Goal: Information Seeking & Learning: Check status

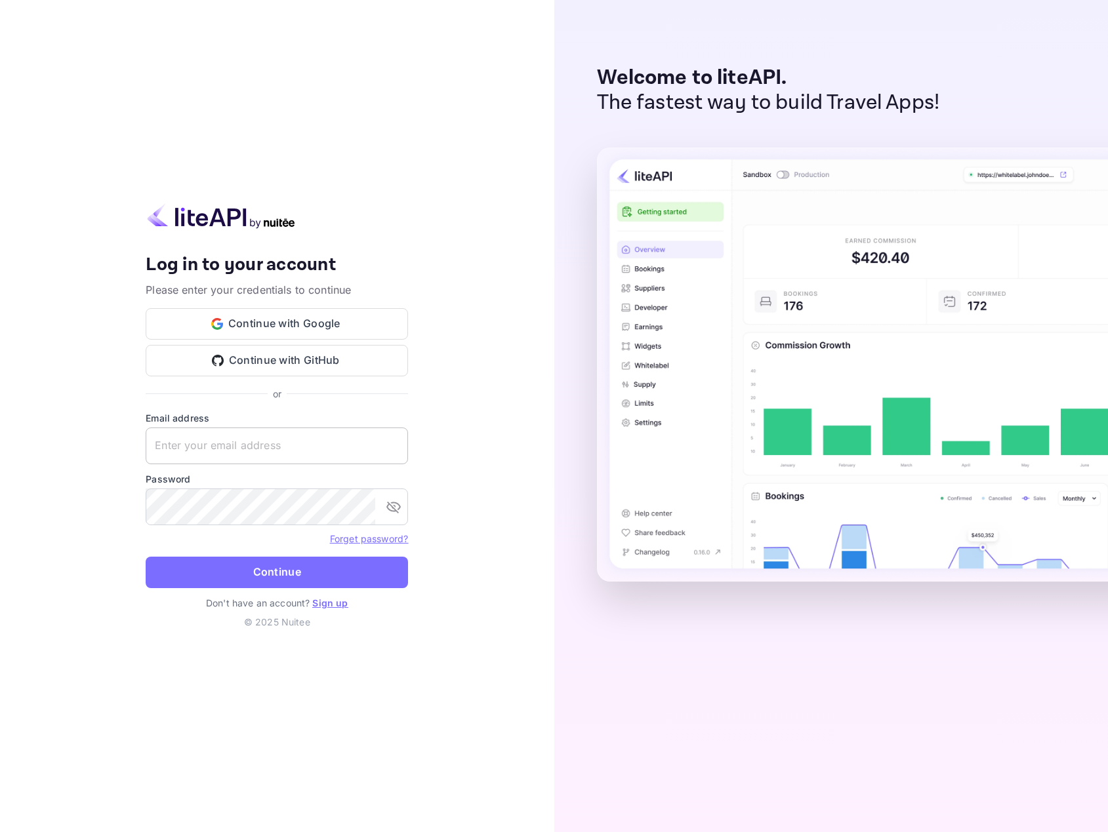
click at [229, 446] on input "text" at bounding box center [277, 446] width 262 height 37
type input "[EMAIL_ADDRESS][DOMAIN_NAME]"
click at [146, 557] on button "Continue" at bounding box center [277, 572] width 262 height 31
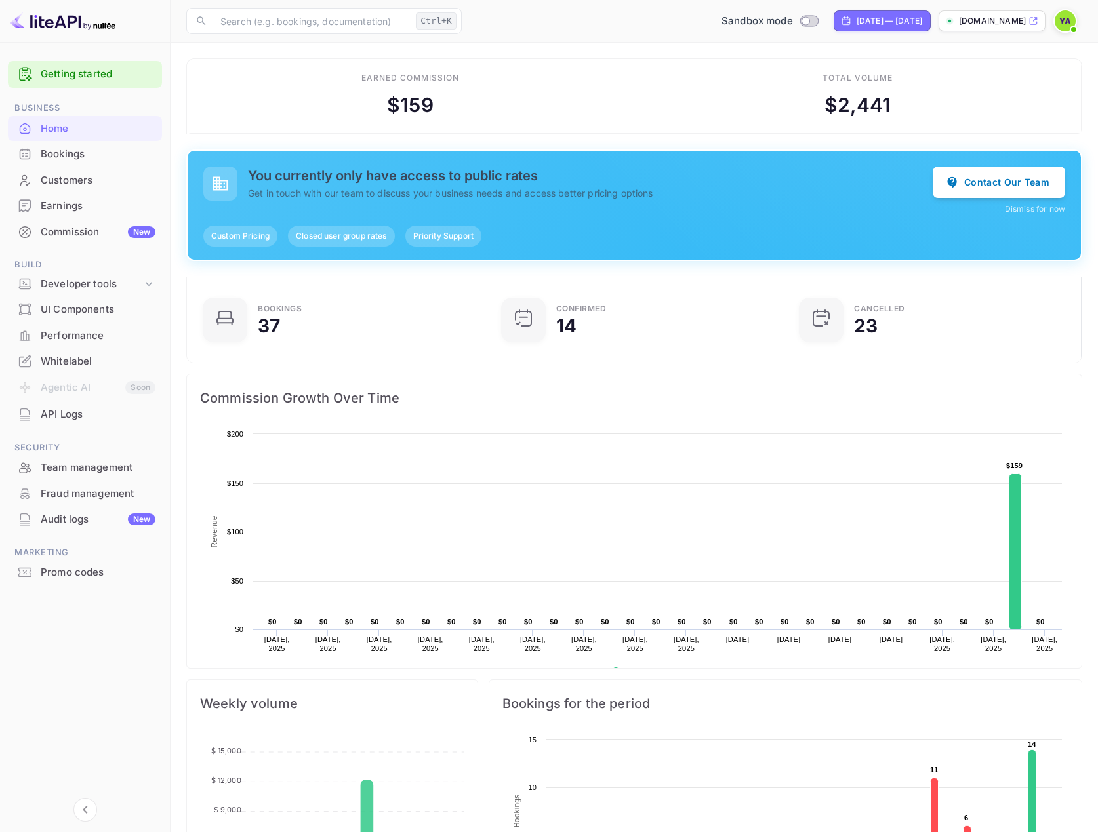
click at [96, 235] on div "Commission New" at bounding box center [98, 232] width 115 height 15
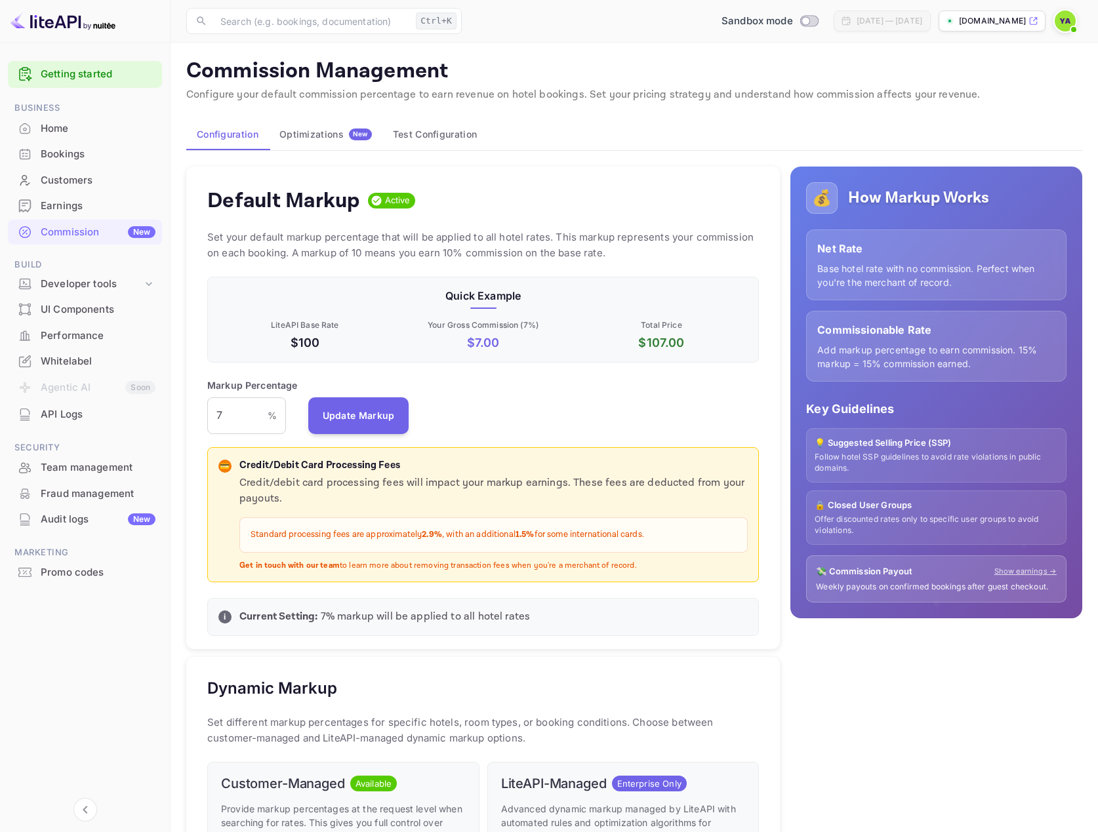
scroll to position [223, 542]
drag, startPoint x: 237, startPoint y: 418, endPoint x: 201, endPoint y: 413, distance: 35.8
click at [201, 413] on div "Default Markup Active Set your default markup percentage that will be applied t…" at bounding box center [483, 408] width 594 height 483
type input "10"
click at [357, 419] on button "Update Markup" at bounding box center [358, 415] width 101 height 37
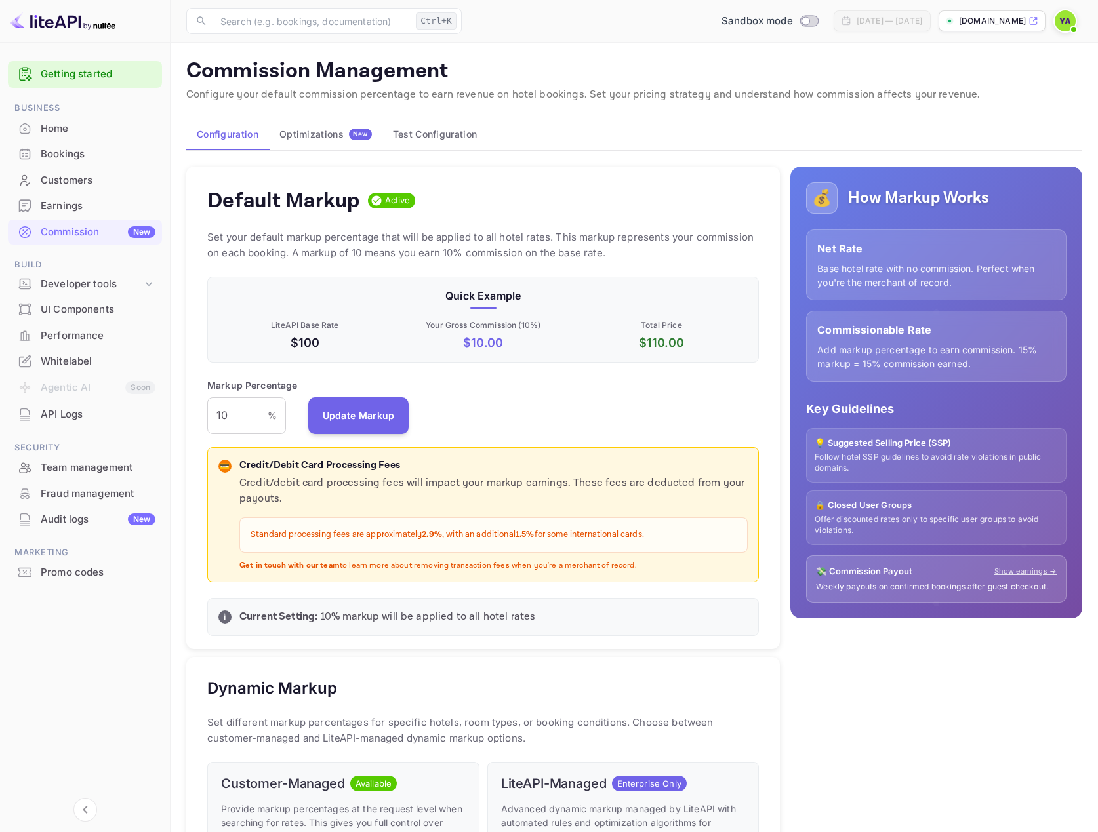
click at [75, 180] on div "Customers" at bounding box center [98, 180] width 115 height 15
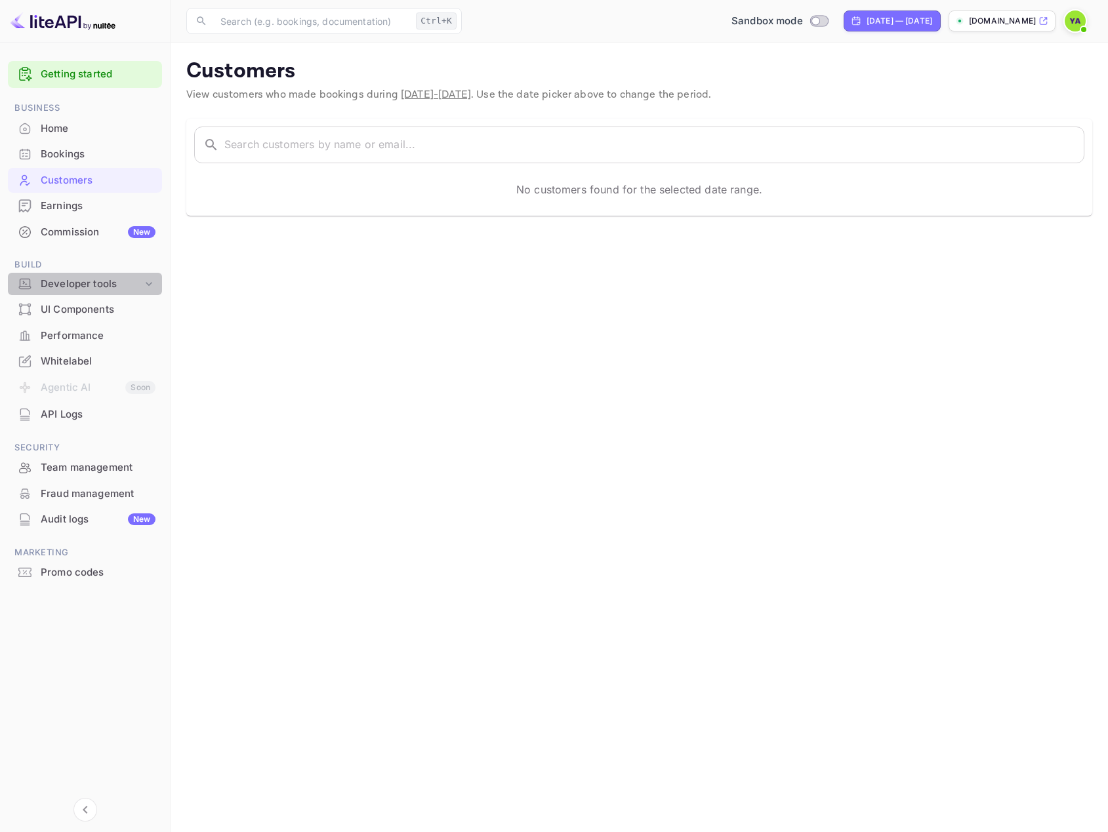
click at [67, 285] on div "Developer tools" at bounding box center [92, 284] width 102 height 15
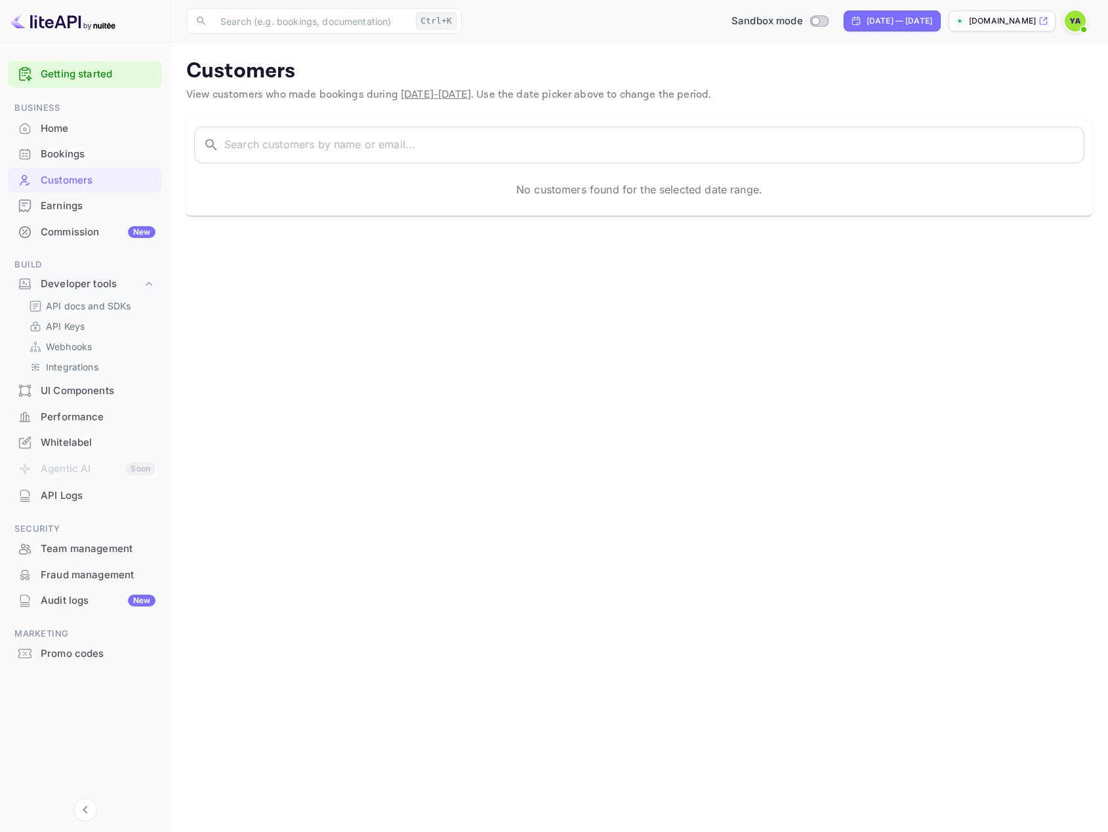
click at [73, 301] on p "API docs and SDKs" at bounding box center [88, 306] width 85 height 14
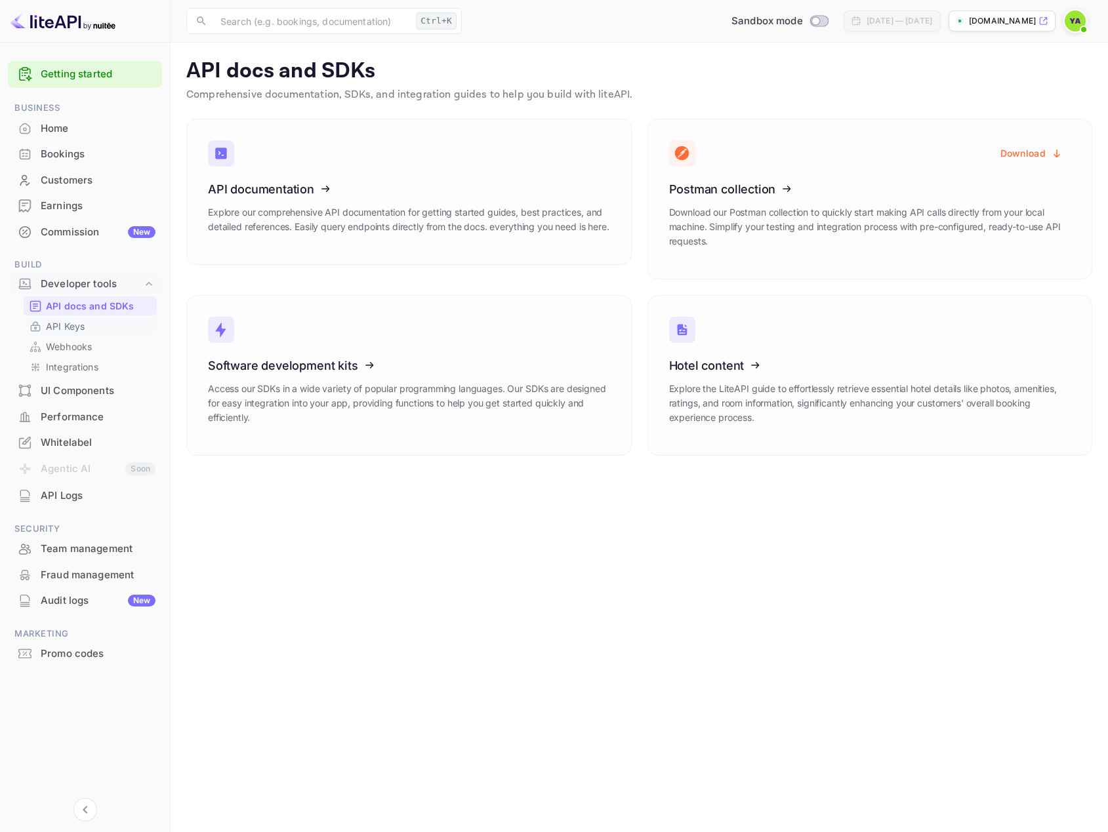
click at [68, 322] on p "API Keys" at bounding box center [65, 326] width 39 height 14
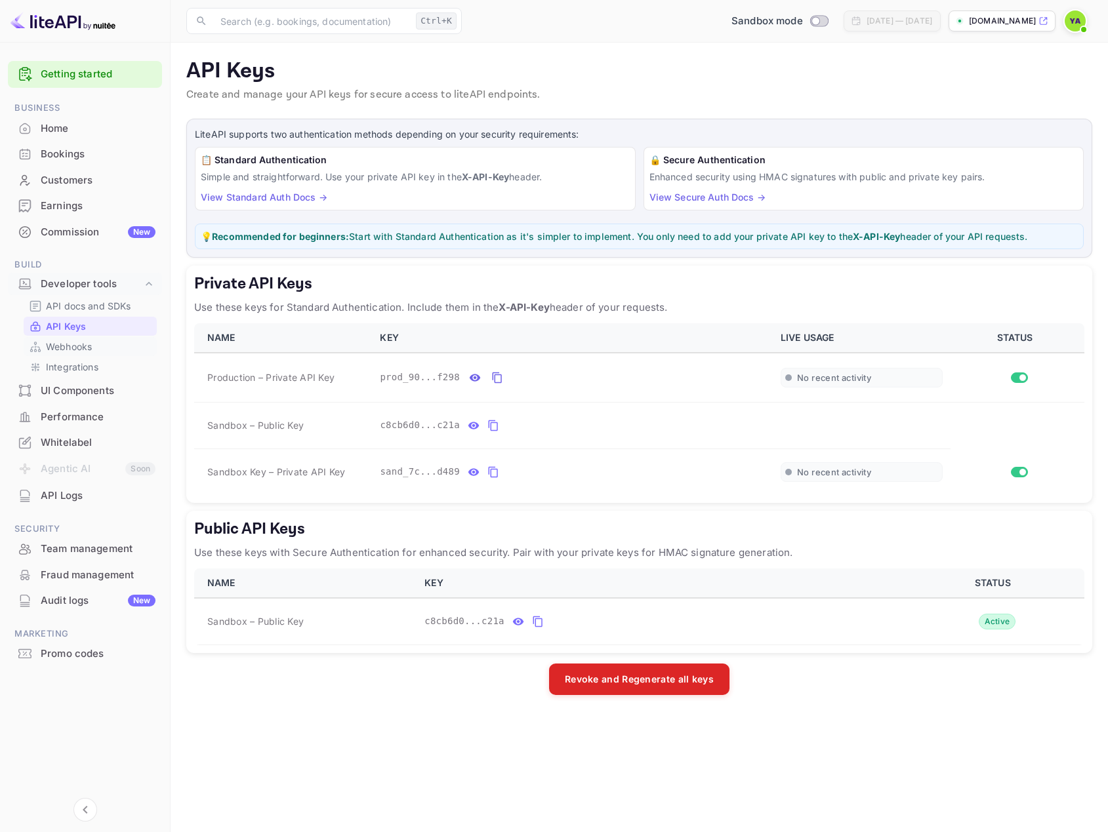
click at [62, 350] on p "Webhooks" at bounding box center [69, 347] width 46 height 14
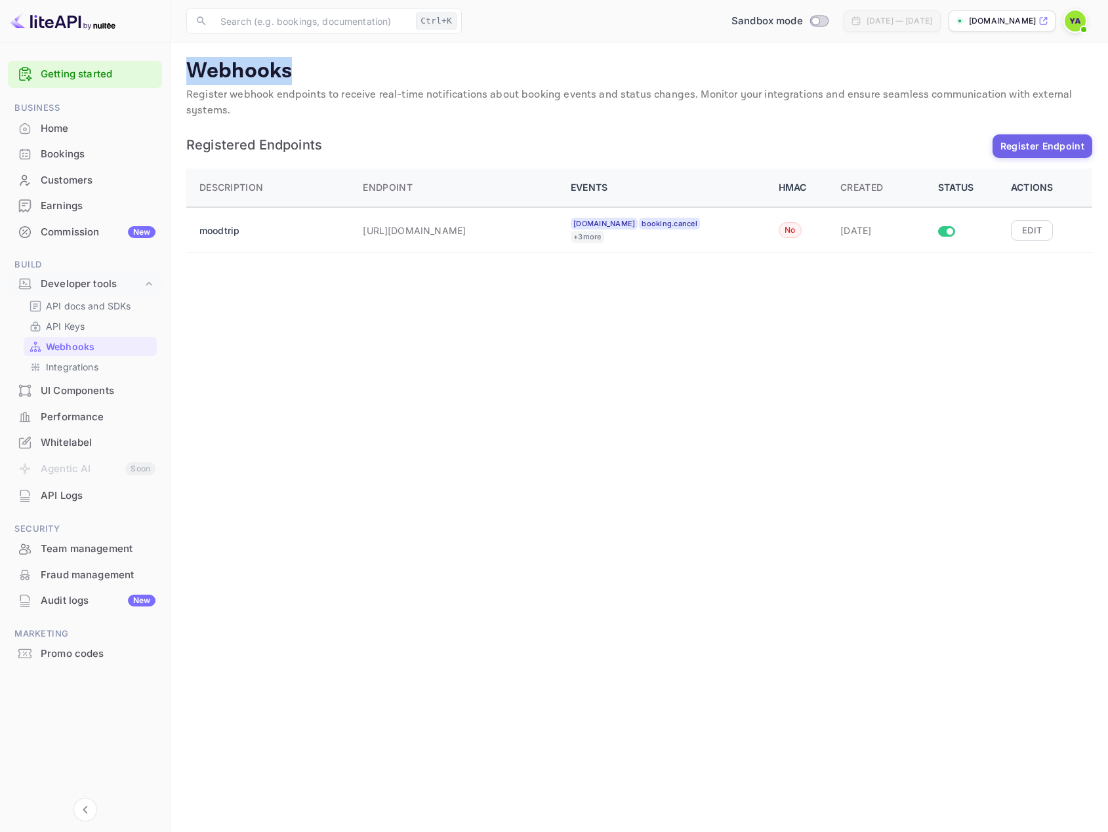
drag, startPoint x: 336, startPoint y: 83, endPoint x: 173, endPoint y: 66, distance: 164.2
click at [173, 66] on main "Webhooks Register webhook endpoints to receive real-time notifications about bo…" at bounding box center [639, 438] width 937 height 790
copy p "Webhooks"
click at [1010, 230] on td "Edit" at bounding box center [1047, 230] width 89 height 45
click at [1020, 235] on button "Edit" at bounding box center [1032, 230] width 42 height 20
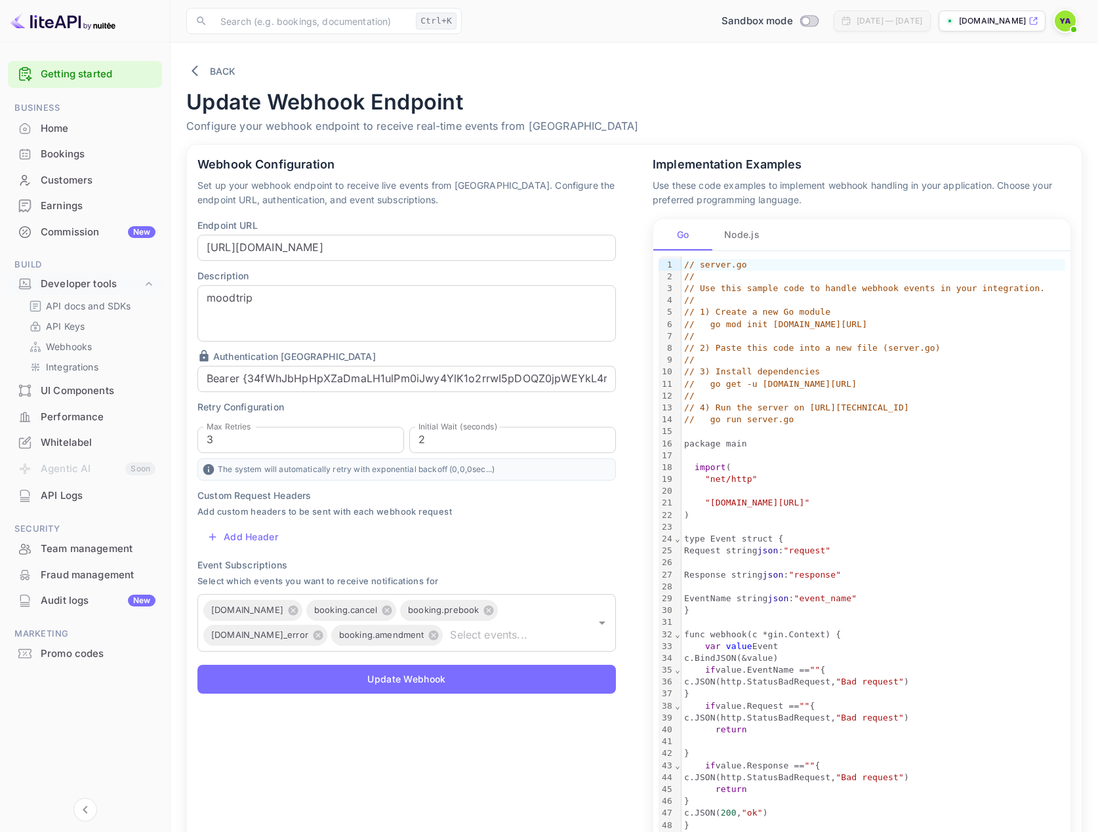
drag, startPoint x: 472, startPoint y: 645, endPoint x: 247, endPoint y: 573, distance: 235.7
click at [247, 573] on div "Event Subscriptions Select which events you want to receive notifications for b…" at bounding box center [406, 605] width 419 height 94
drag, startPoint x: 213, startPoint y: 608, endPoint x: 285, endPoint y: 600, distance: 72.0
click at [285, 600] on div "booking.book booking.cancel booking.prebook booking.book_error booking.amendmen…" at bounding box center [406, 623] width 419 height 58
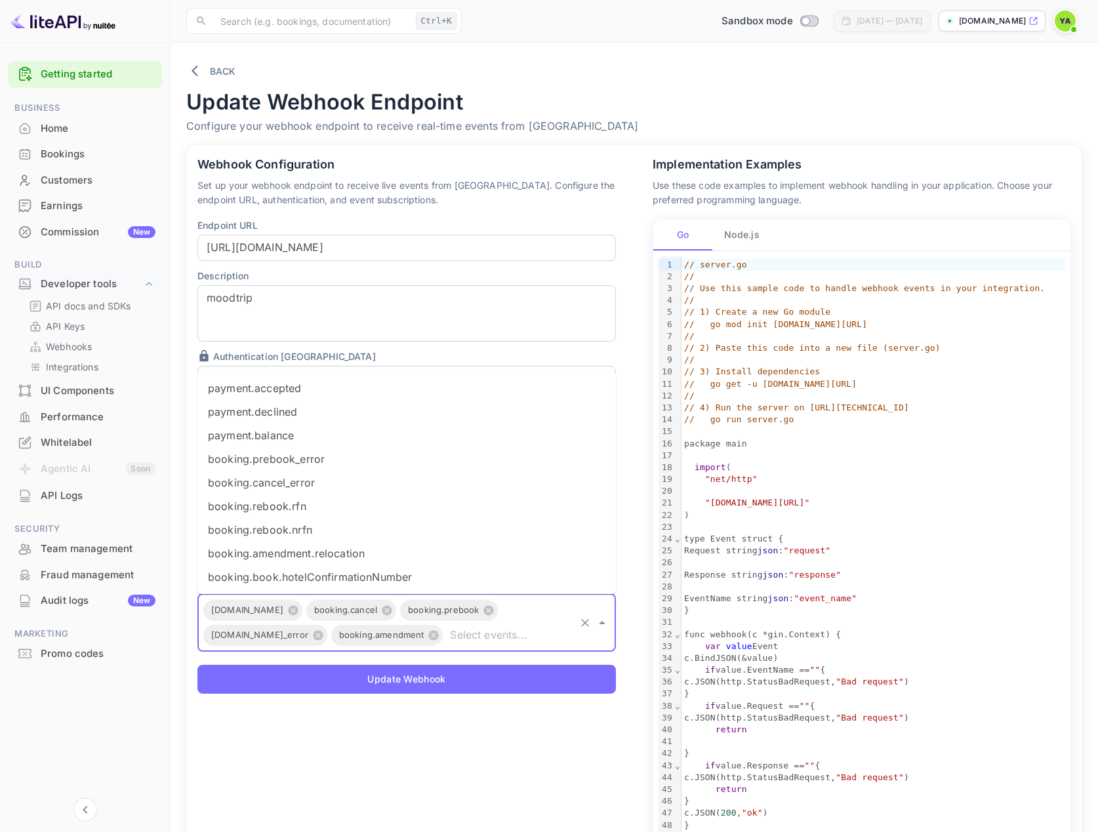
click at [634, 329] on div "Implementation Examples Use these code examples to implement webhook handling i…" at bounding box center [853, 533] width 455 height 808
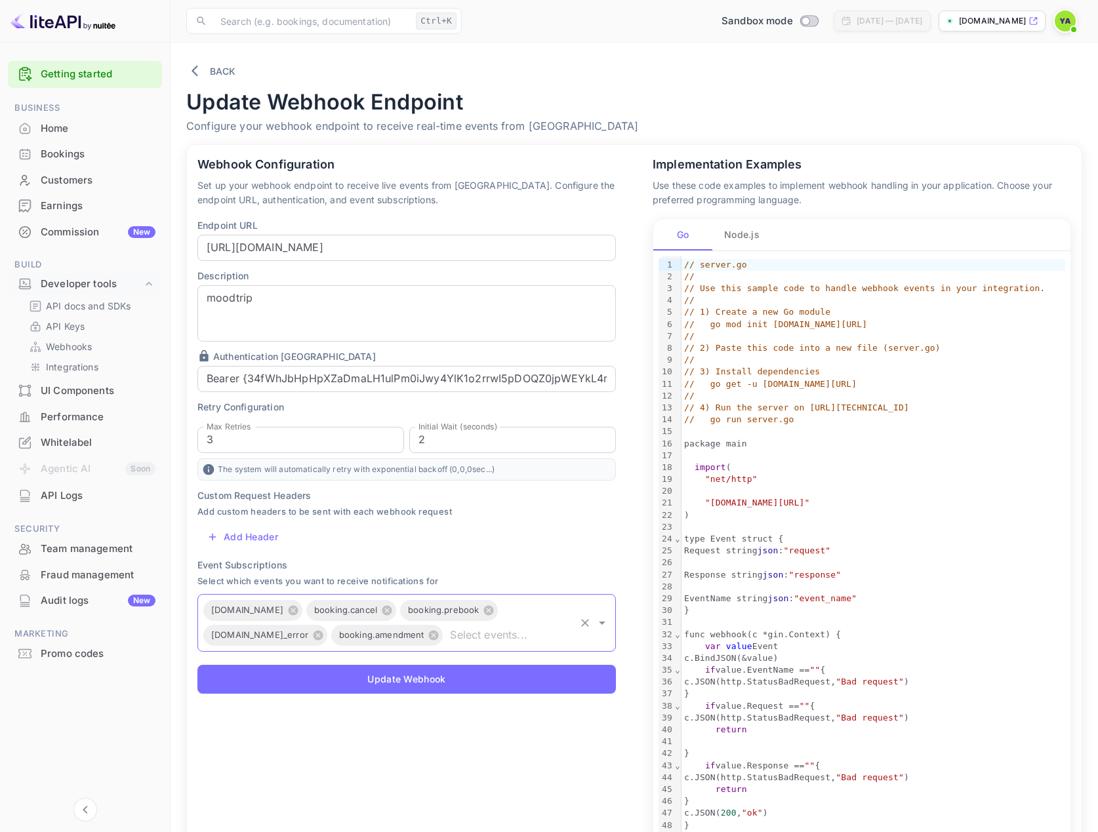
click at [503, 634] on input "text" at bounding box center [509, 635] width 129 height 18
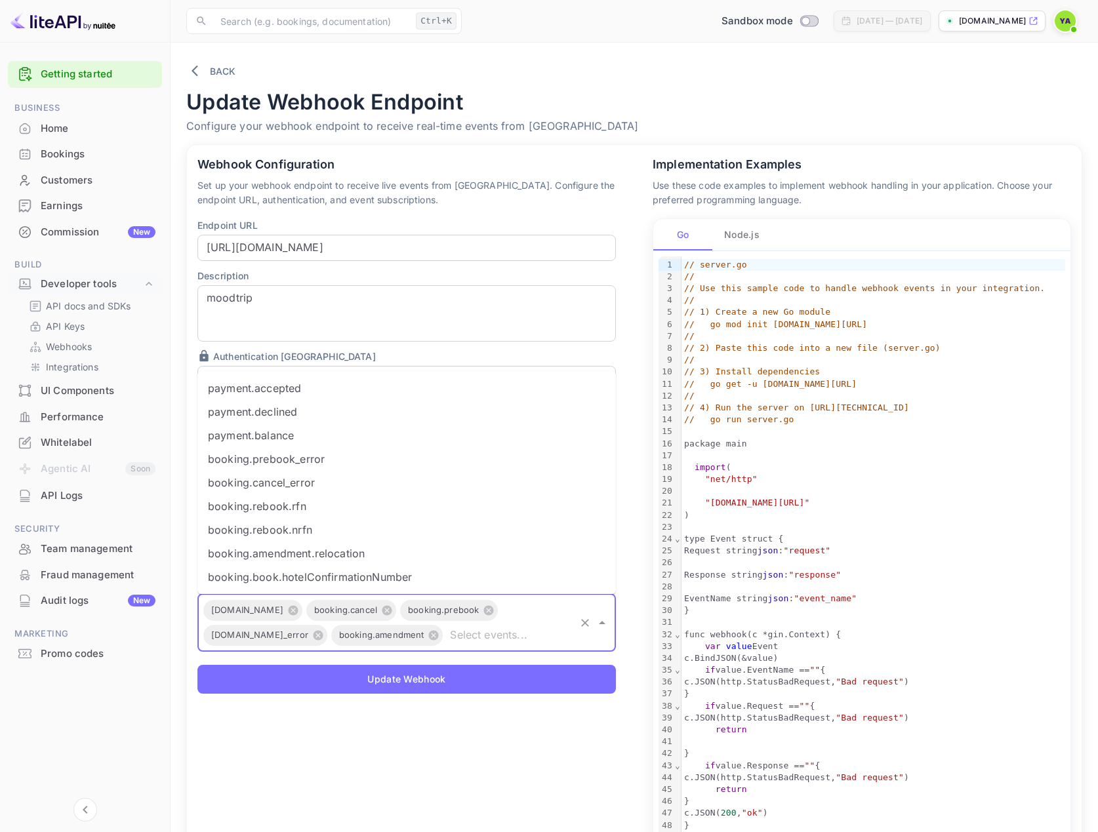
click at [470, 639] on input "text" at bounding box center [509, 635] width 129 height 18
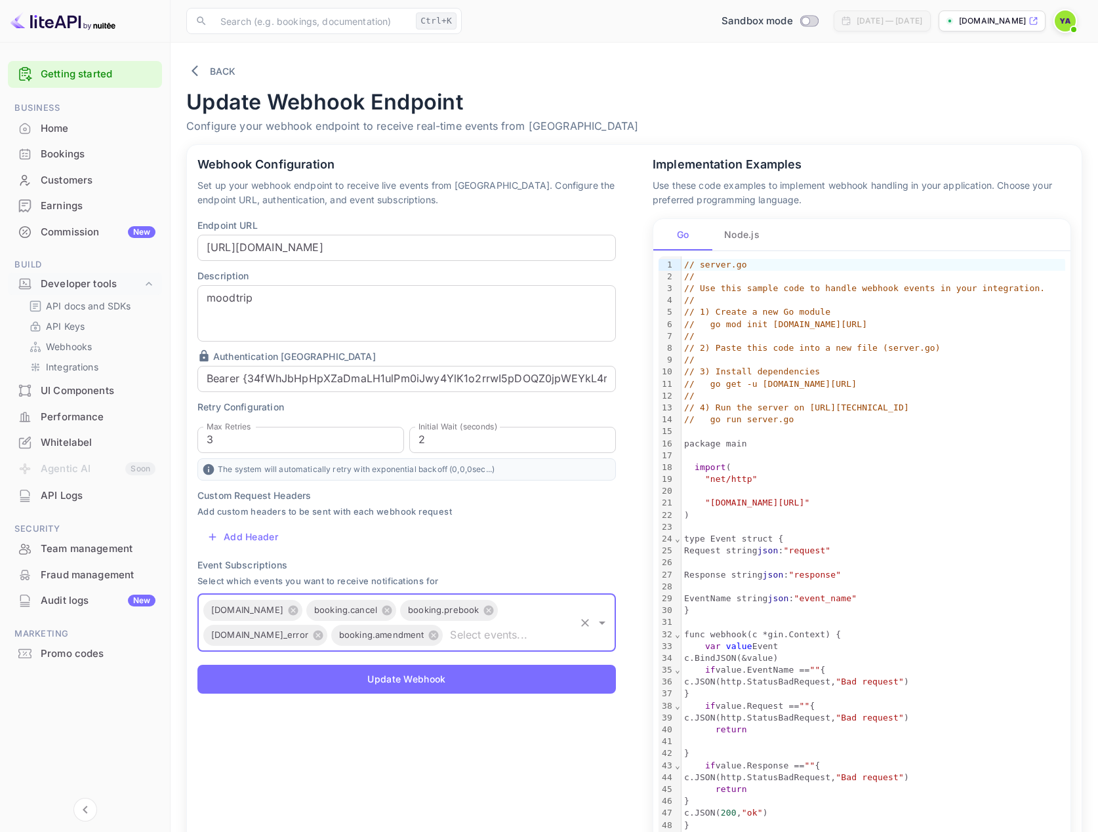
click at [468, 640] on input "text" at bounding box center [509, 635] width 129 height 18
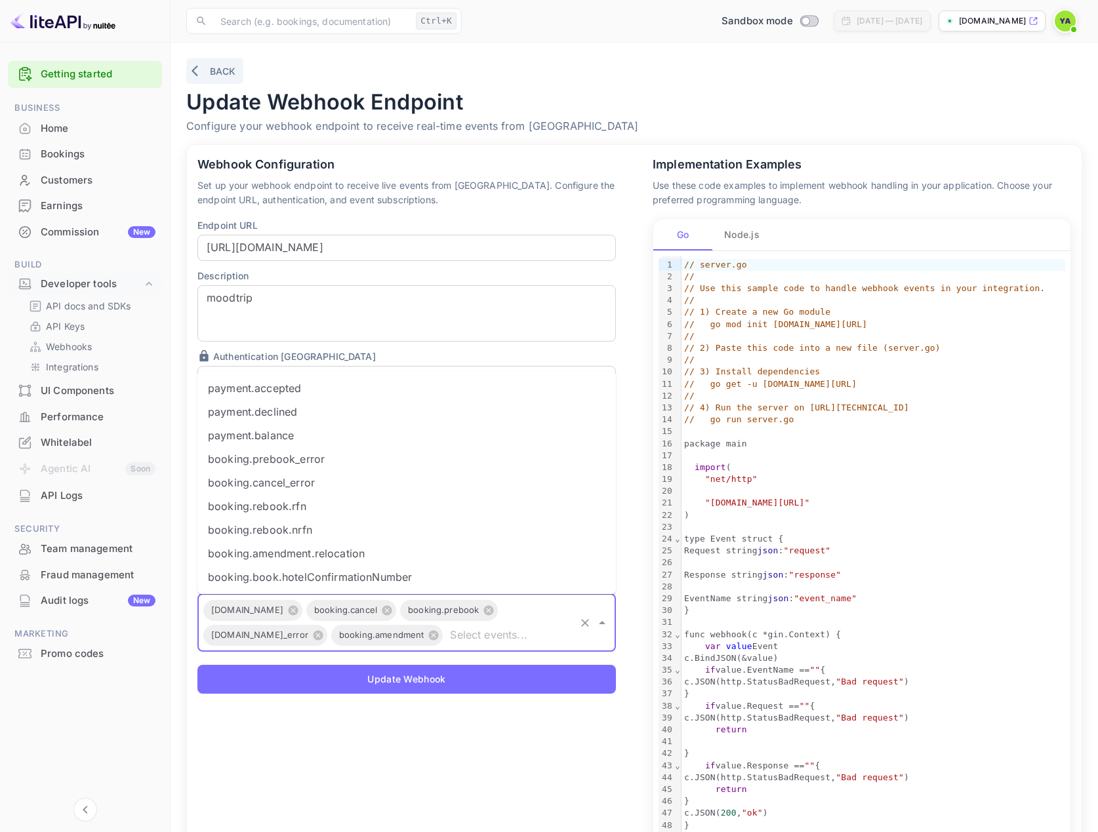
click at [205, 72] on button "Back" at bounding box center [214, 71] width 57 height 26
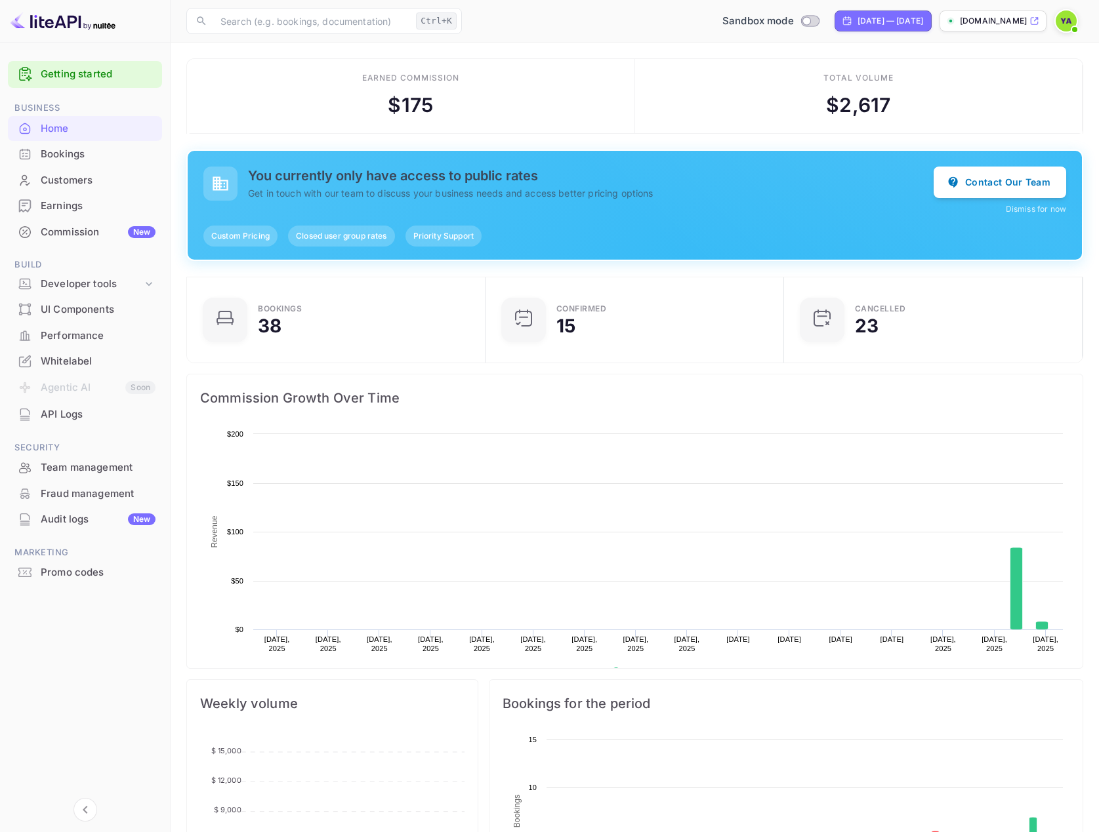
scroll to position [203, 281]
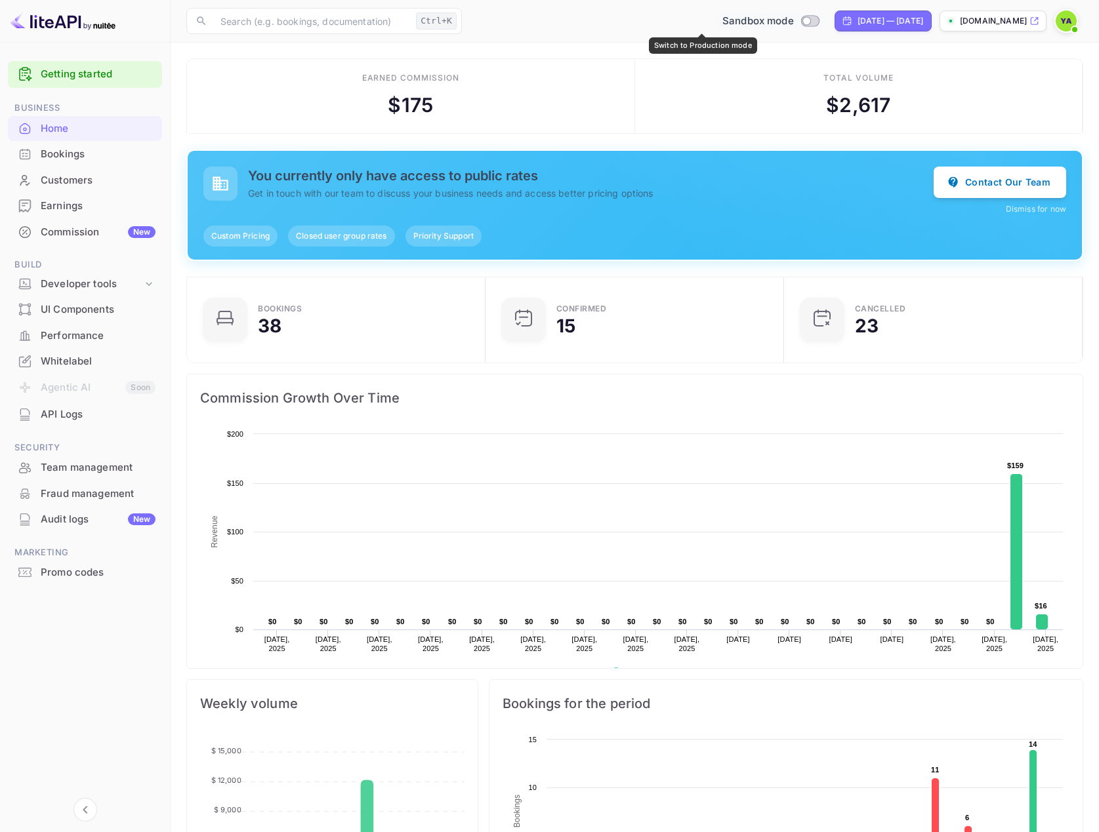
click at [793, 18] on input "Switch to Production mode" at bounding box center [806, 20] width 26 height 9
checkbox input "true"
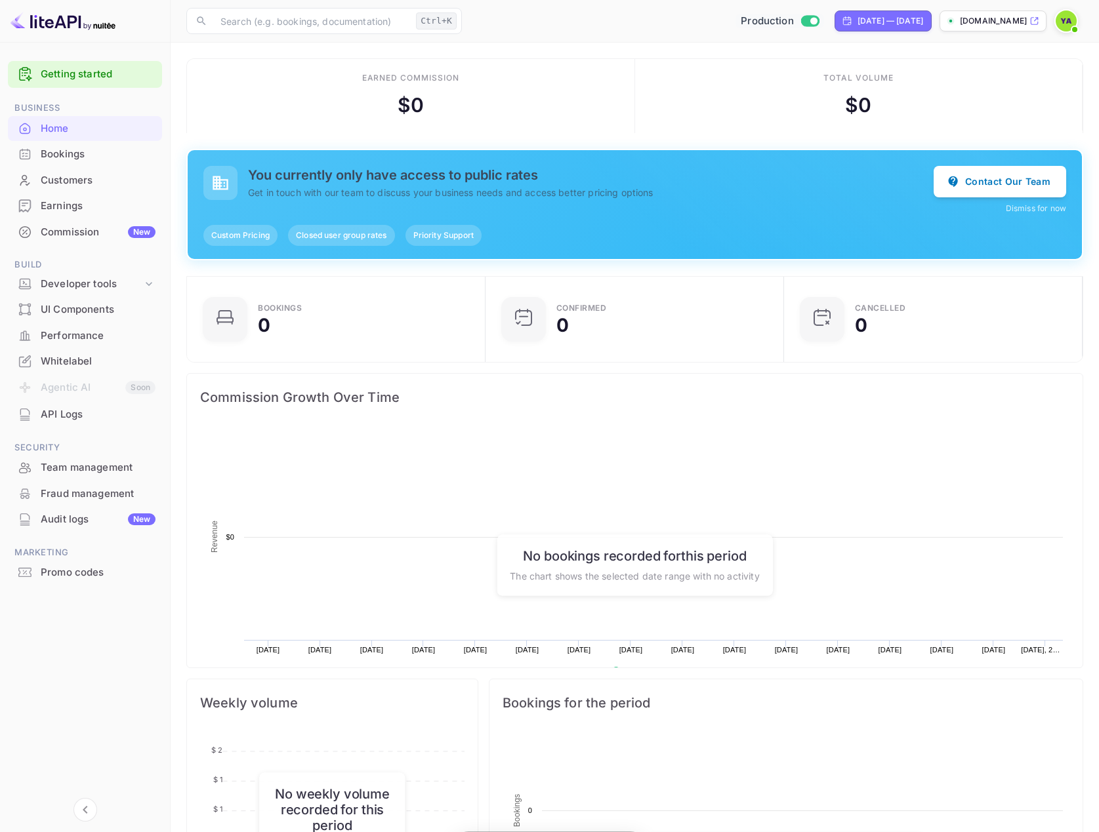
scroll to position [203, 281]
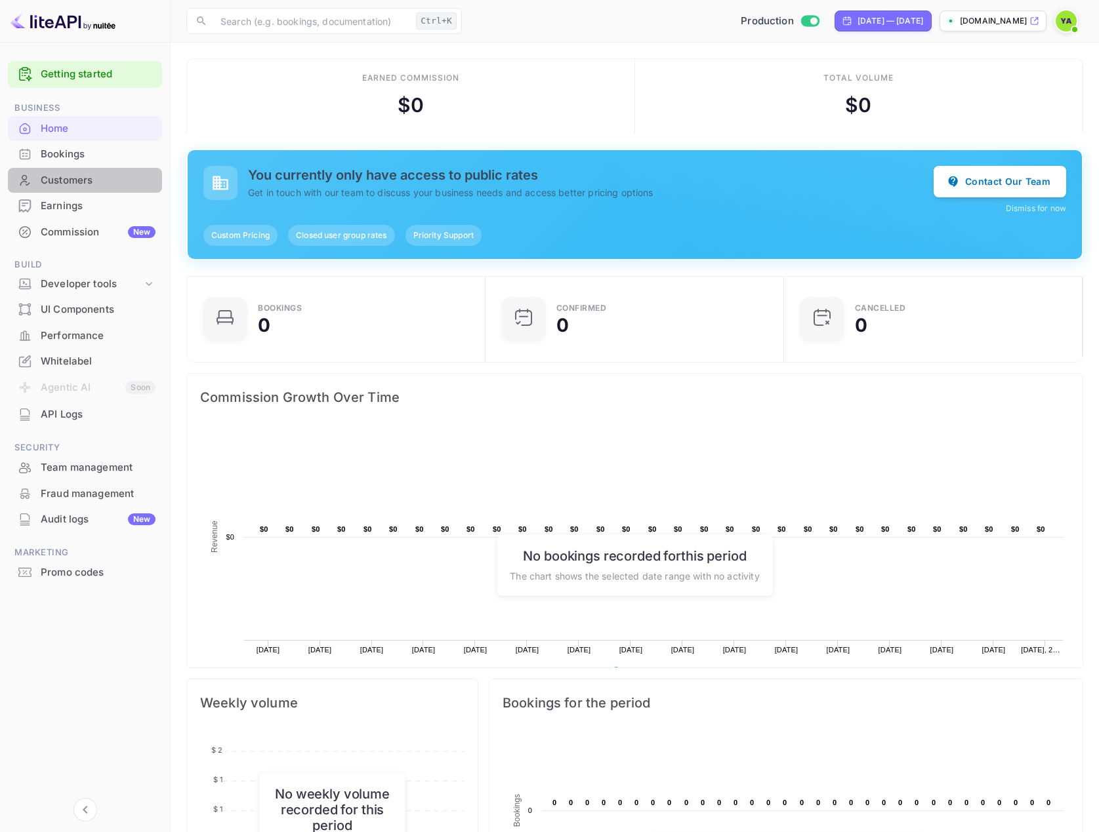
click at [58, 175] on div "Customers" at bounding box center [98, 180] width 115 height 15
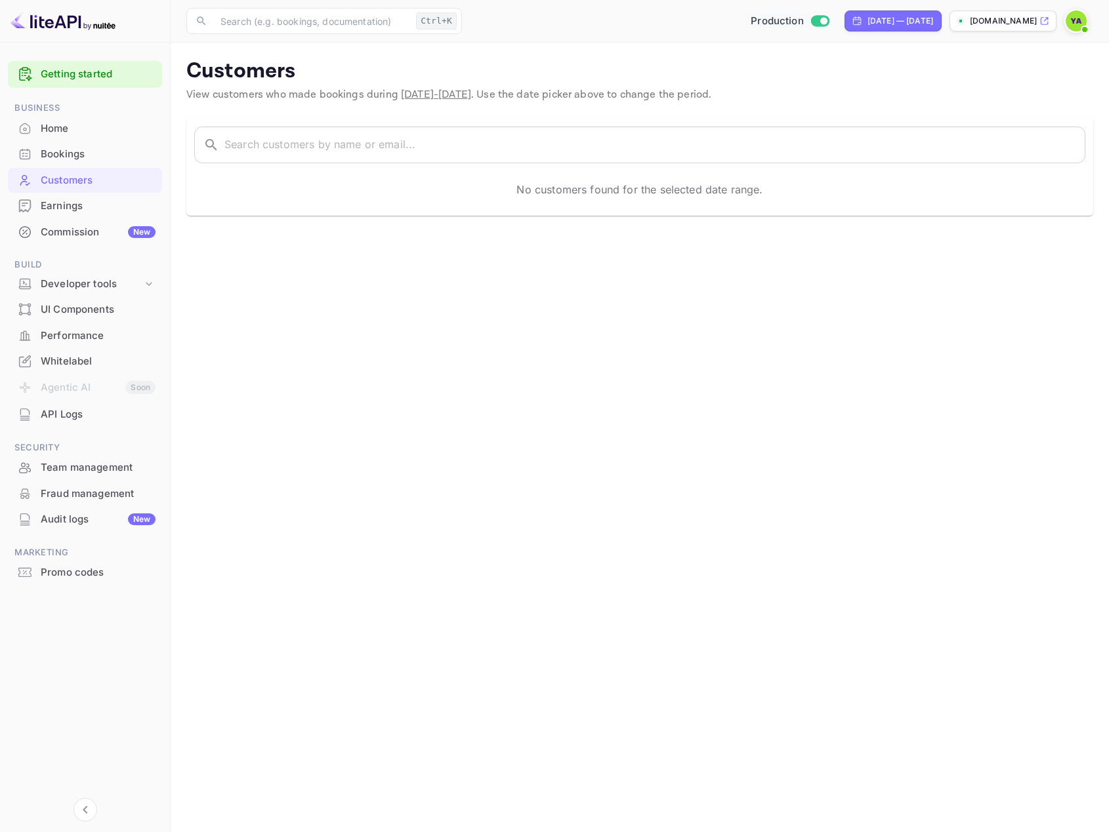
click at [64, 151] on div "Bookings" at bounding box center [98, 154] width 115 height 15
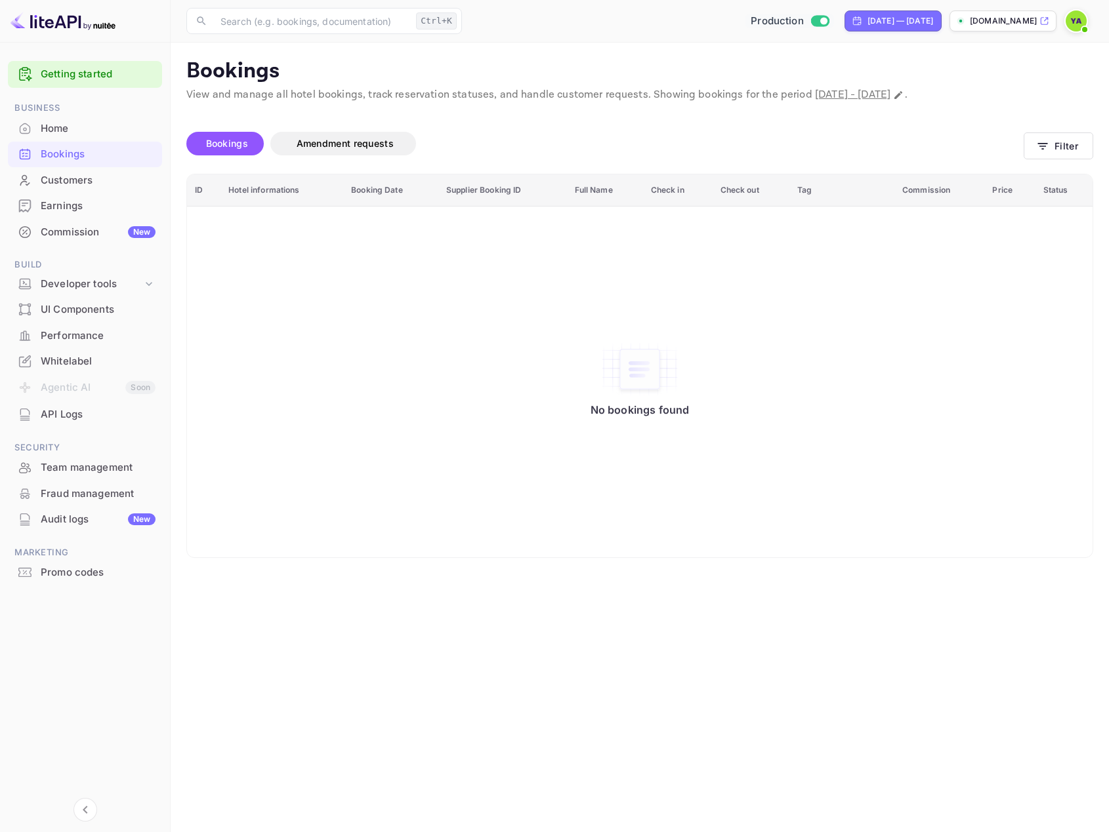
click at [64, 184] on div "Customers" at bounding box center [98, 180] width 115 height 15
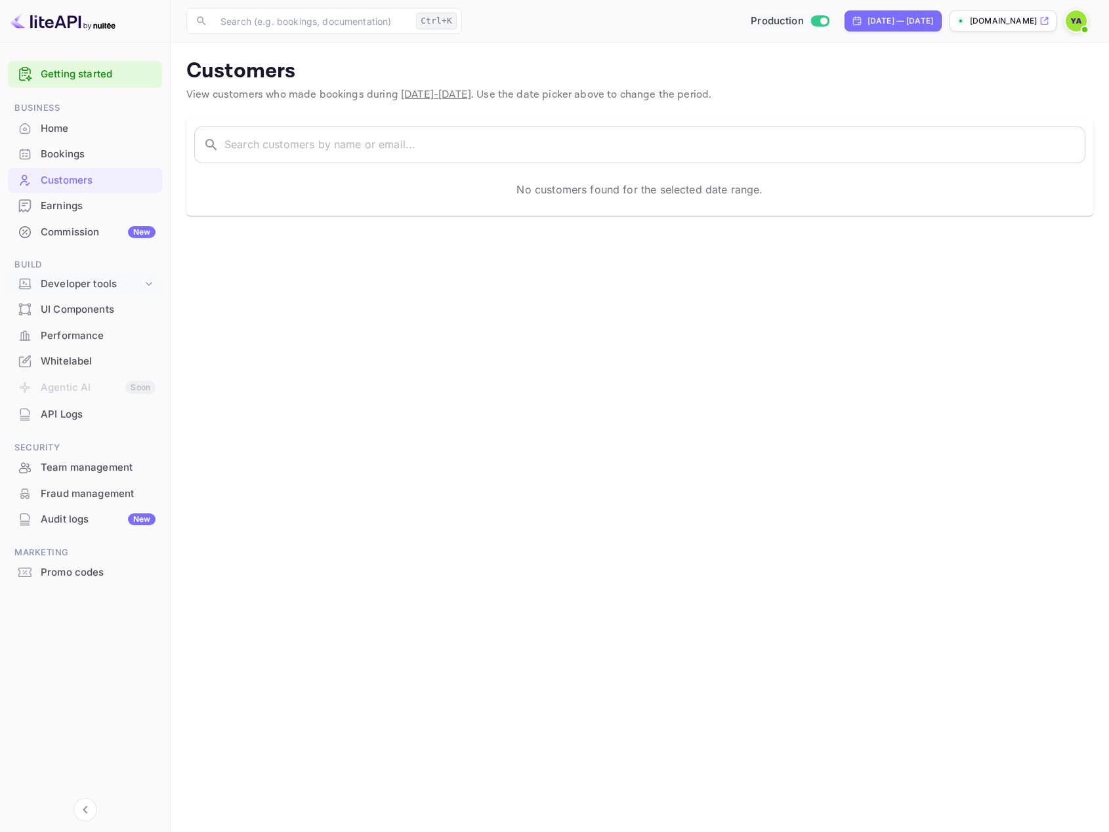
click at [75, 282] on div "Developer tools" at bounding box center [92, 284] width 102 height 15
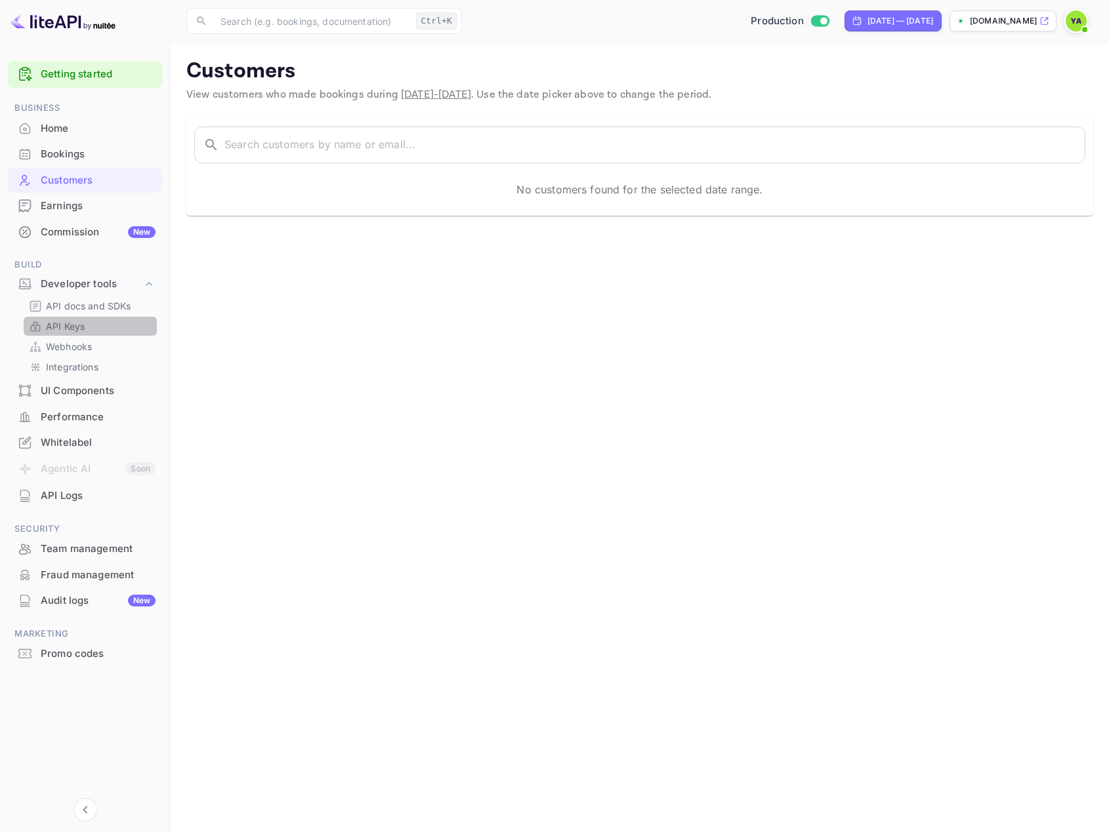
click at [56, 325] on p "API Keys" at bounding box center [65, 326] width 39 height 14
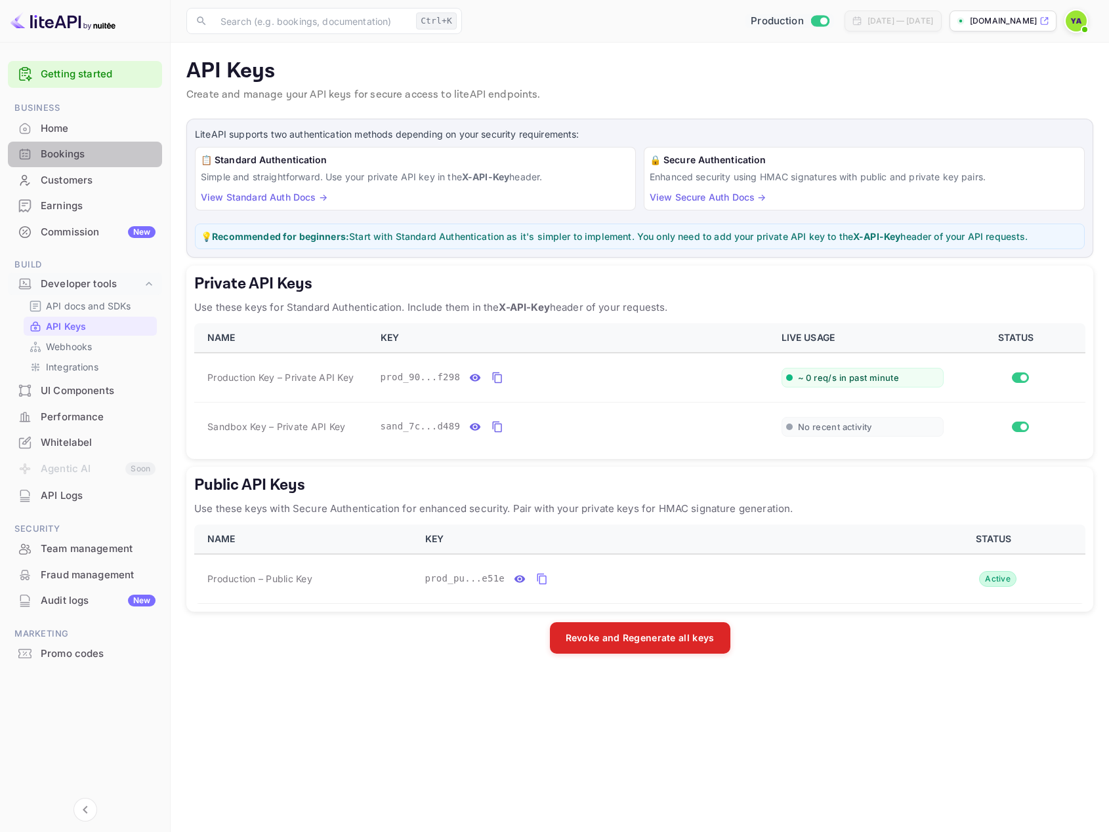
click at [84, 159] on div "Bookings" at bounding box center [98, 154] width 115 height 15
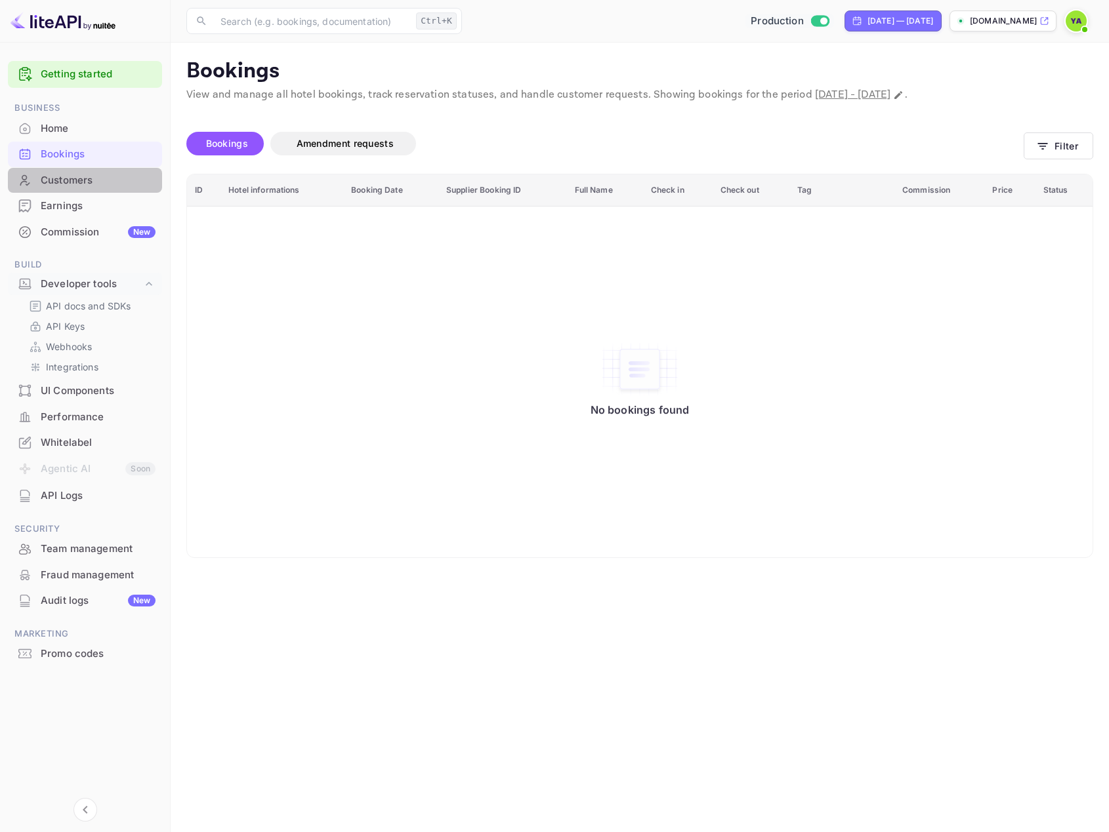
click at [69, 185] on div "Customers" at bounding box center [98, 180] width 115 height 15
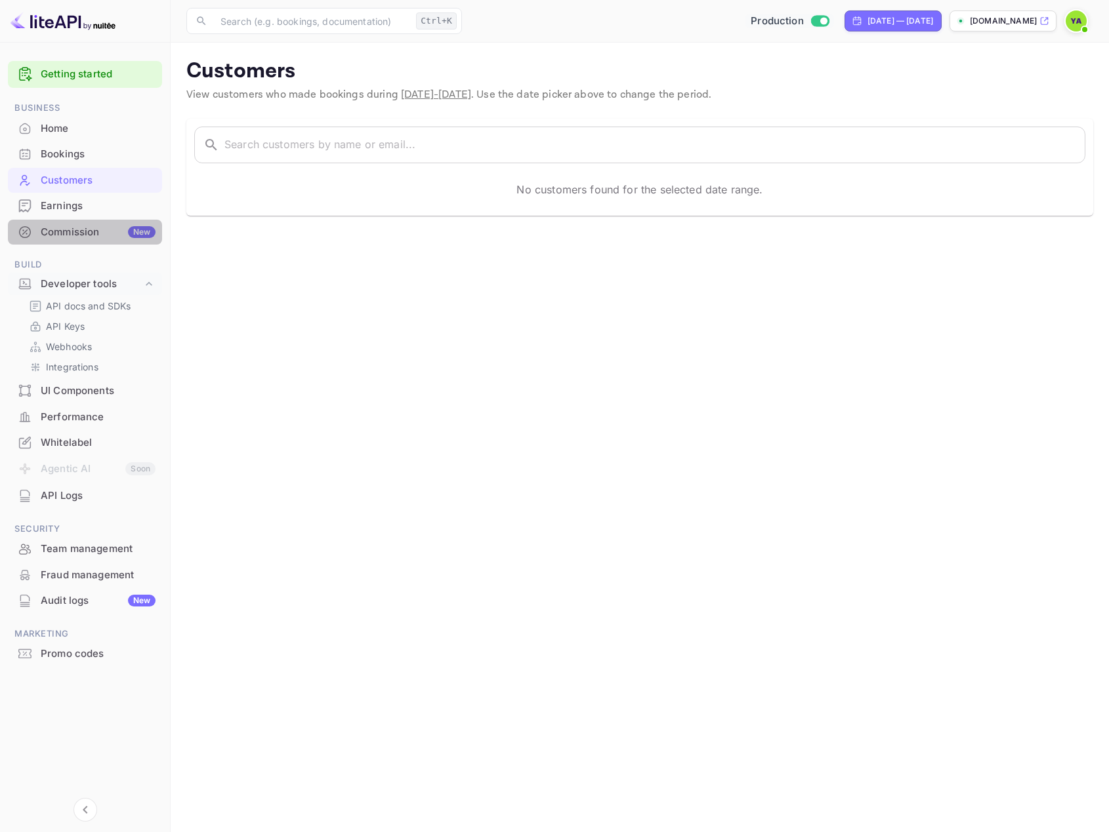
click at [62, 235] on div "Commission New" at bounding box center [98, 232] width 115 height 15
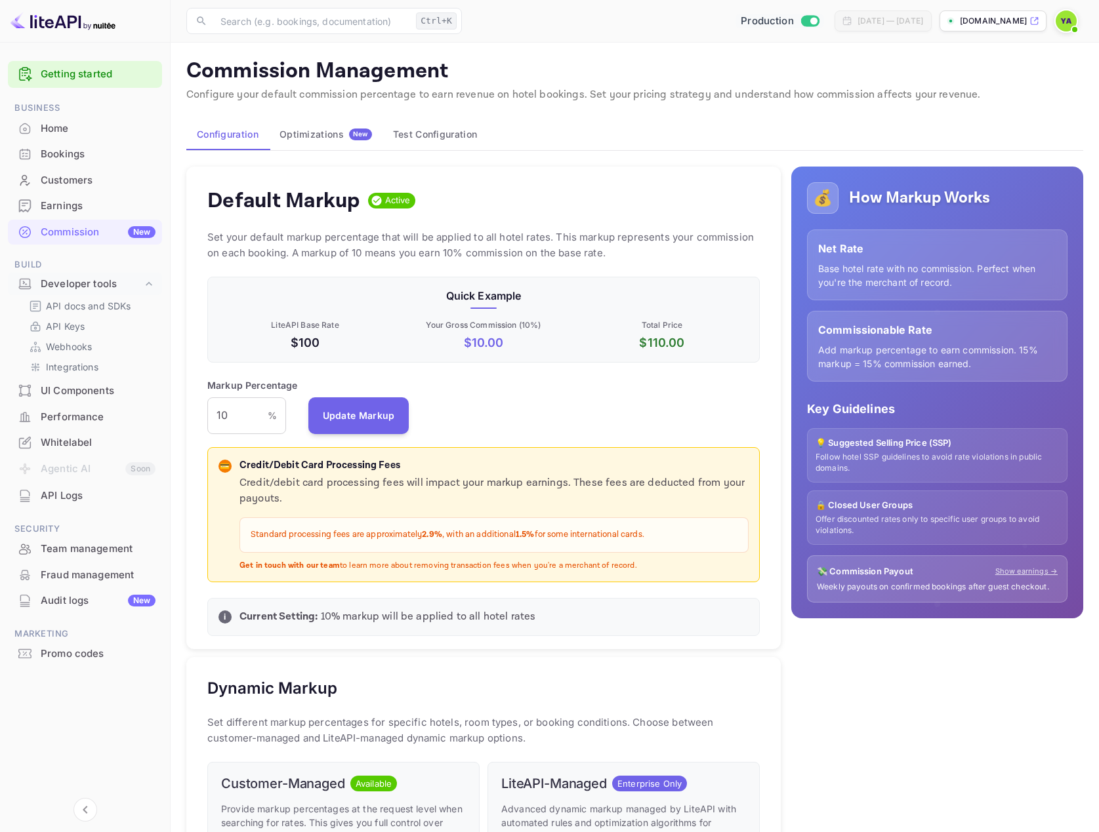
scroll to position [223, 542]
click at [55, 131] on div "Home" at bounding box center [98, 128] width 115 height 15
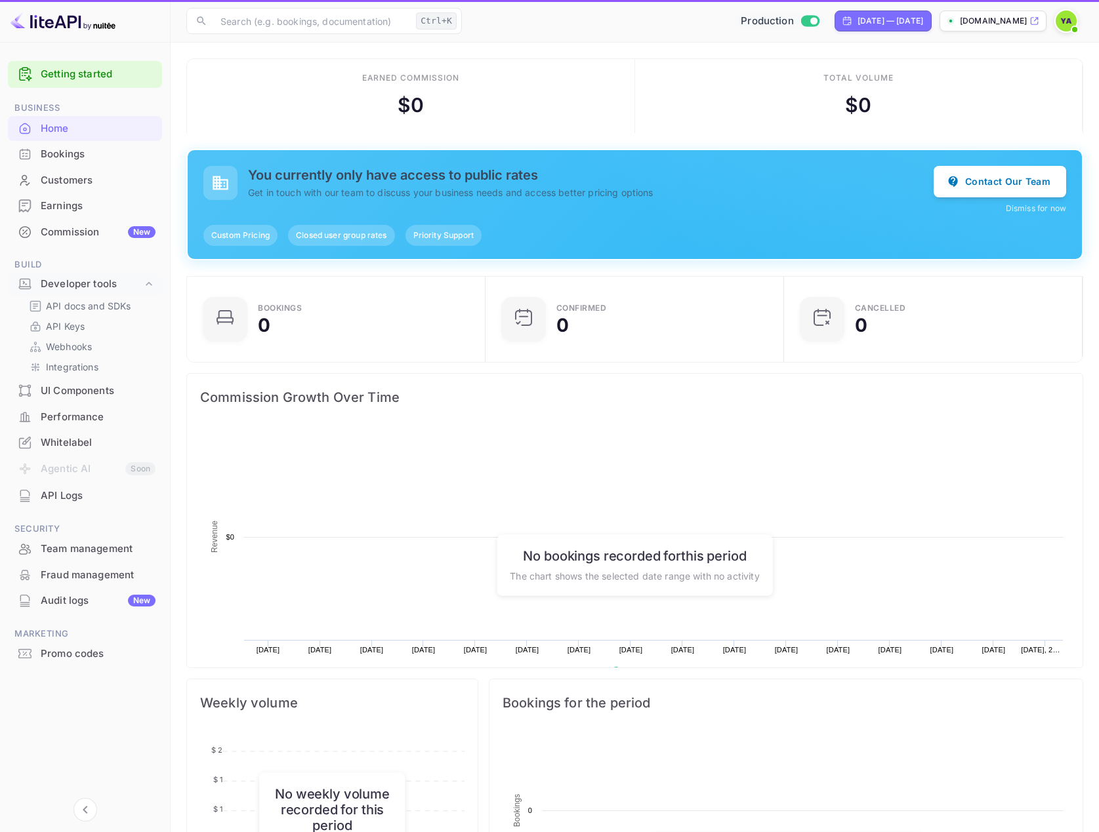
scroll to position [203, 281]
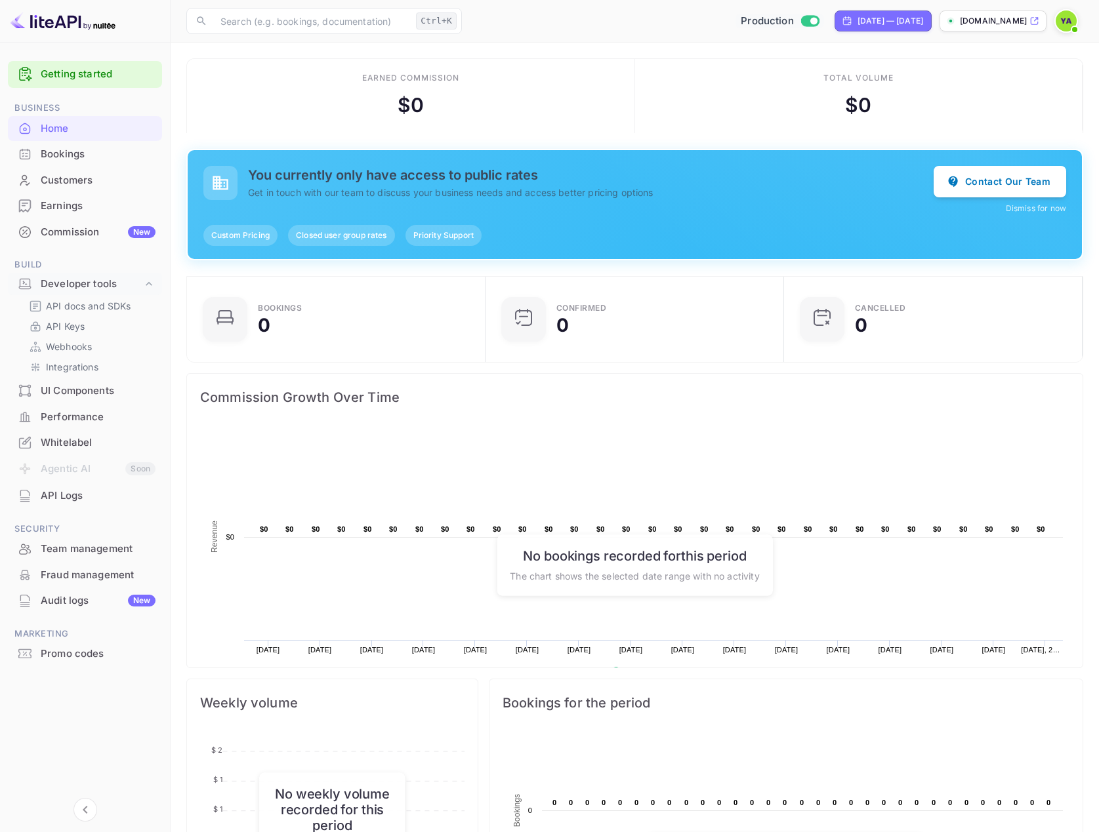
click at [51, 163] on div "Bookings" at bounding box center [85, 155] width 154 height 26
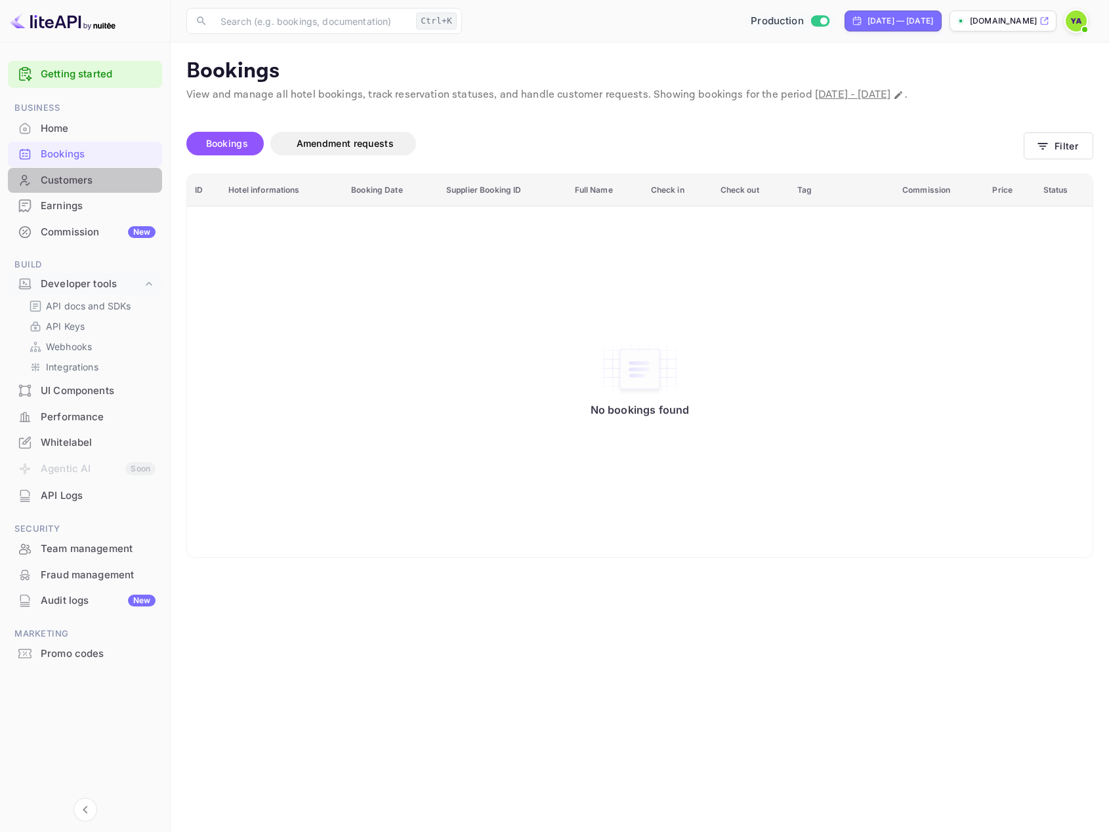
click at [56, 185] on div "Customers" at bounding box center [98, 180] width 115 height 15
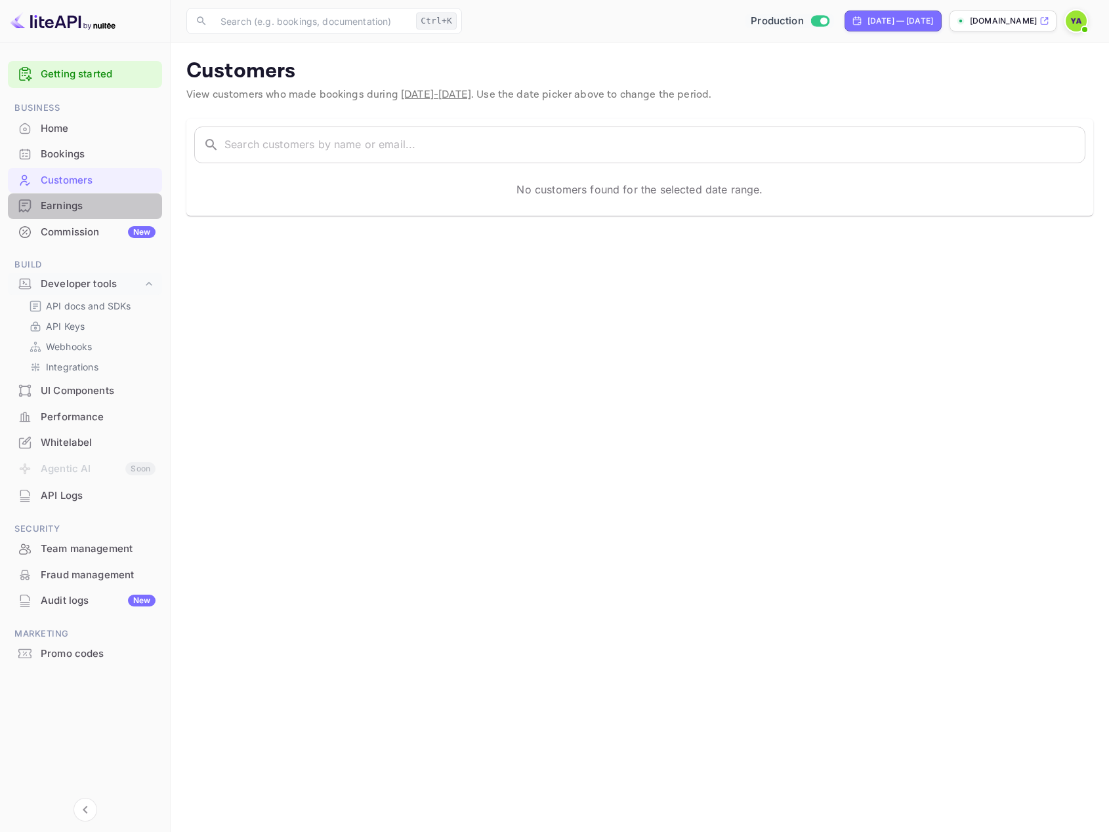
click at [58, 205] on div "Earnings" at bounding box center [98, 206] width 115 height 15
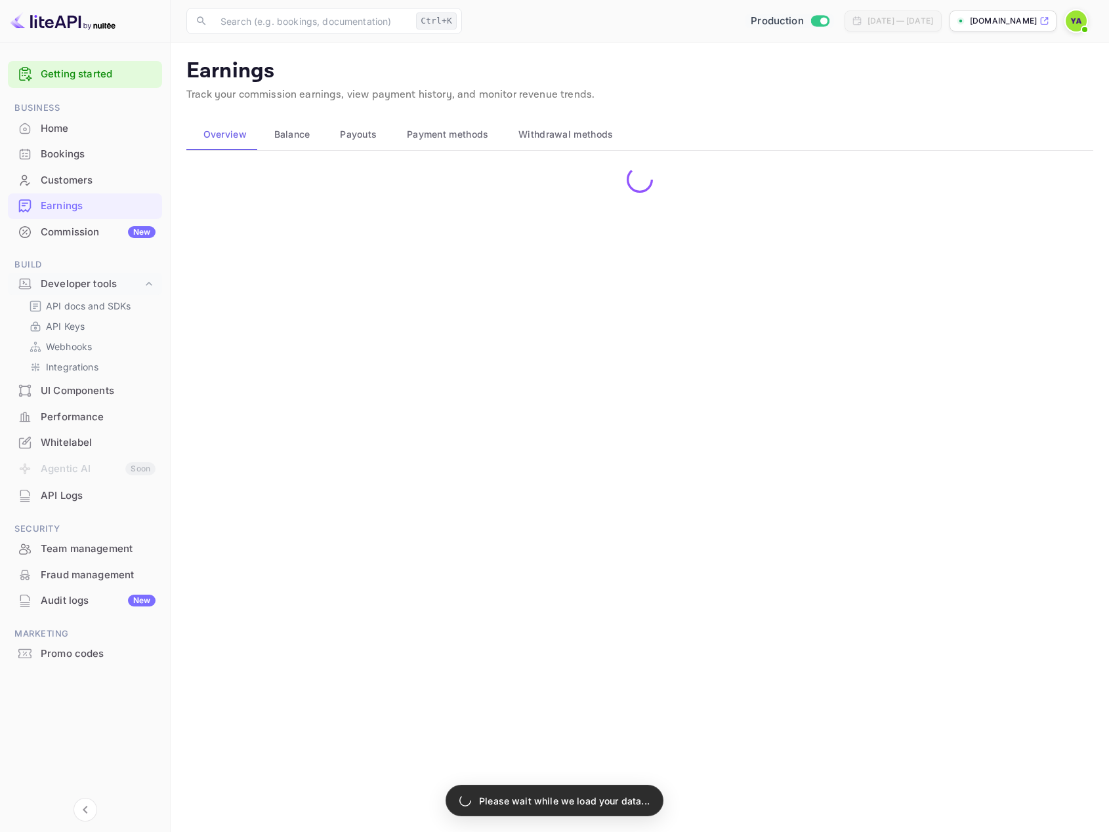
click at [60, 229] on div "Commission New" at bounding box center [98, 232] width 115 height 15
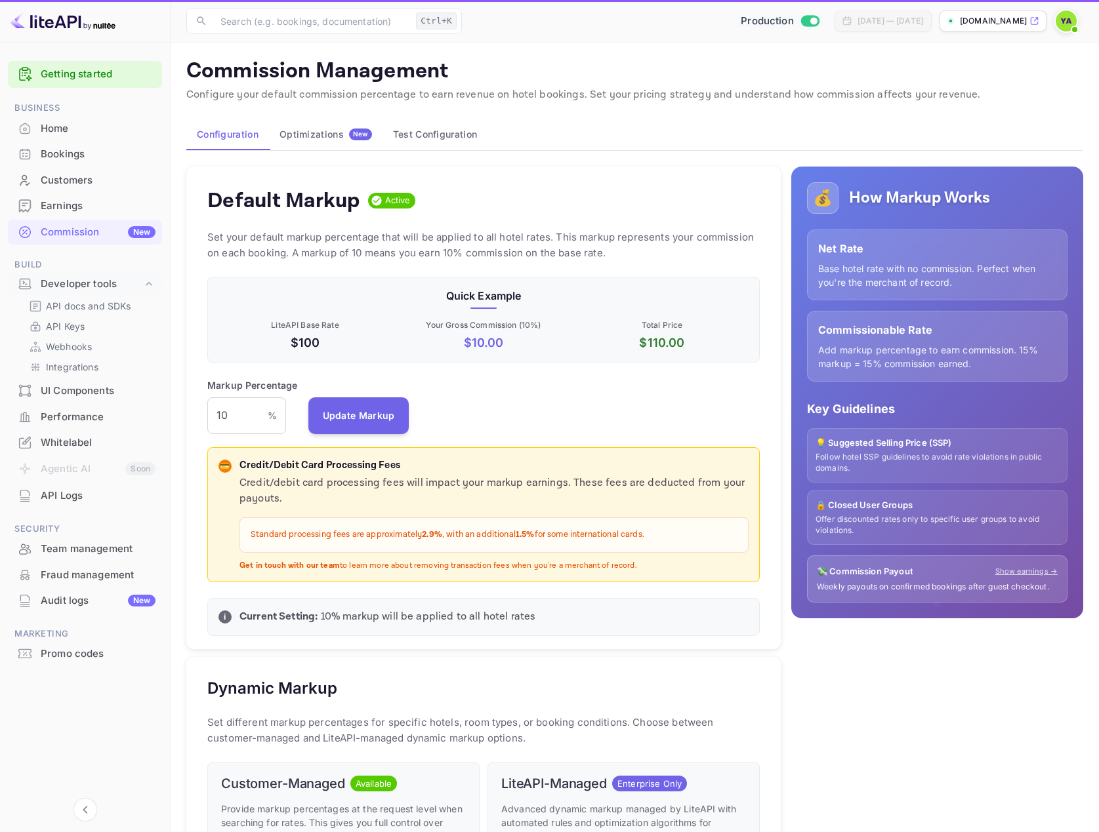
scroll to position [10, 10]
click at [51, 134] on div "Home" at bounding box center [98, 128] width 115 height 15
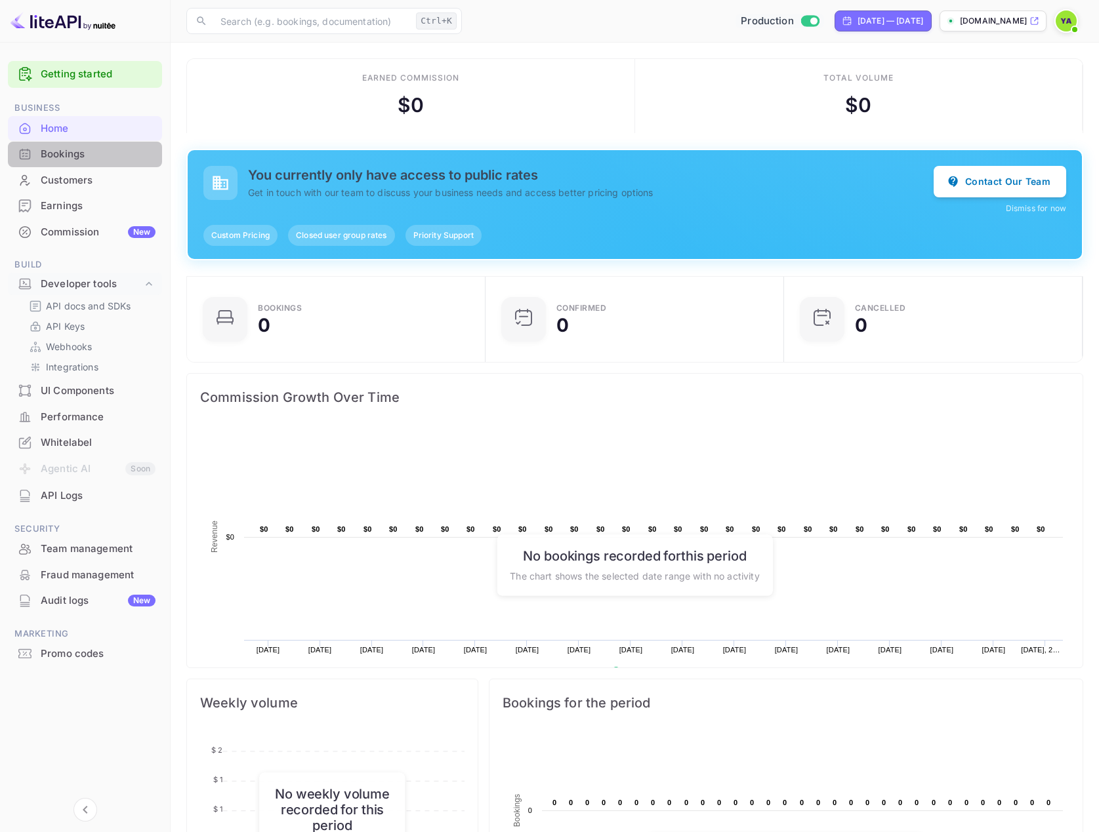
click at [58, 165] on div "Bookings" at bounding box center [85, 155] width 154 height 26
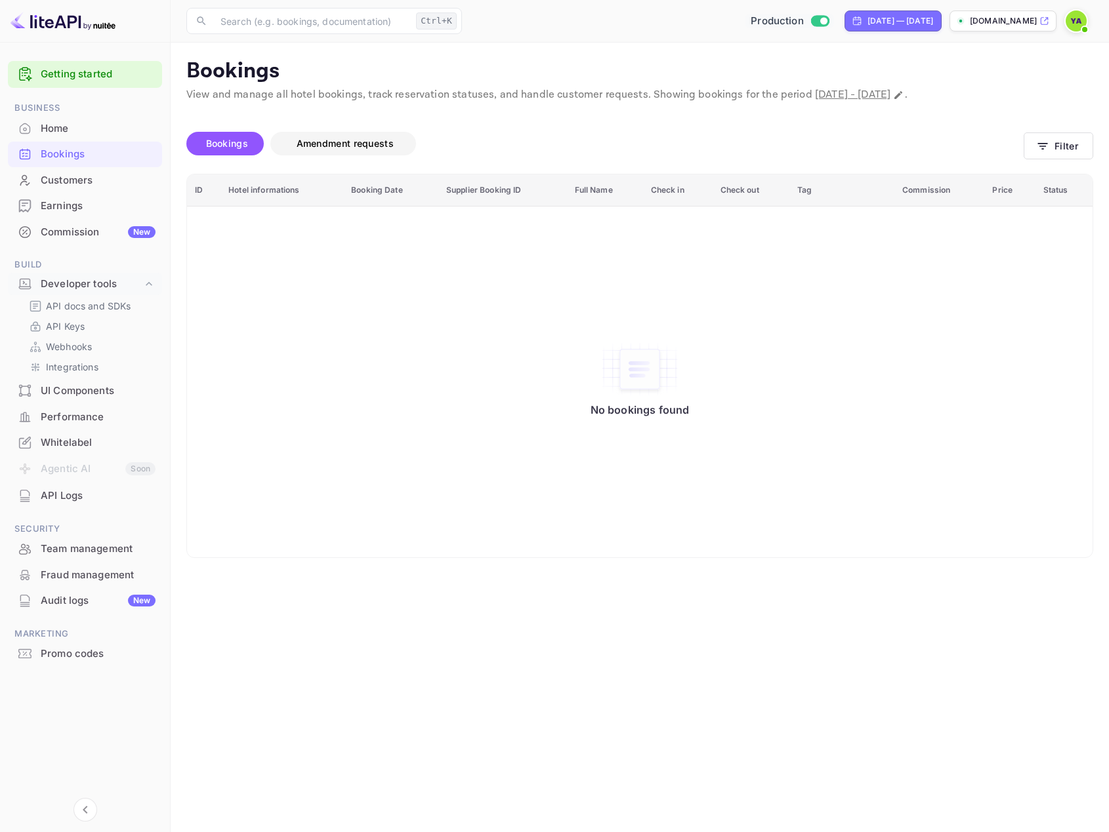
click at [320, 139] on span "Amendment requests" at bounding box center [345, 143] width 97 height 11
click at [238, 145] on span "Bookings" at bounding box center [227, 143] width 42 height 11
click at [66, 234] on div "Commission New" at bounding box center [98, 232] width 115 height 15
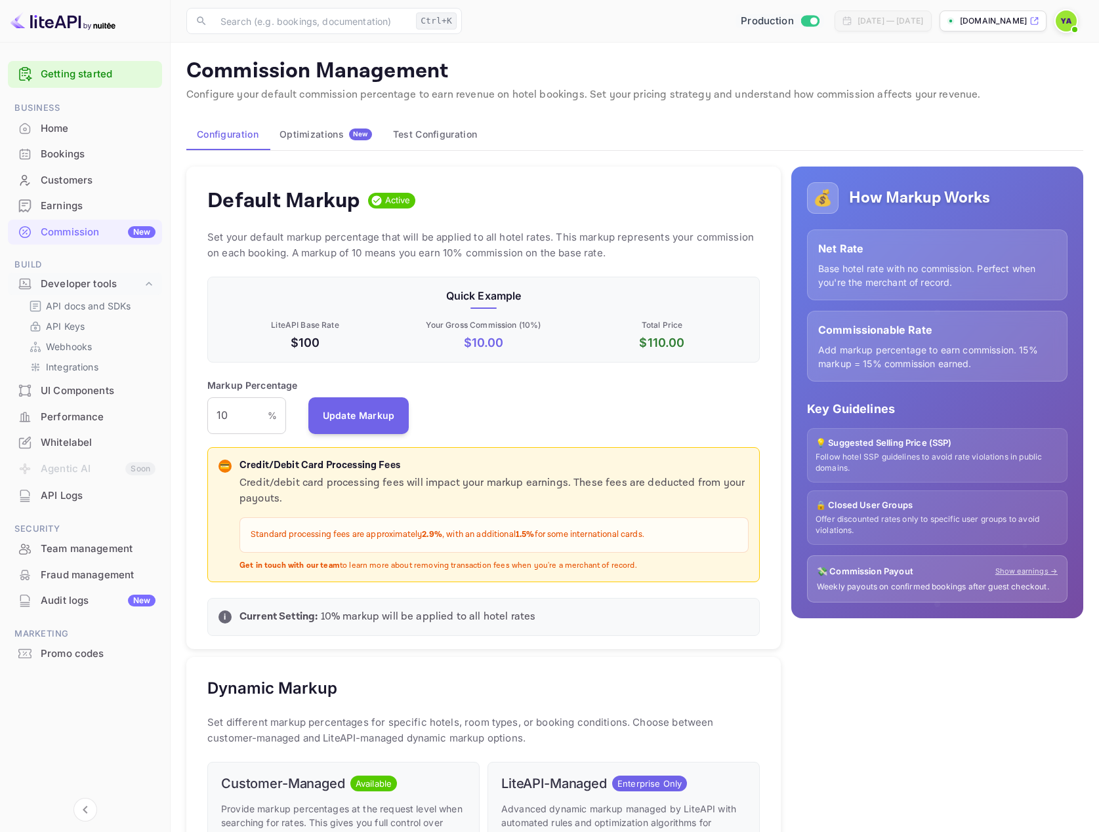
scroll to position [223, 542]
click at [60, 159] on div "Bookings" at bounding box center [98, 154] width 115 height 15
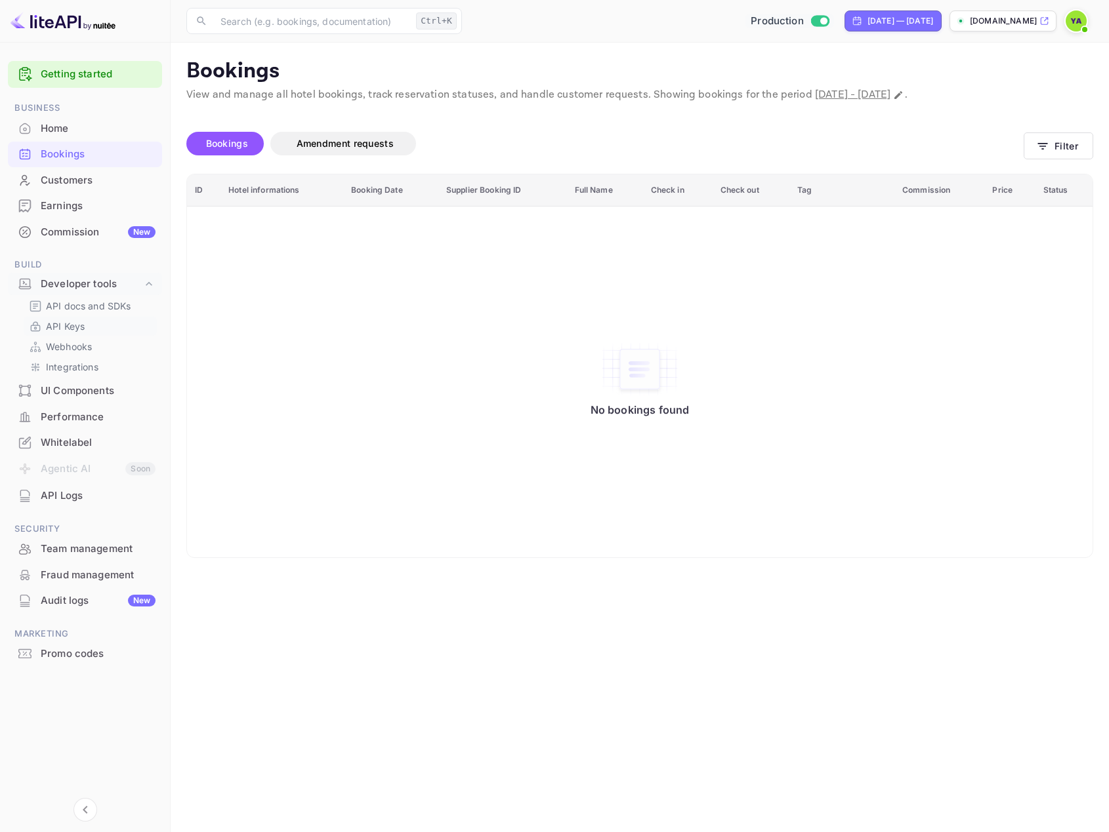
click at [78, 325] on p "API Keys" at bounding box center [65, 326] width 39 height 14
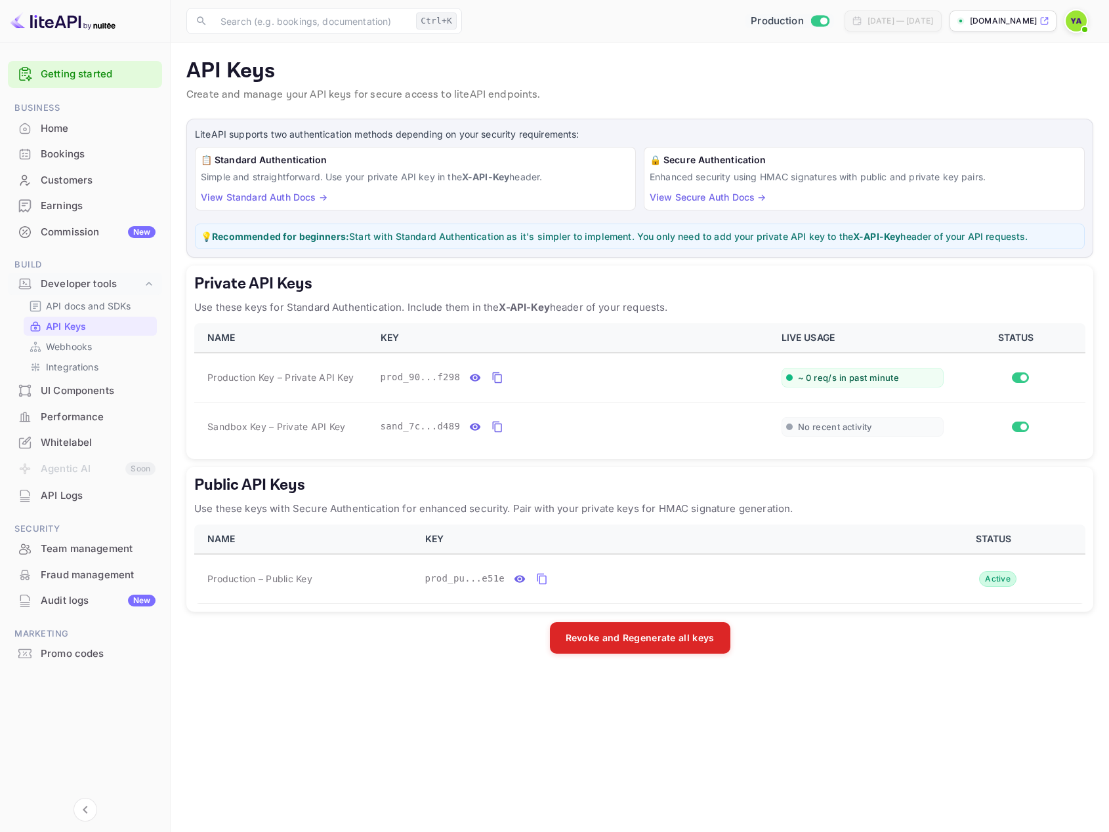
click at [72, 155] on div "Bookings" at bounding box center [98, 154] width 115 height 15
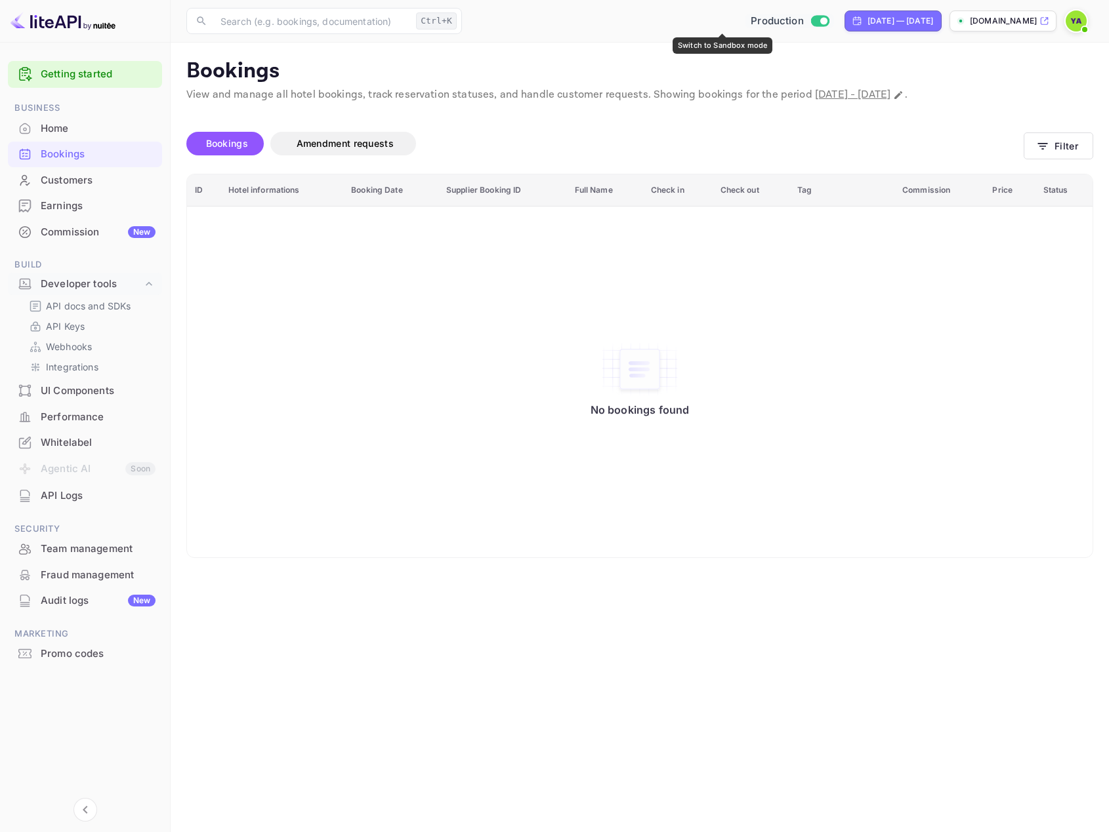
click at [810, 21] on input "Switch to Sandbox mode" at bounding box center [823, 20] width 26 height 9
checkbox input "false"
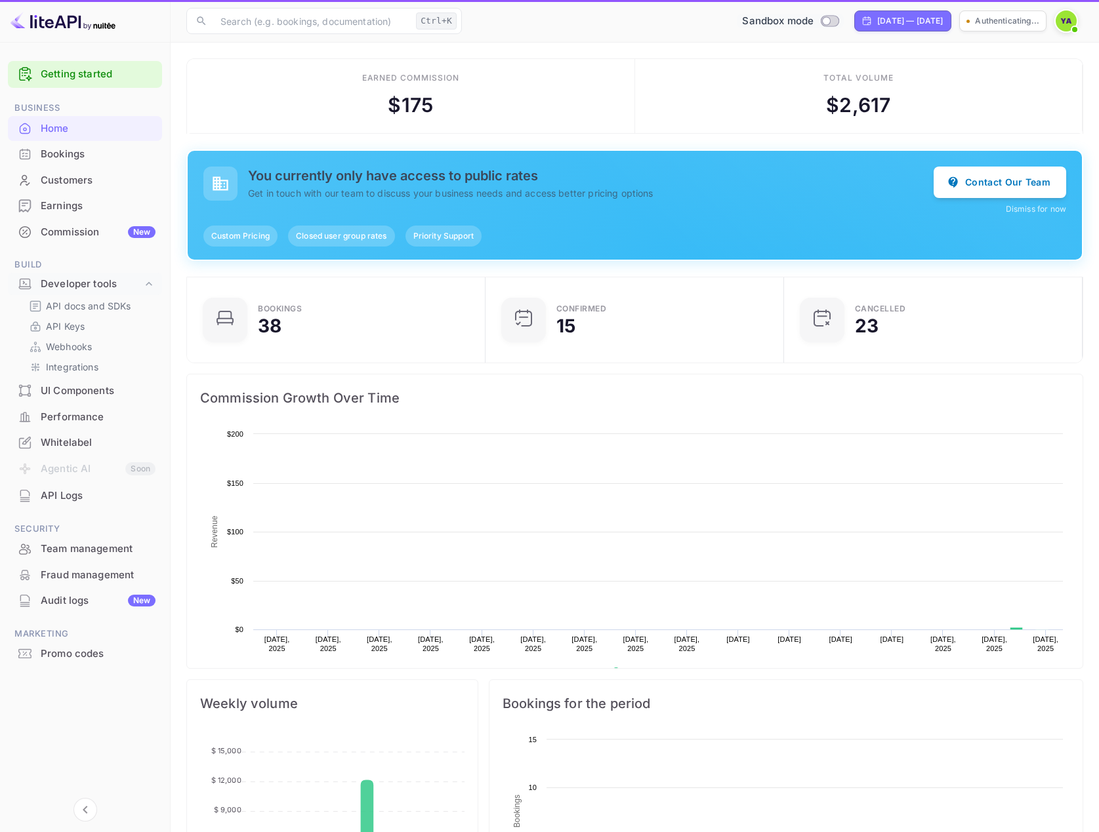
scroll to position [203, 281]
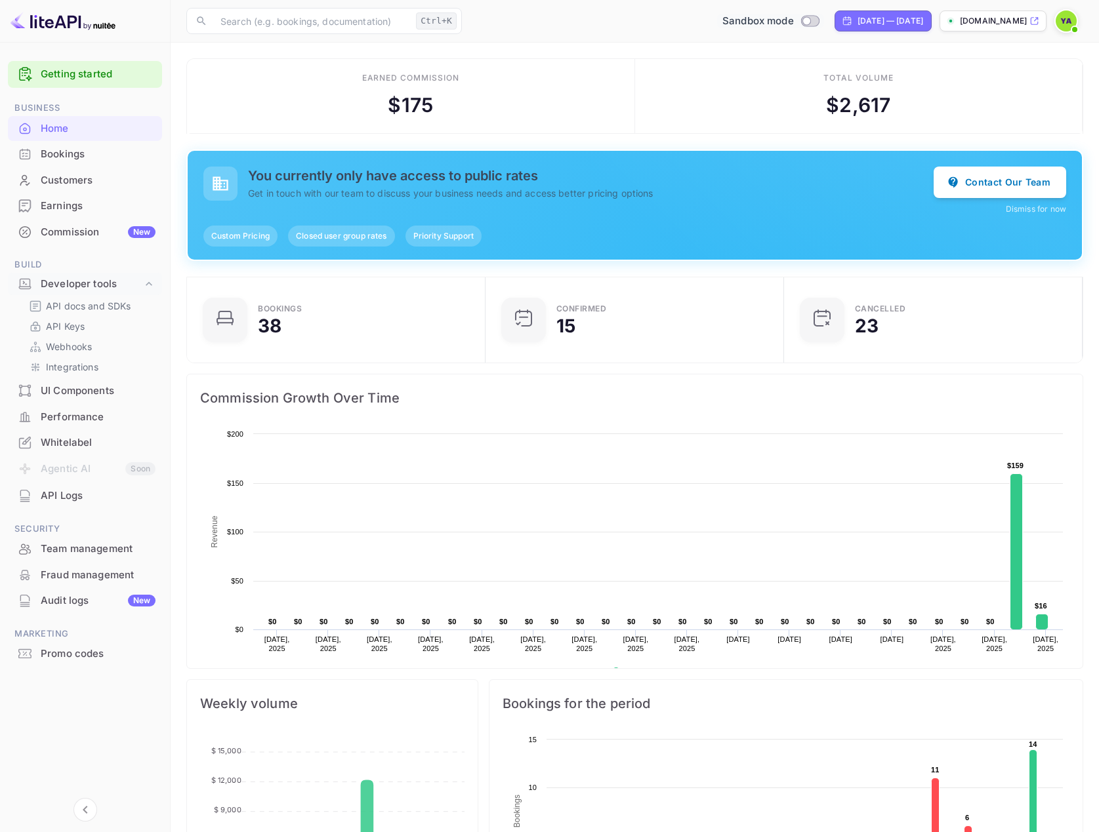
click at [63, 160] on div "Bookings" at bounding box center [98, 154] width 115 height 15
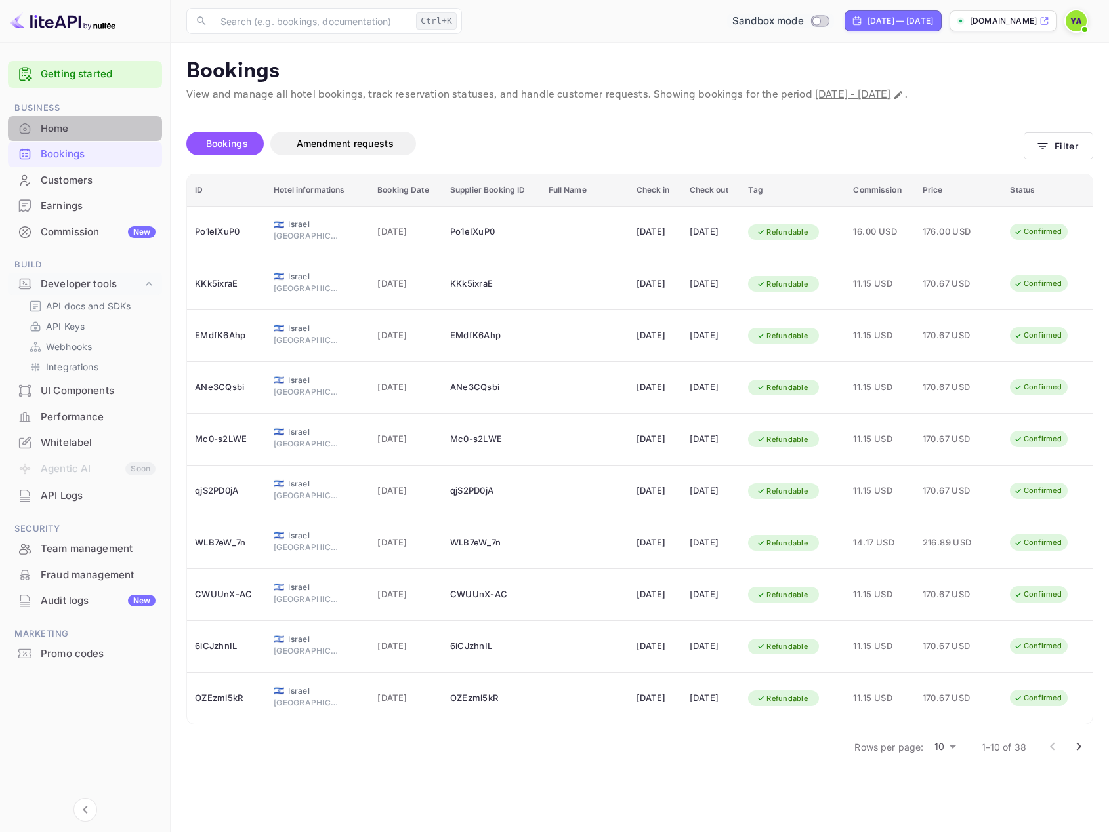
click at [26, 130] on icon at bounding box center [24, 128] width 13 height 13
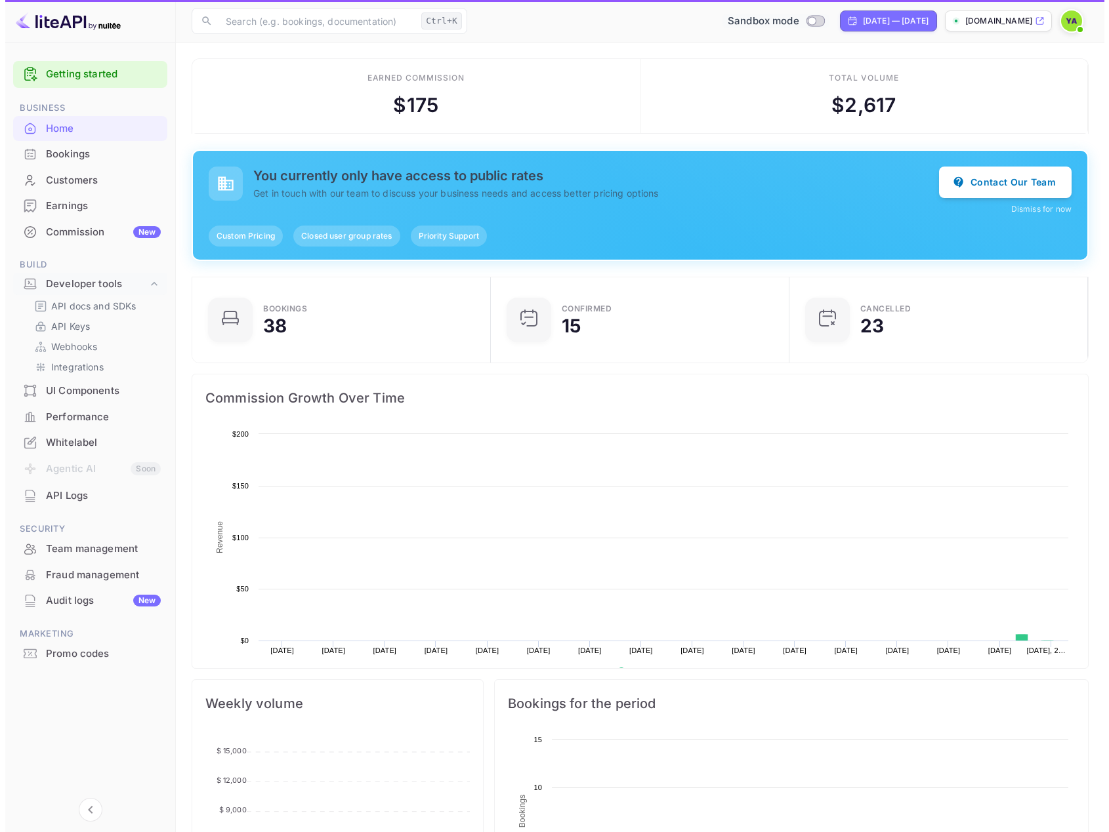
scroll to position [203, 281]
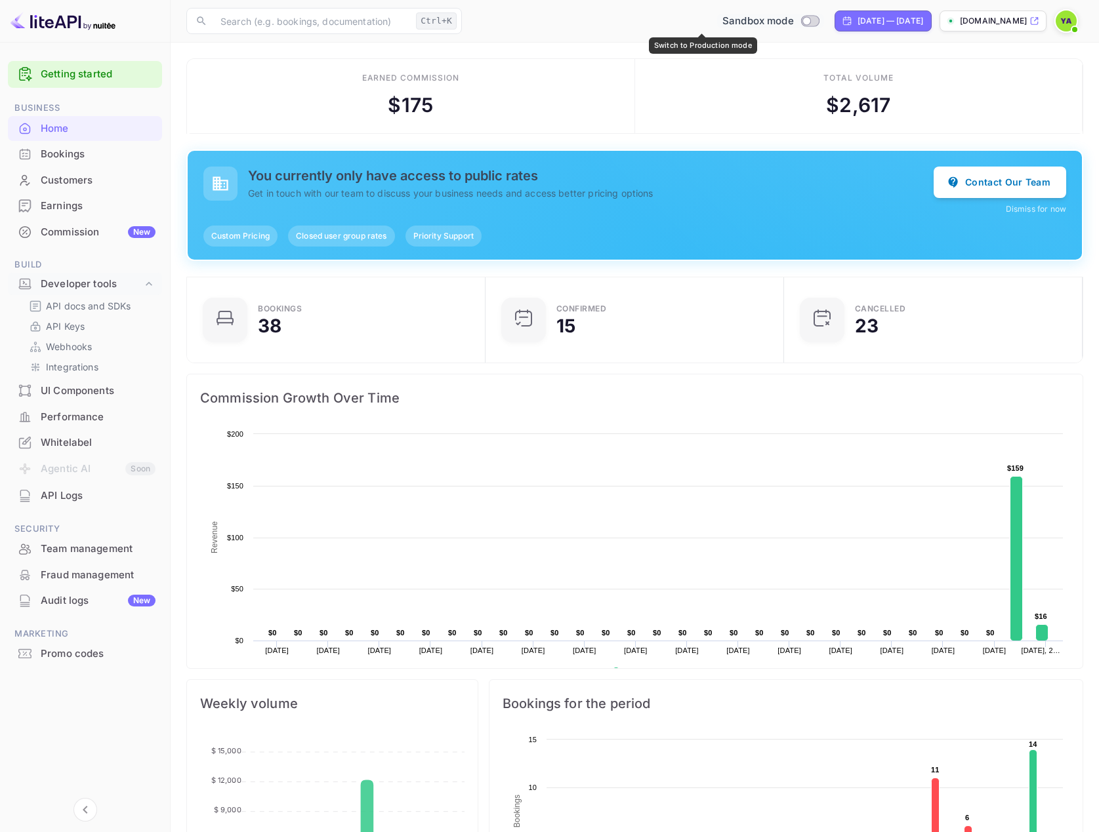
click at [793, 20] on input "Switch to Production mode" at bounding box center [806, 20] width 26 height 9
checkbox input "true"
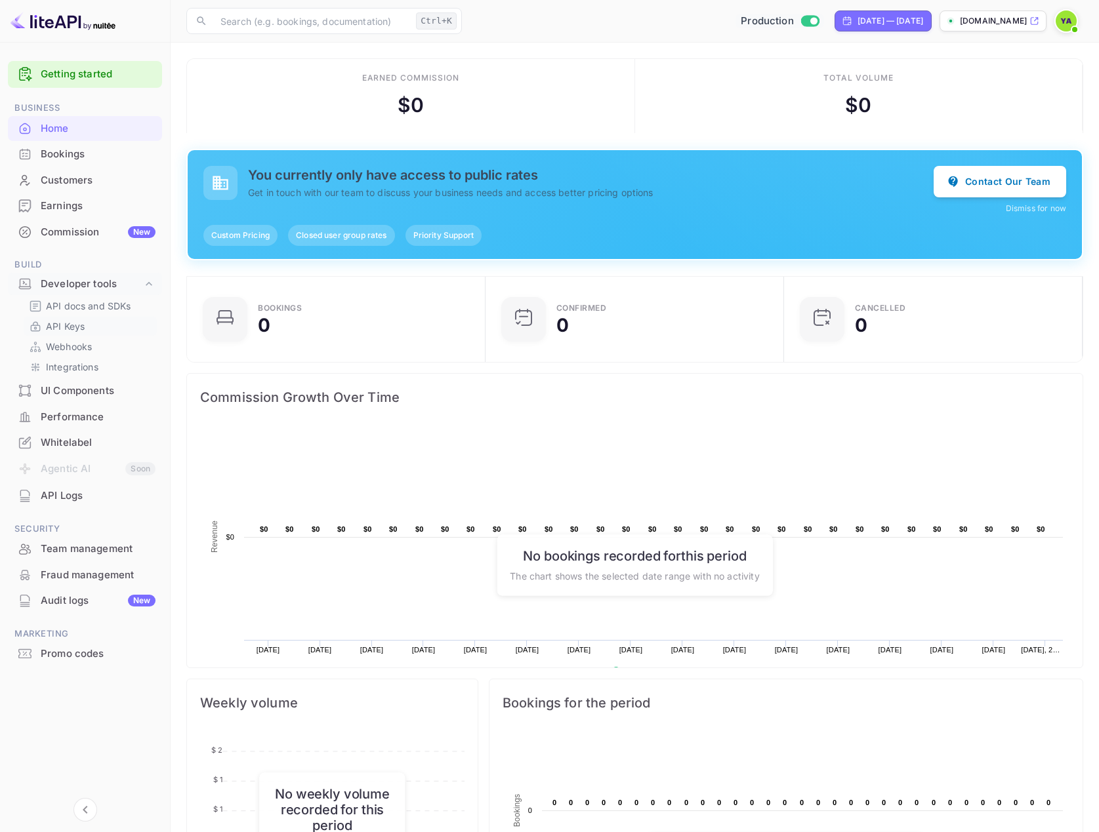
click at [64, 323] on p "API Keys" at bounding box center [65, 326] width 39 height 14
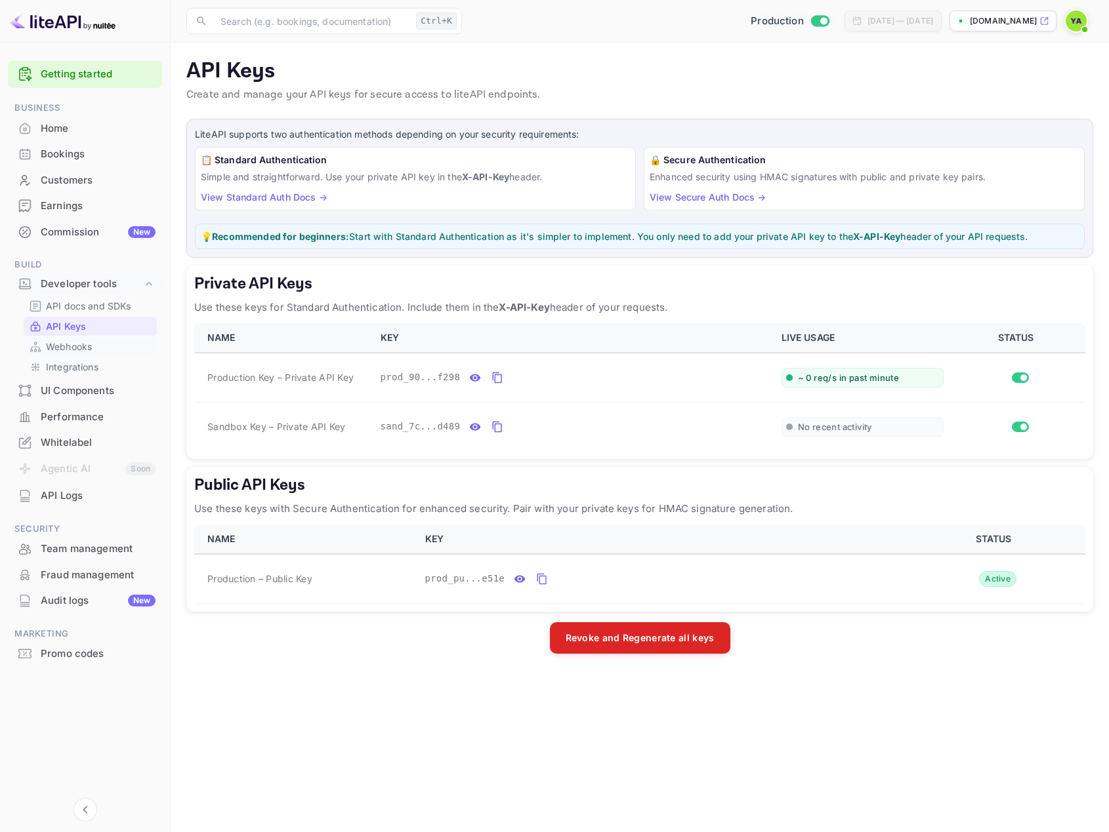
click at [68, 342] on p "Webhooks" at bounding box center [69, 347] width 46 height 14
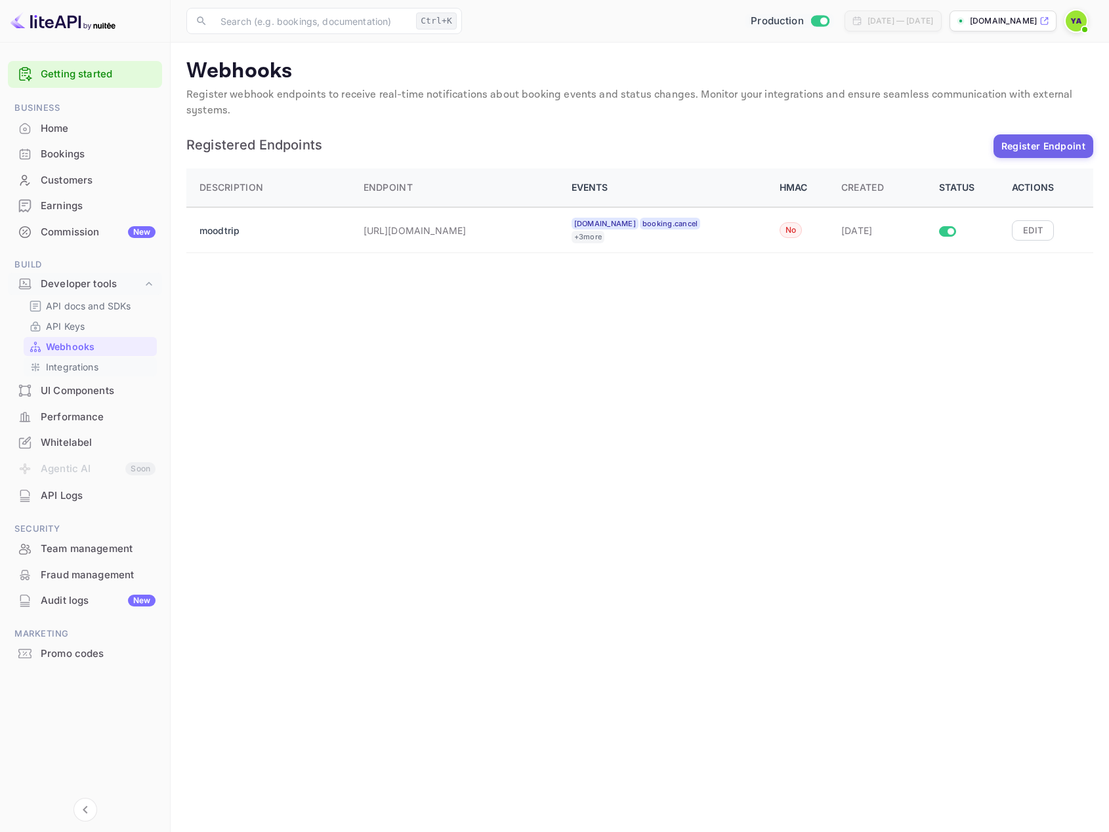
click at [67, 365] on p "Integrations" at bounding box center [72, 367] width 52 height 14
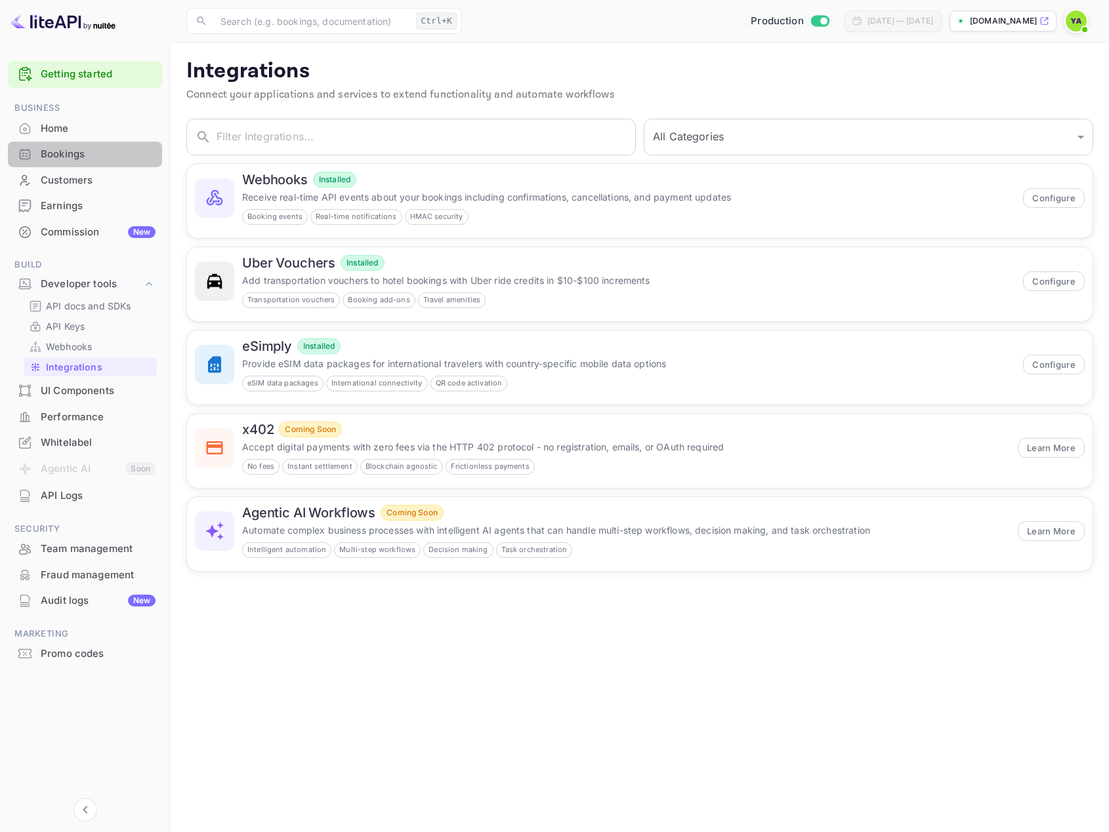
click at [70, 166] on div "Bookings" at bounding box center [85, 155] width 154 height 26
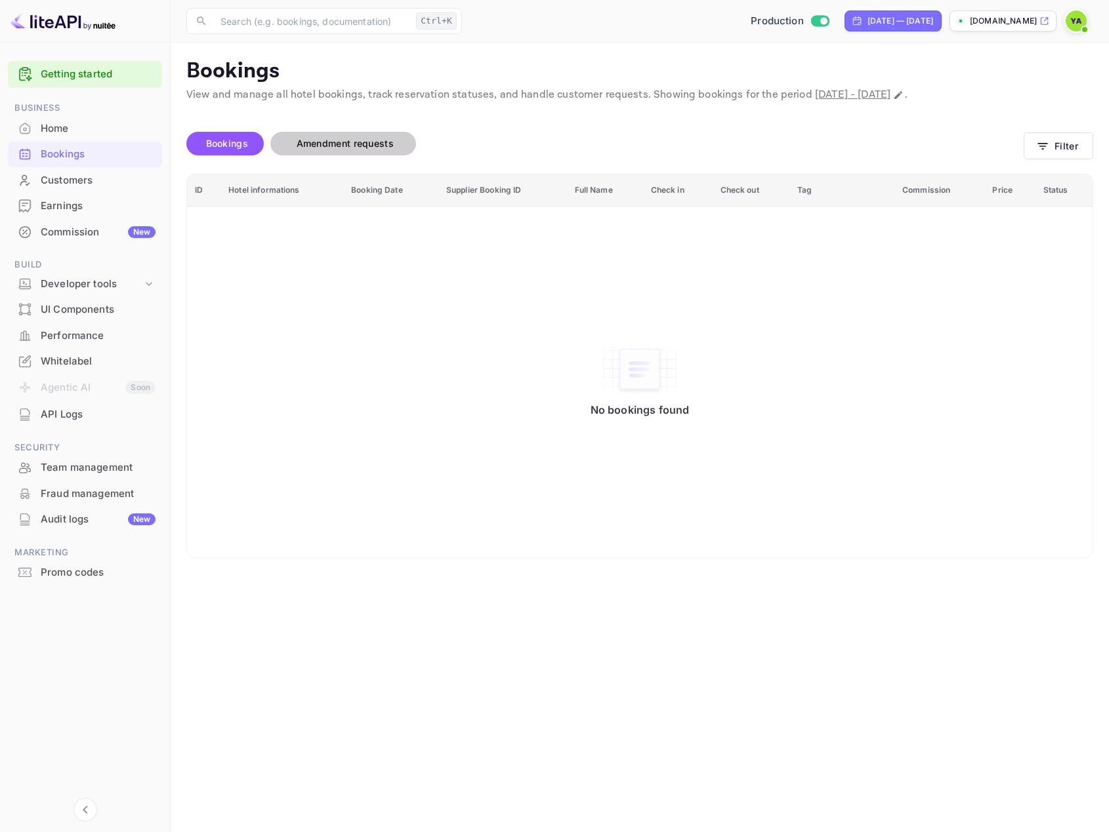
click at [390, 151] on span "Amendment requests" at bounding box center [344, 144] width 123 height 16
click at [249, 142] on span "Bookings" at bounding box center [226, 144] width 55 height 16
click at [867, 22] on div "[DATE] — [DATE]" at bounding box center [900, 21] width 66 height 12
select select "8"
select select "2025"
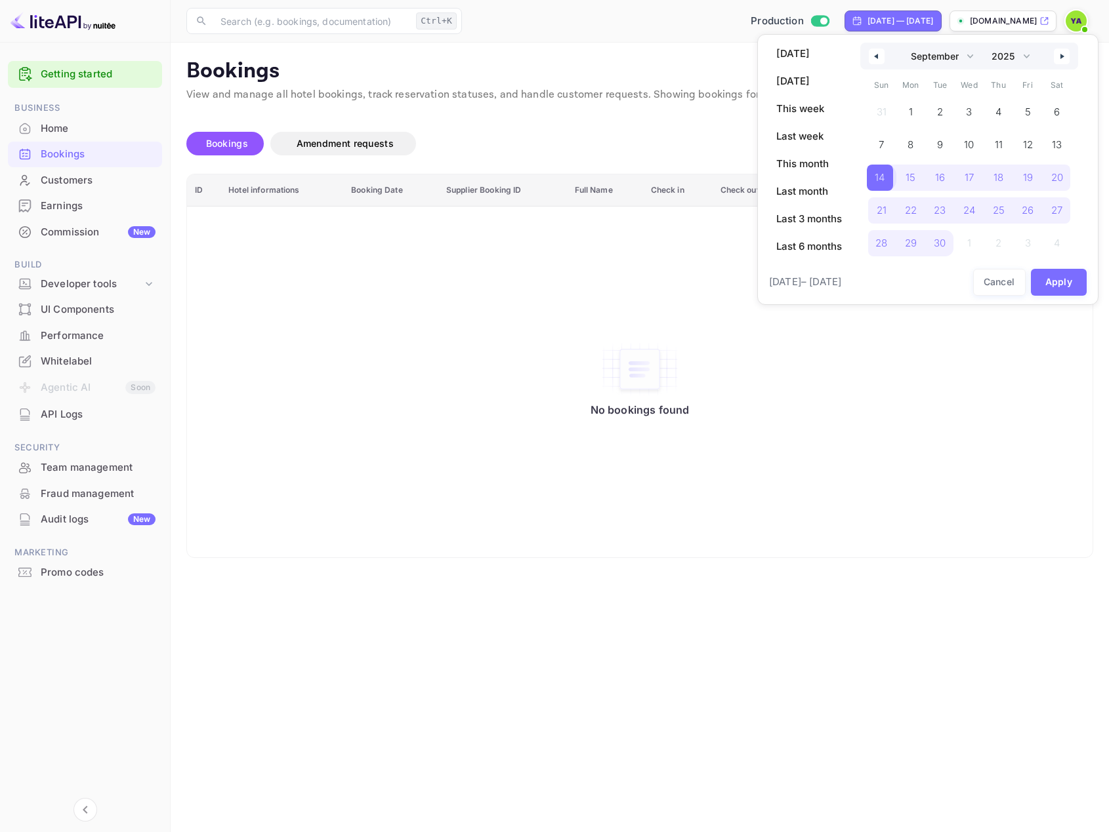
click at [882, 176] on span "14" at bounding box center [879, 178] width 10 height 24
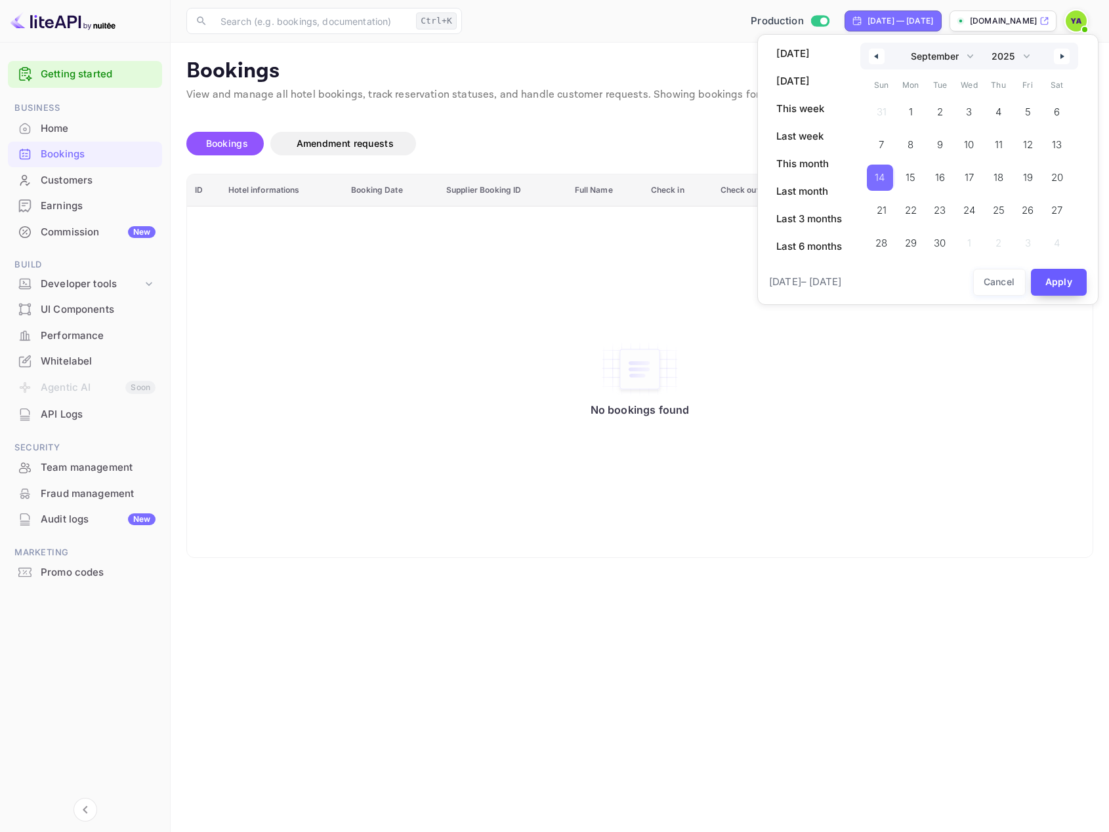
click at [1080, 276] on button "Apply" at bounding box center [1059, 282] width 56 height 27
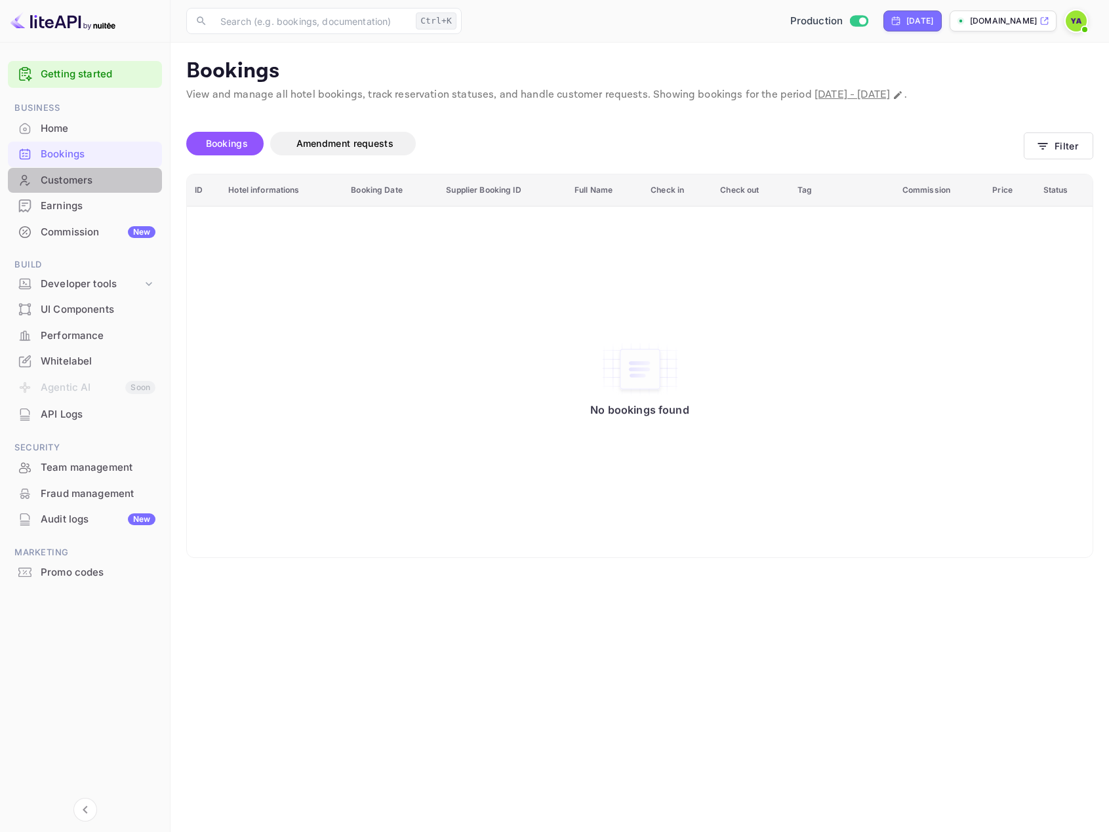
click at [57, 173] on div "Customers" at bounding box center [98, 180] width 115 height 15
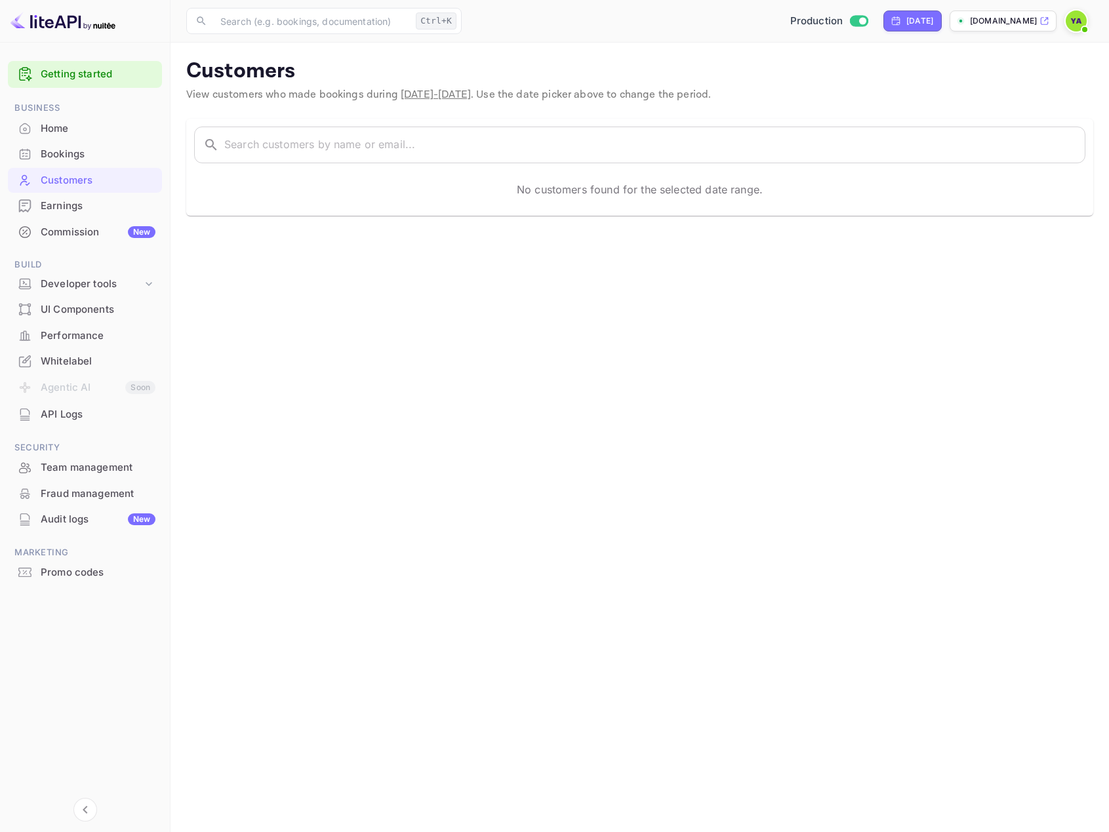
click at [59, 152] on div "Bookings" at bounding box center [98, 154] width 115 height 15
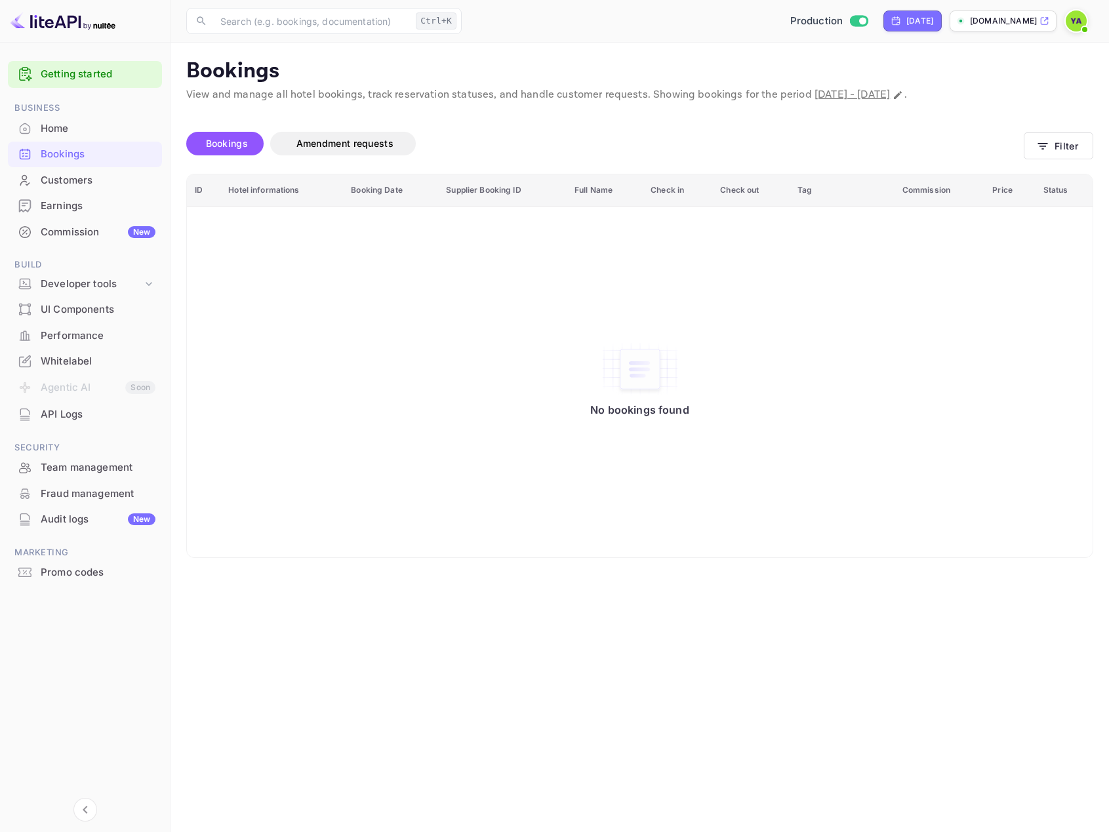
click at [56, 183] on div "Customers" at bounding box center [98, 180] width 115 height 15
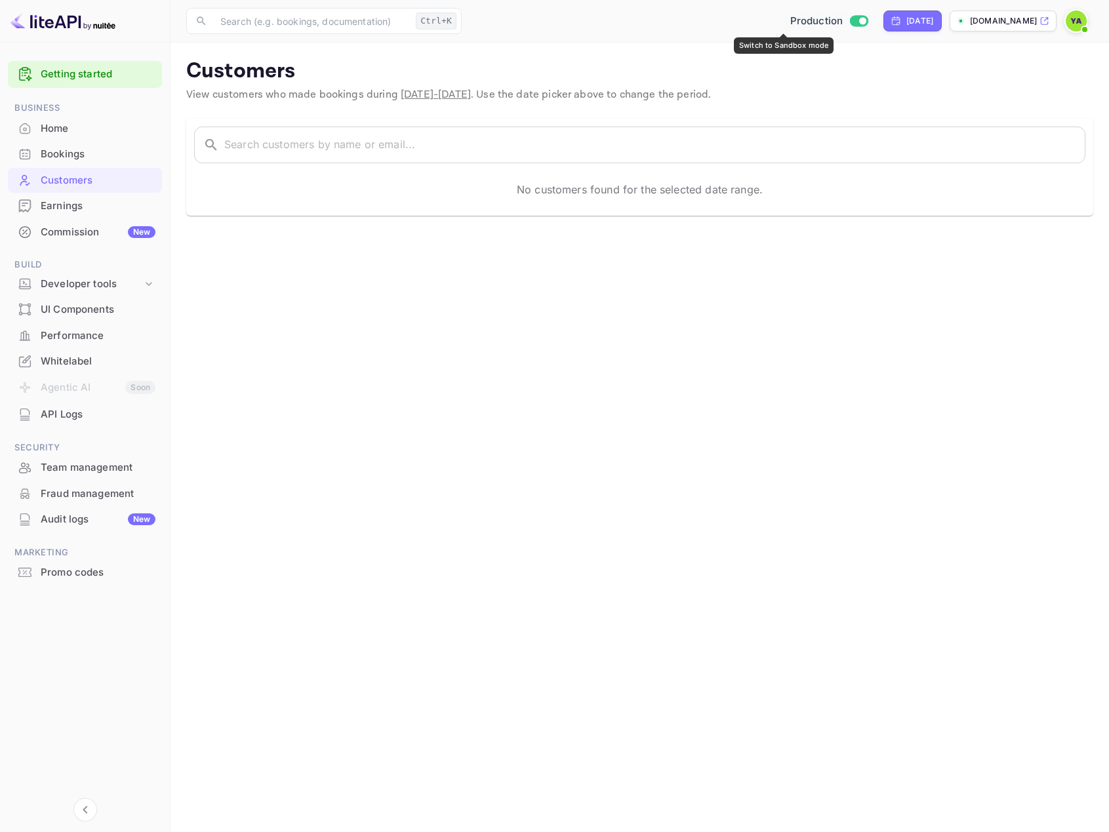
click at [850, 21] on input "Switch to Sandbox mode" at bounding box center [863, 20] width 26 height 9
checkbox input "false"
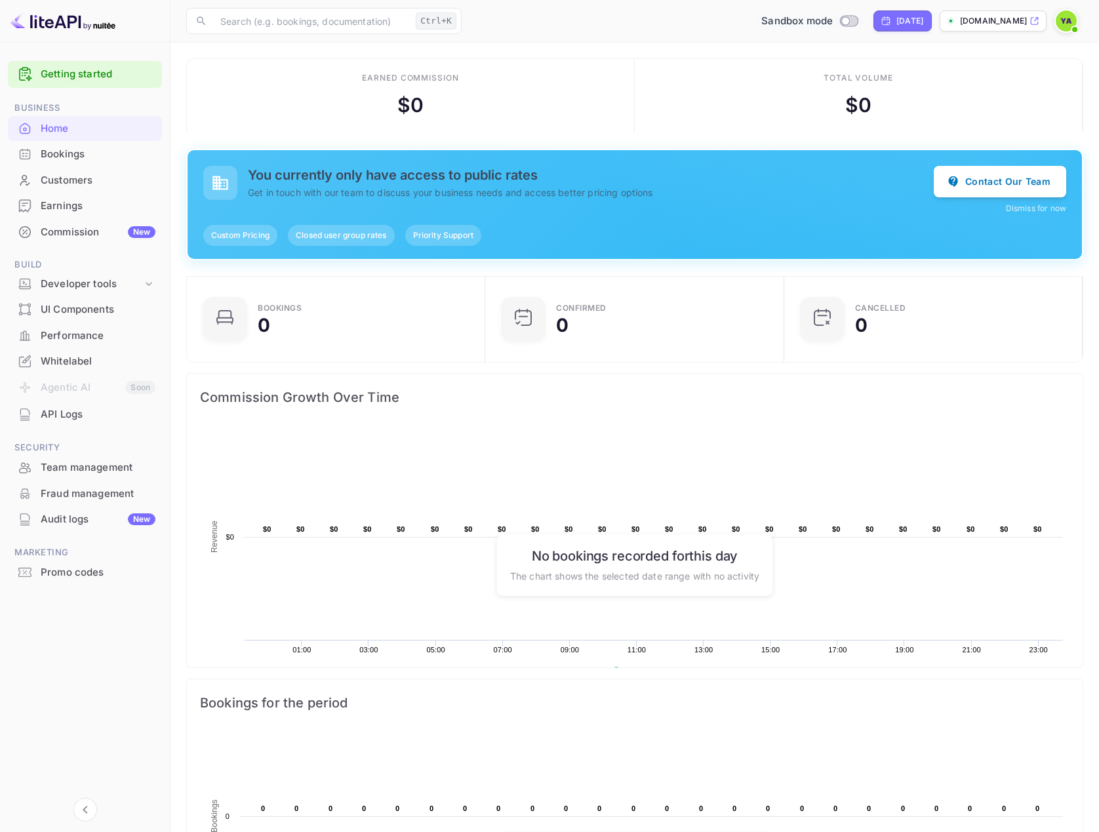
click at [56, 163] on div "Bookings" at bounding box center [85, 155] width 154 height 26
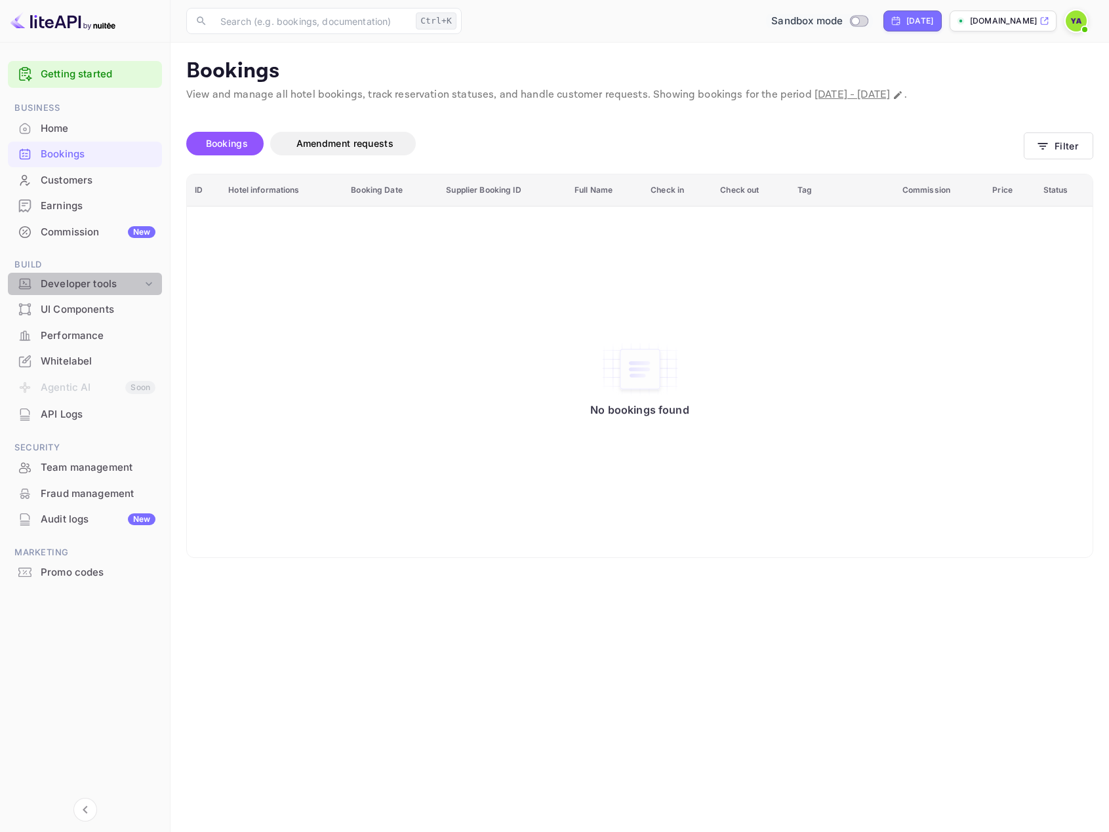
click at [51, 285] on div "Developer tools" at bounding box center [92, 284] width 102 height 15
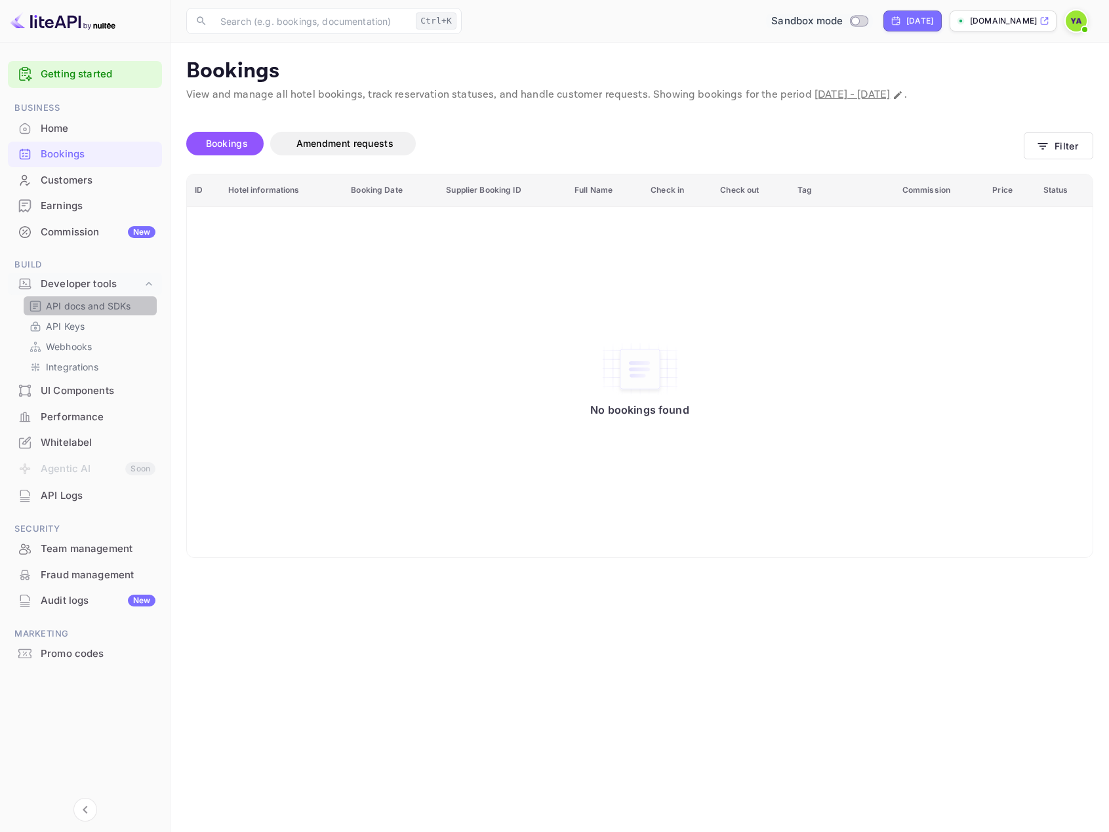
click at [56, 310] on p "API docs and SDKs" at bounding box center [88, 306] width 85 height 14
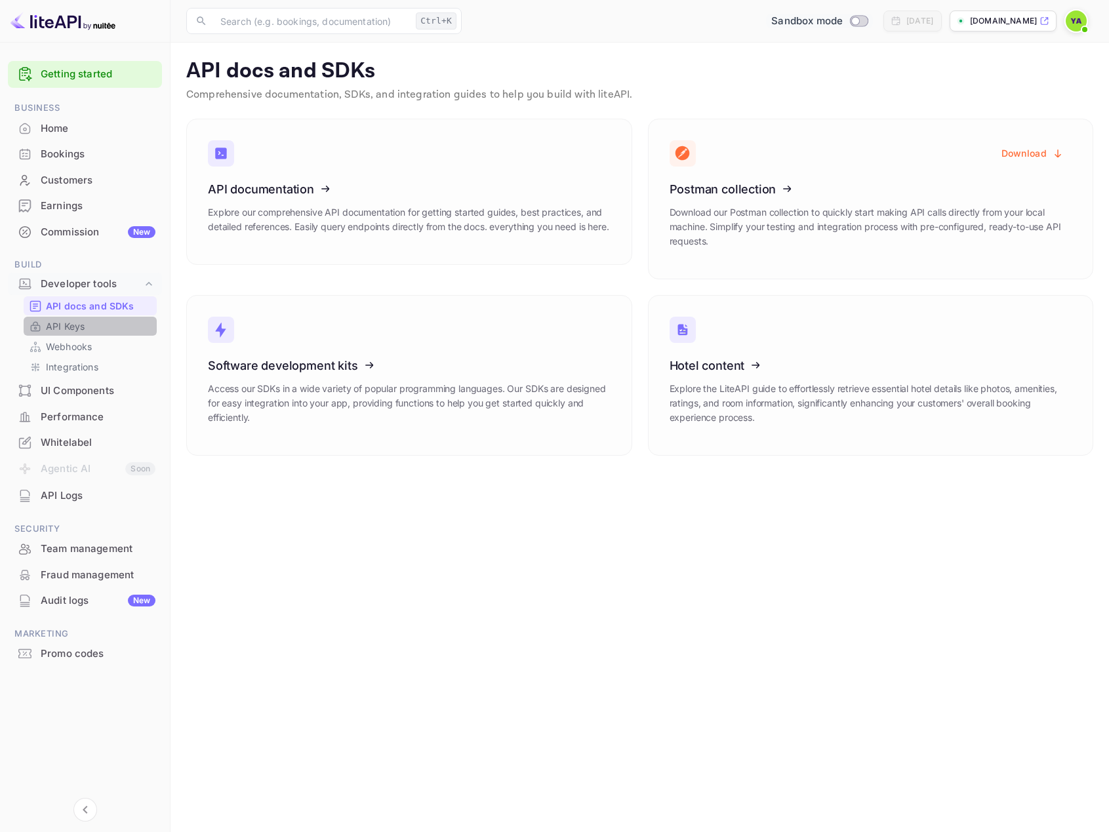
click at [57, 331] on p "API Keys" at bounding box center [65, 326] width 39 height 14
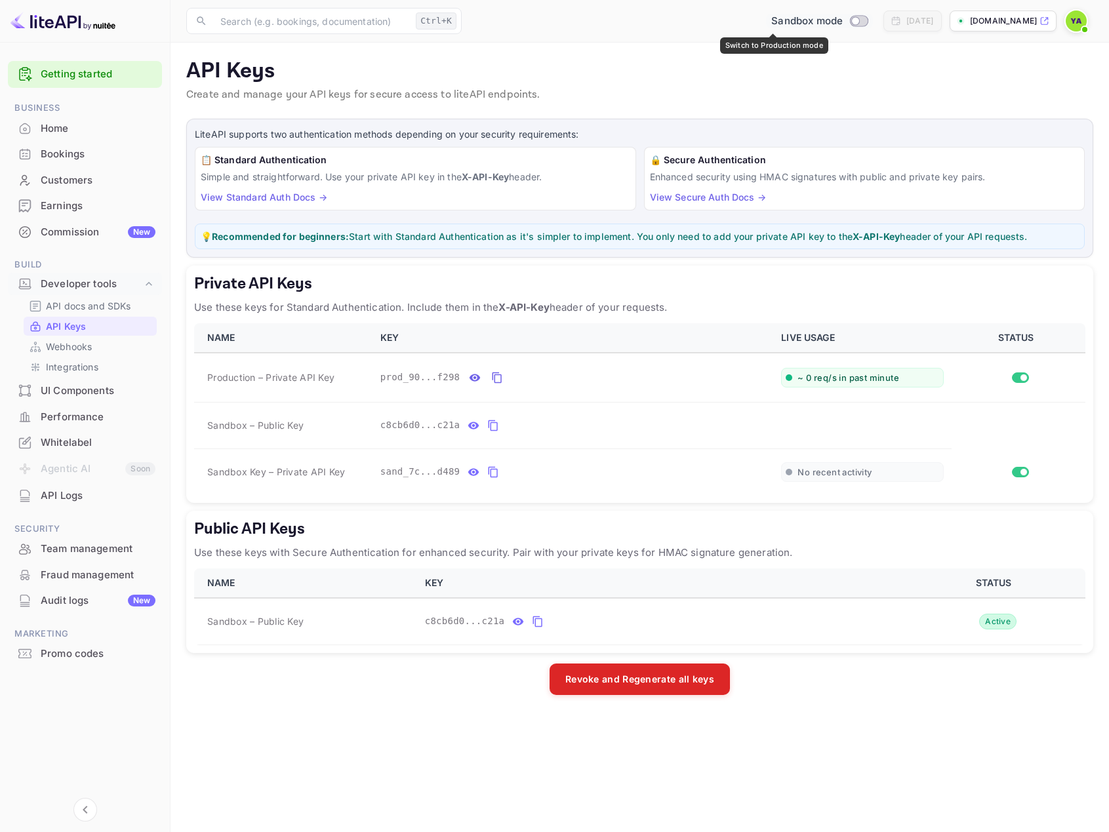
click at [843, 22] on input "Switch to Production mode" at bounding box center [856, 20] width 26 height 9
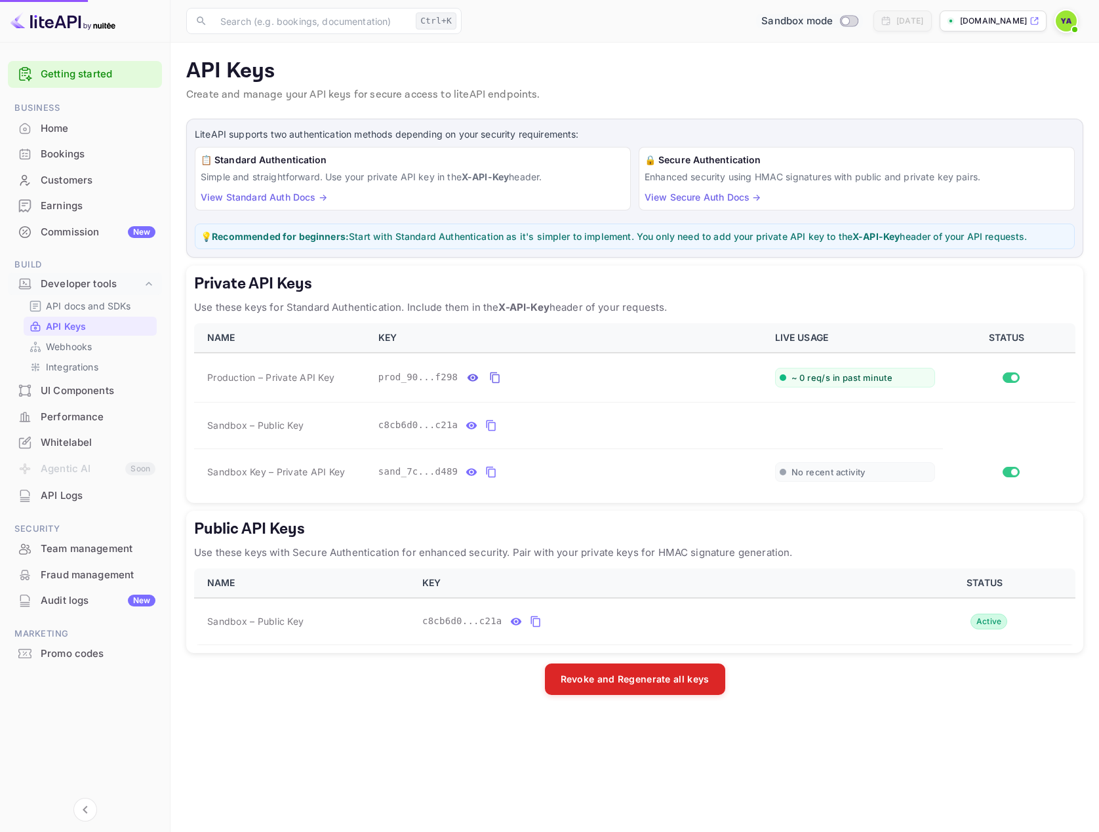
checkbox input "true"
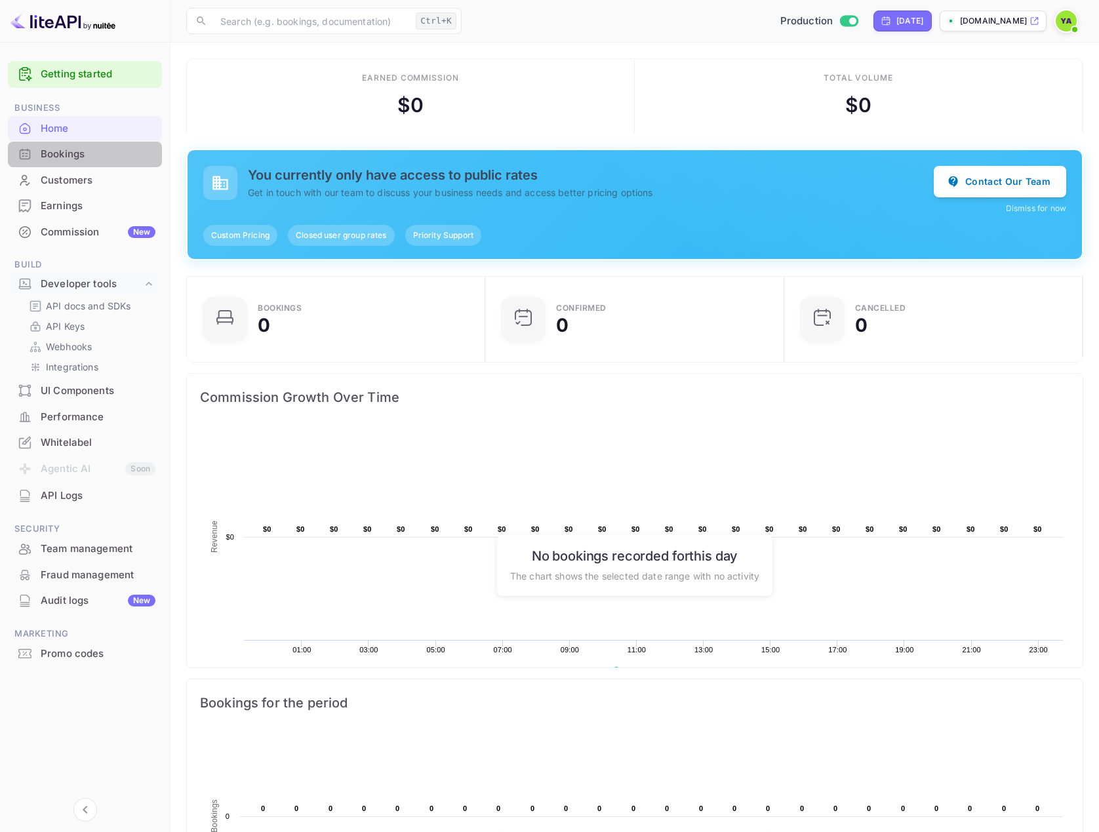
click at [47, 160] on div "Bookings" at bounding box center [98, 154] width 115 height 15
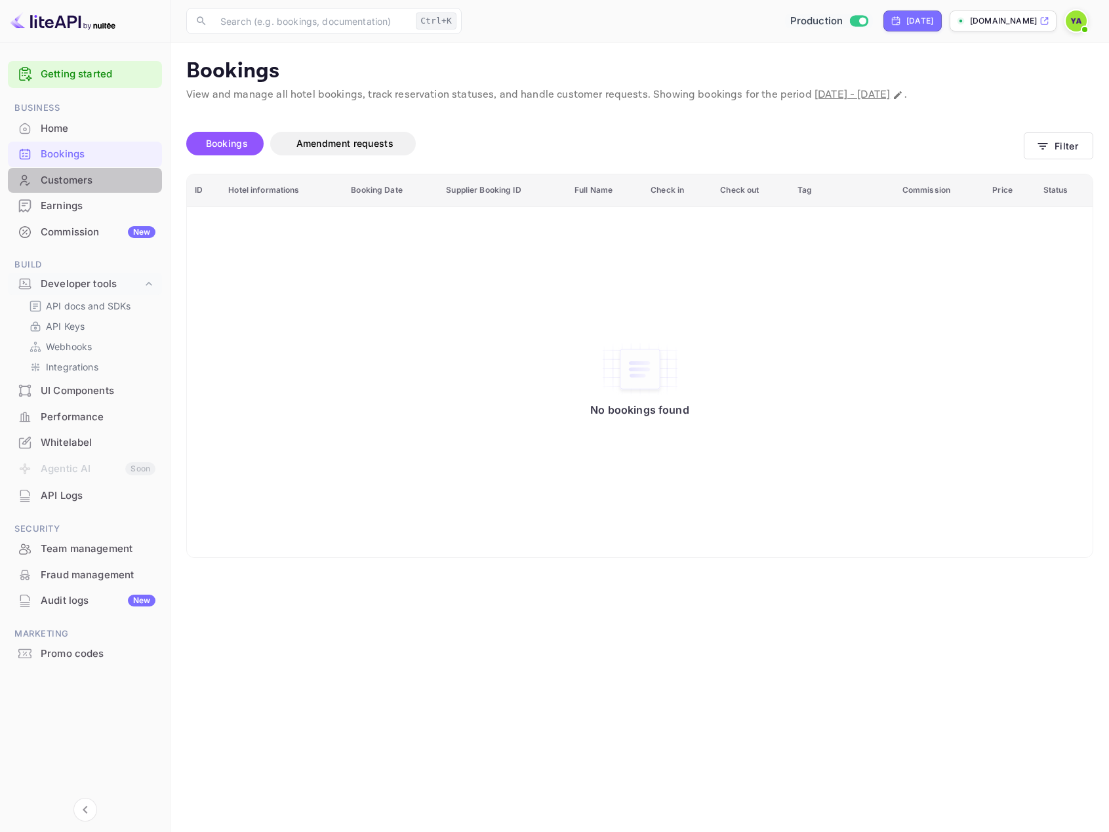
click at [62, 184] on div "Customers" at bounding box center [98, 180] width 115 height 15
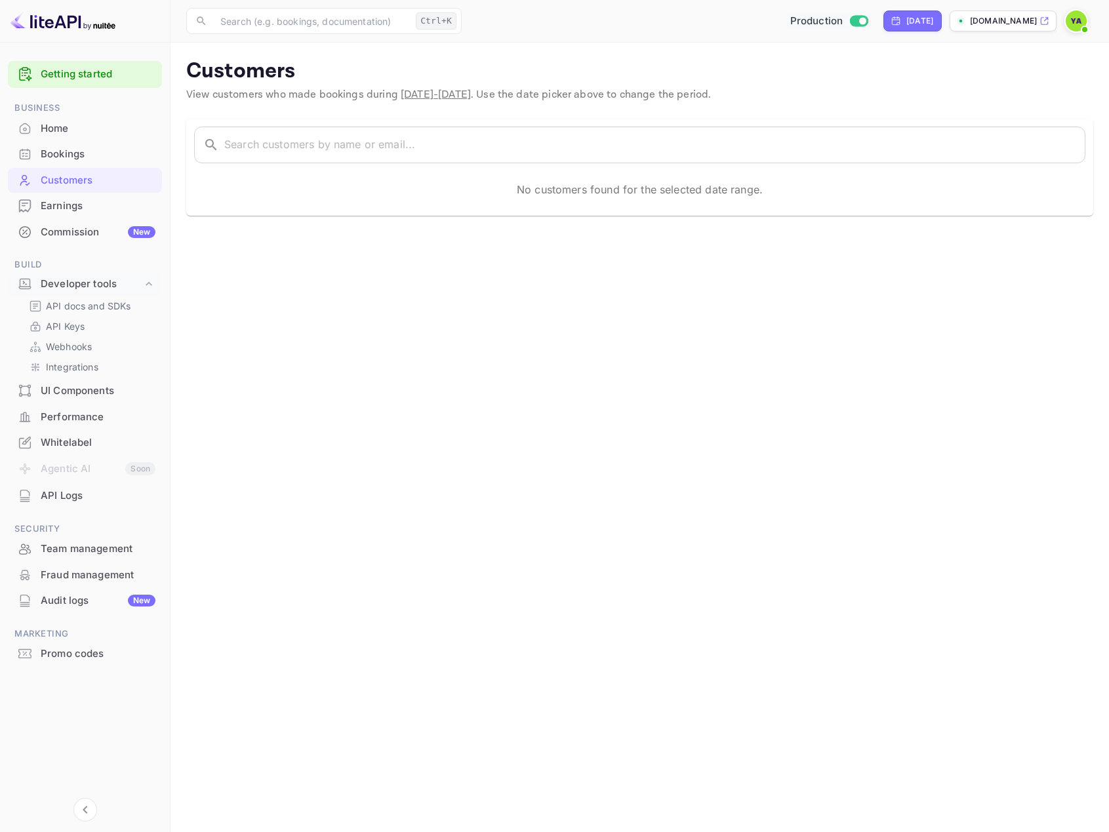
click at [60, 155] on div "Bookings" at bounding box center [98, 154] width 115 height 15
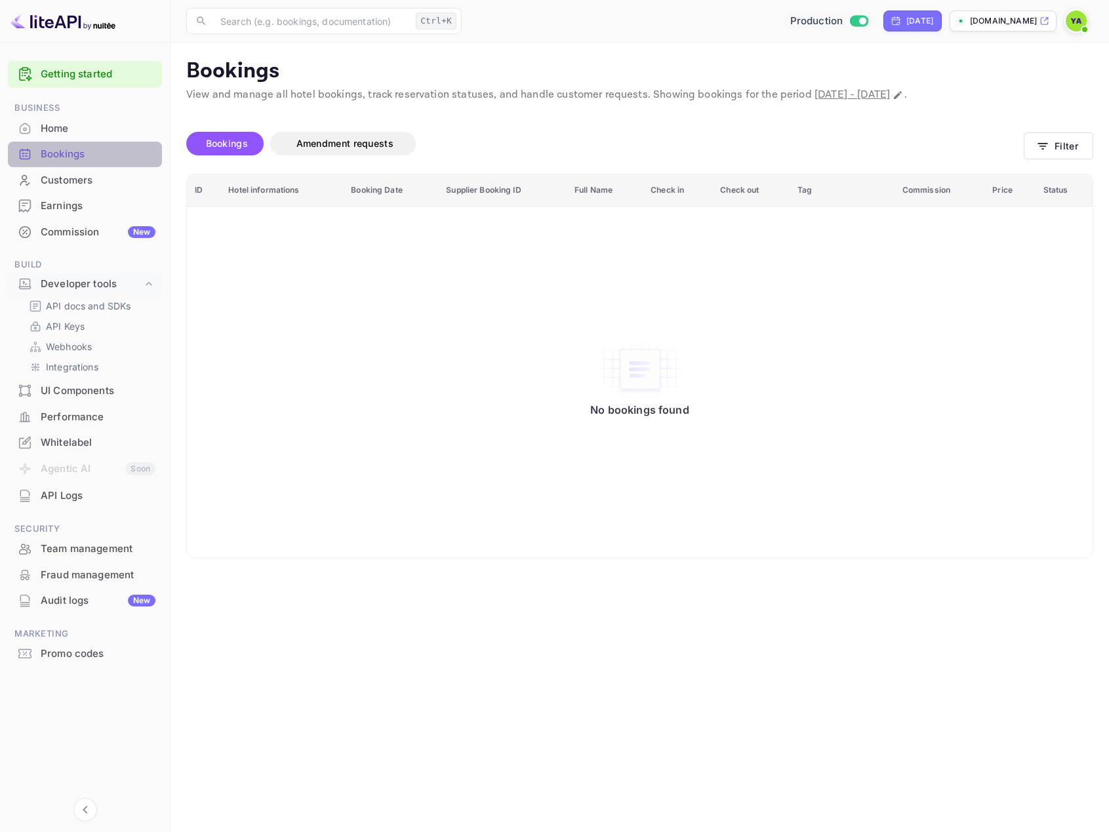
click at [56, 153] on div "Bookings" at bounding box center [98, 154] width 115 height 15
click at [337, 147] on span "Amendment requests" at bounding box center [345, 143] width 97 height 11
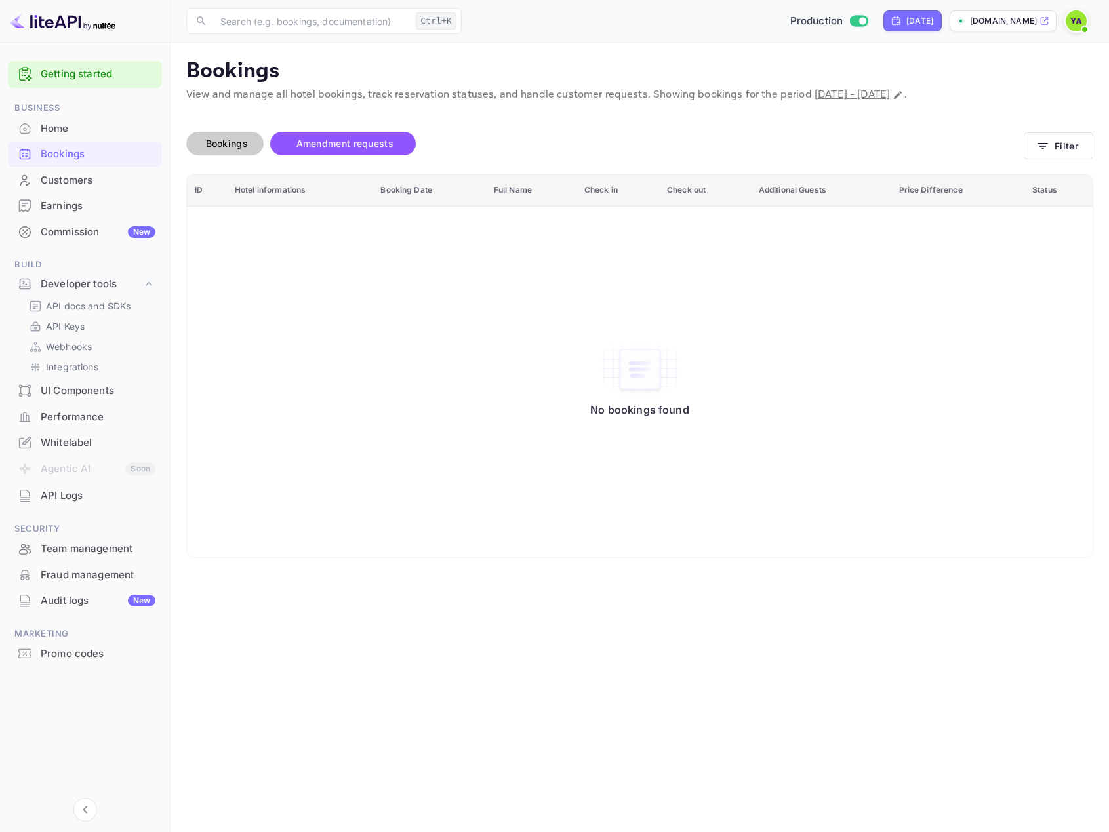
click at [249, 149] on span "Bookings" at bounding box center [226, 144] width 55 height 16
click at [859, 101] on span "September 14th, 2025 - September 14th, 2025" at bounding box center [852, 95] width 75 height 14
click at [859, 96] on span "September 14th, 2025 - September 14th, 2025" at bounding box center [852, 95] width 75 height 14
click at [65, 201] on div "Earnings" at bounding box center [98, 206] width 115 height 15
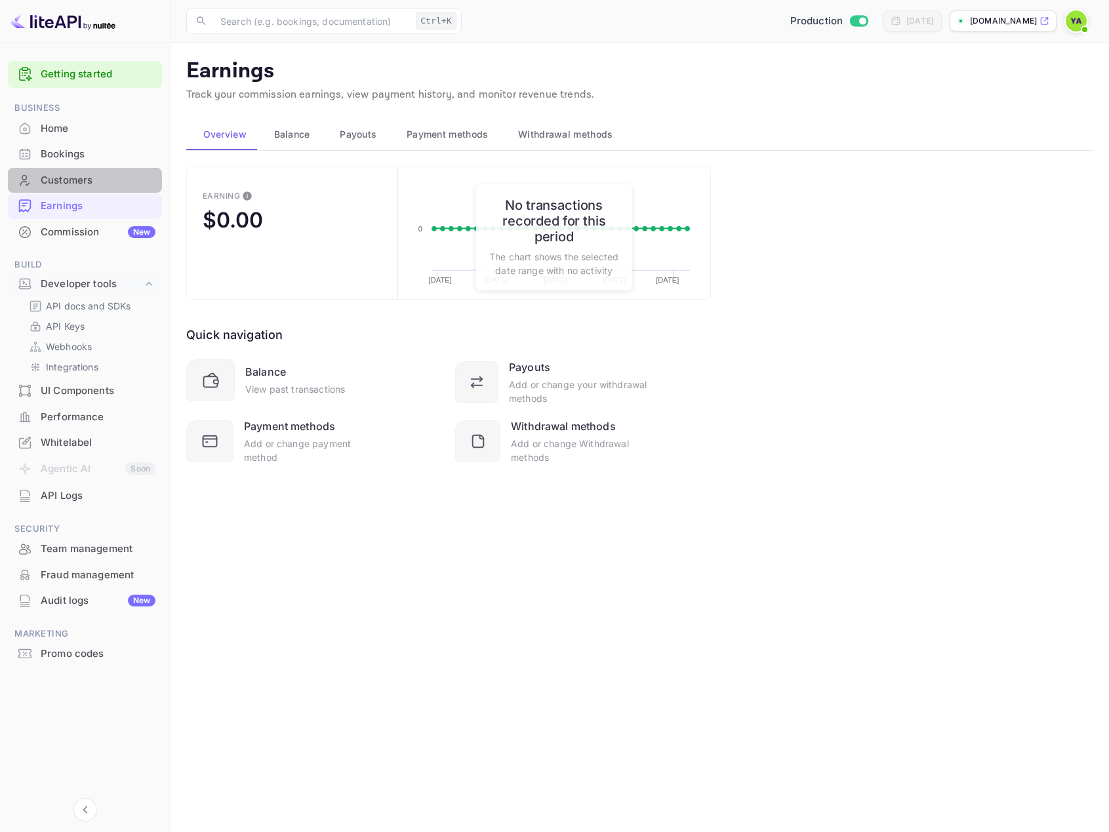
click at [62, 180] on div "Customers" at bounding box center [98, 180] width 115 height 15
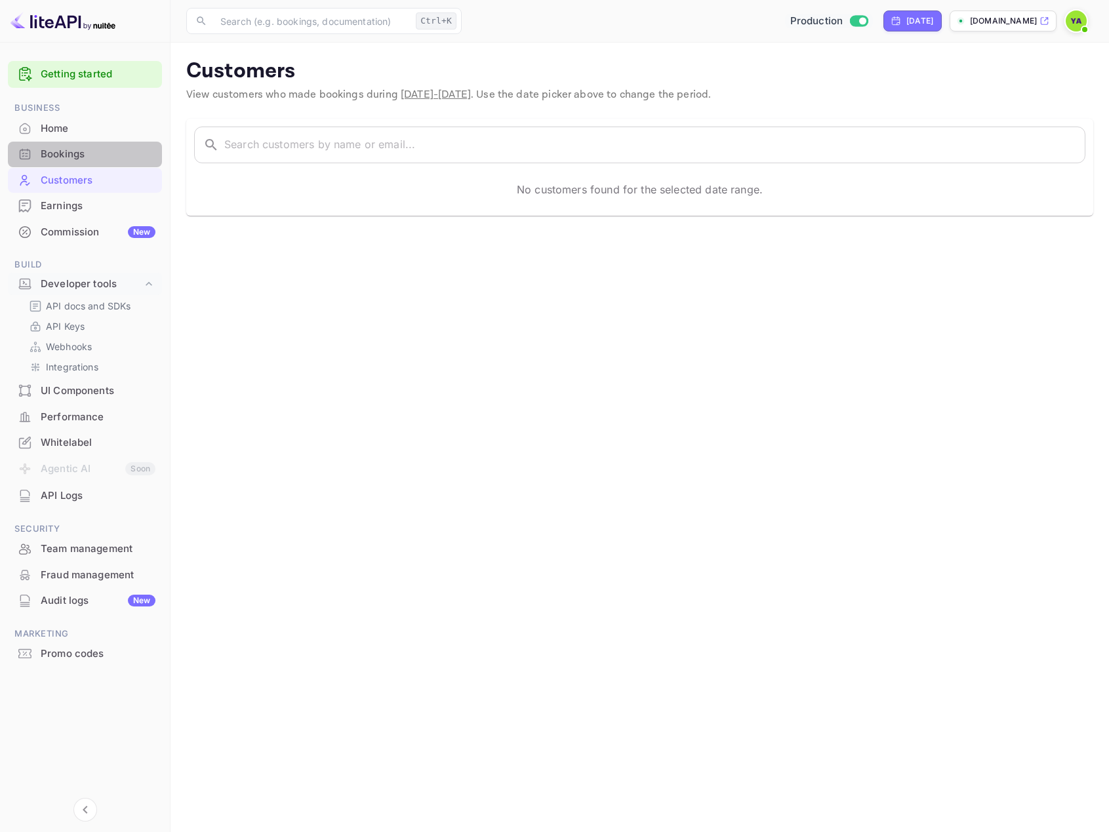
click at [64, 156] on div "Bookings" at bounding box center [98, 154] width 115 height 15
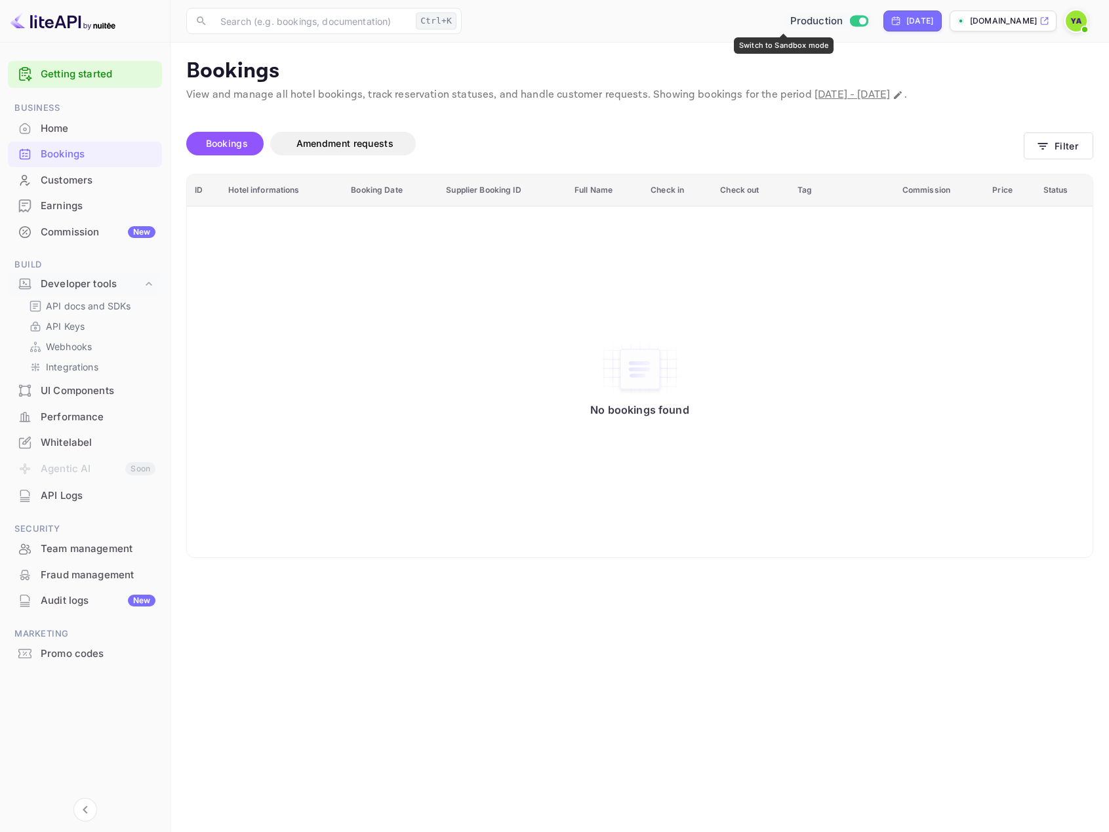
click at [850, 20] on input "Switch to Sandbox mode" at bounding box center [863, 20] width 26 height 9
checkbox input "false"
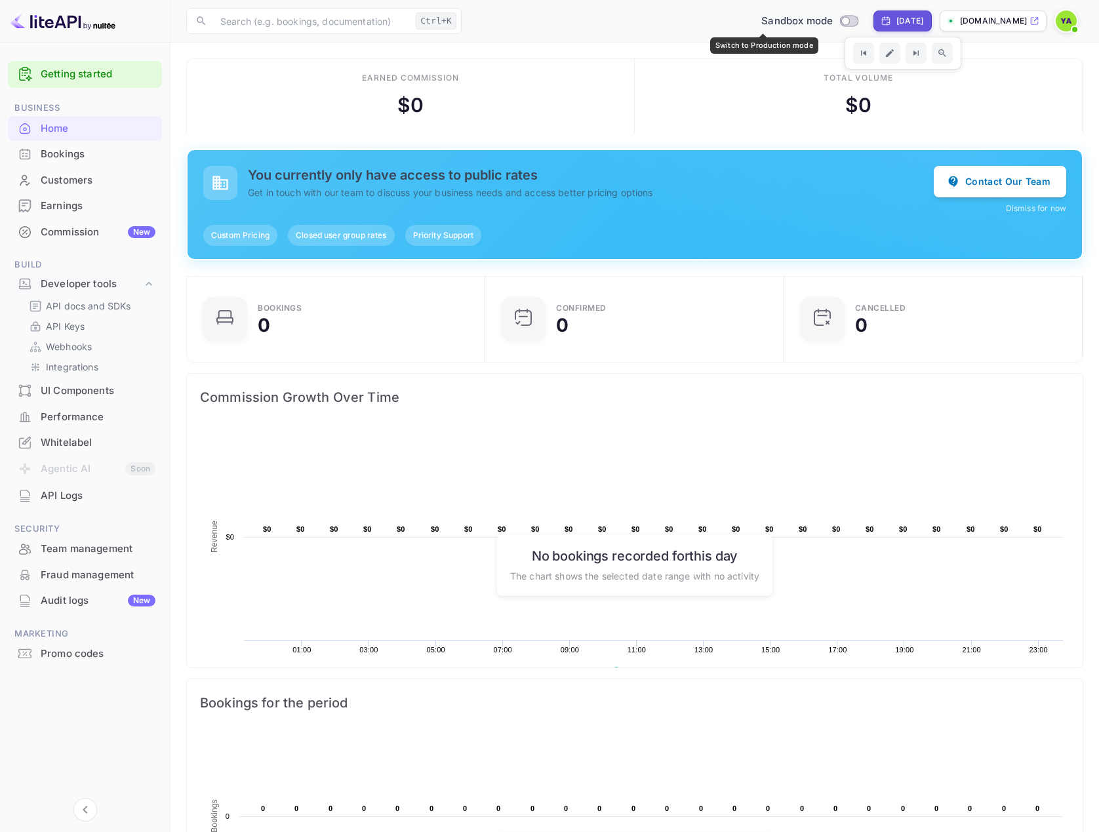
click at [833, 22] on input "Switch to Production mode" at bounding box center [846, 20] width 26 height 9
checkbox input "true"
click at [72, 183] on div "Customers" at bounding box center [98, 180] width 115 height 15
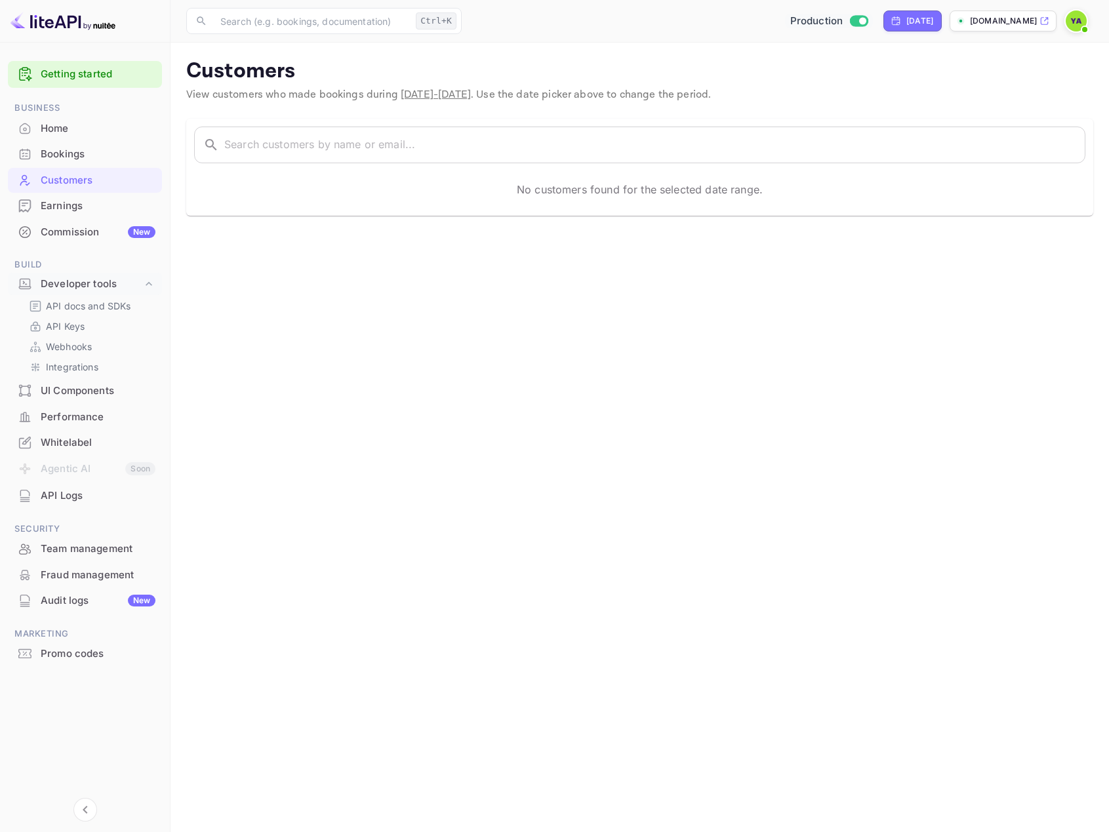
click at [70, 158] on div "Bookings" at bounding box center [98, 154] width 115 height 15
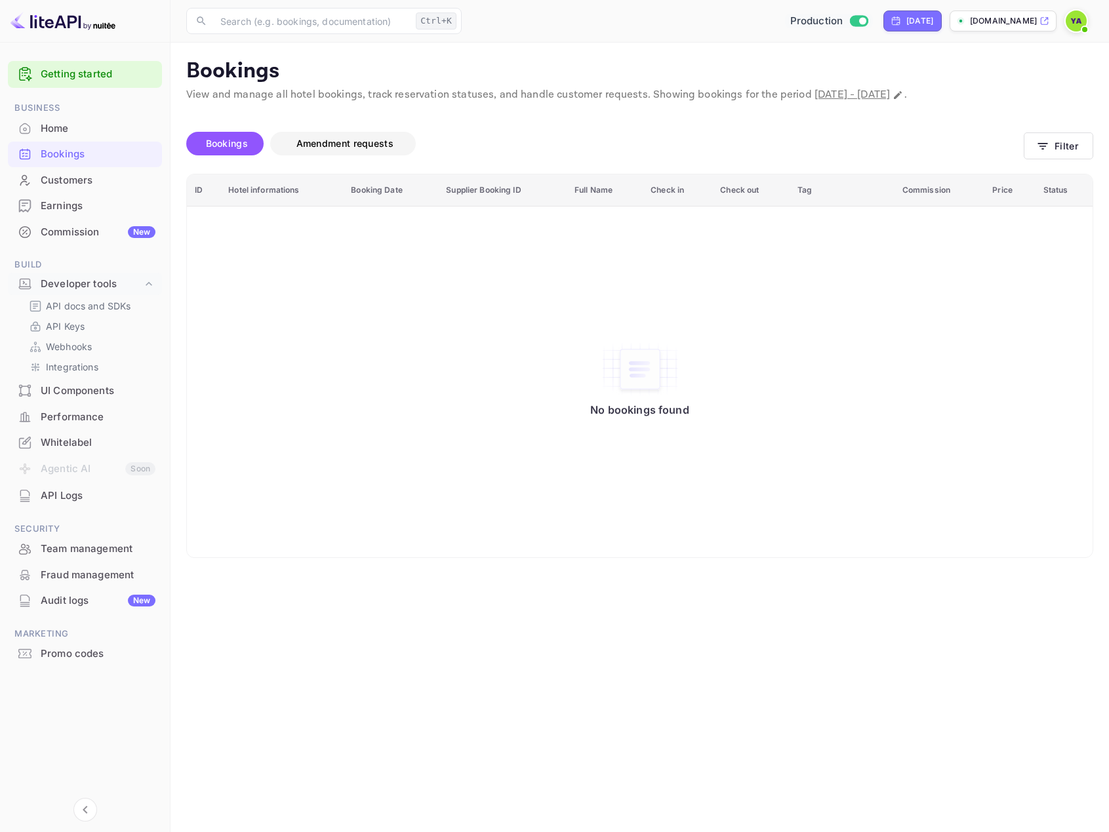
click at [317, 144] on span "Amendment requests" at bounding box center [345, 143] width 97 height 11
click at [224, 142] on span "Bookings" at bounding box center [227, 143] width 42 height 11
click at [77, 224] on div "Commission New" at bounding box center [85, 233] width 154 height 26
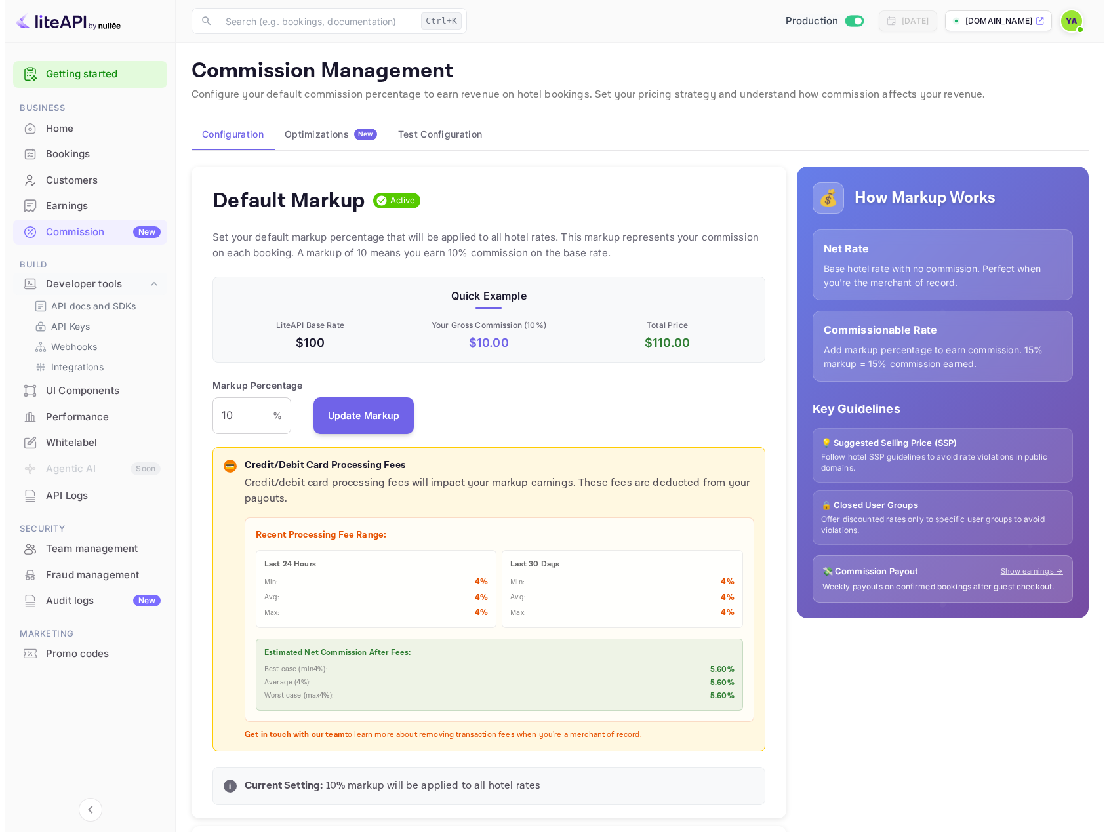
scroll to position [223, 542]
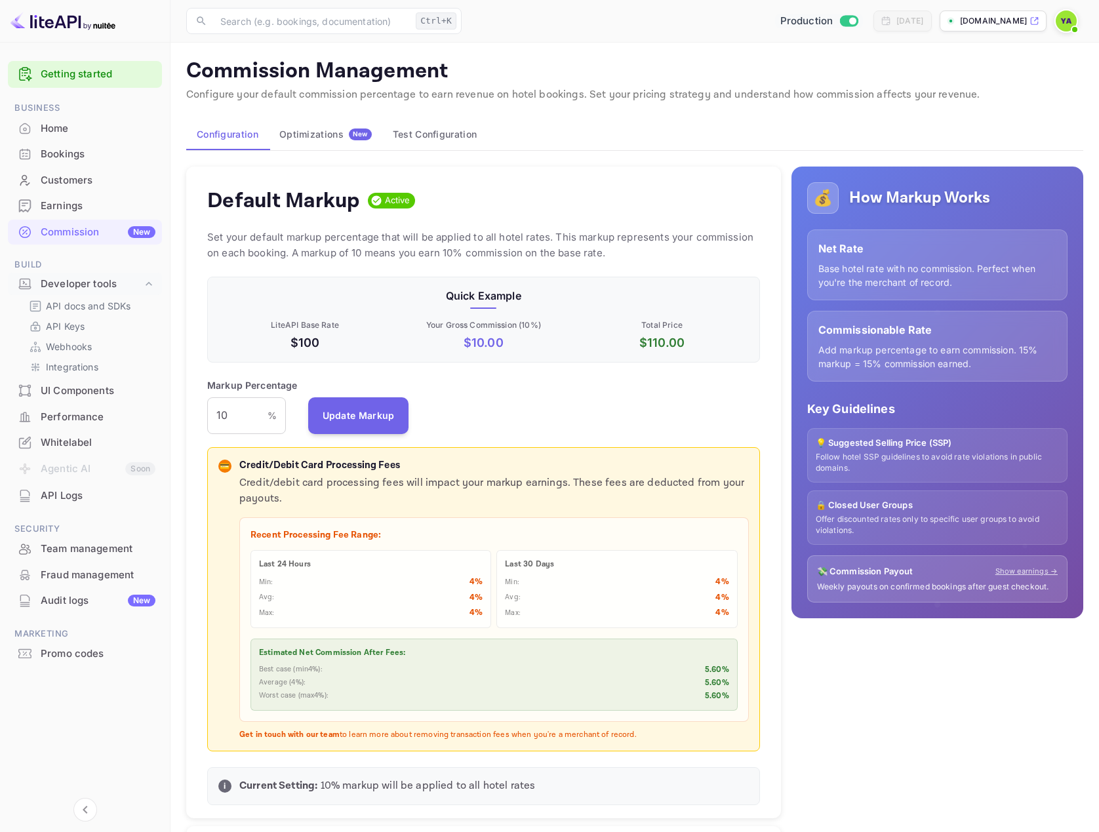
click at [70, 211] on div "Earnings" at bounding box center [98, 206] width 115 height 15
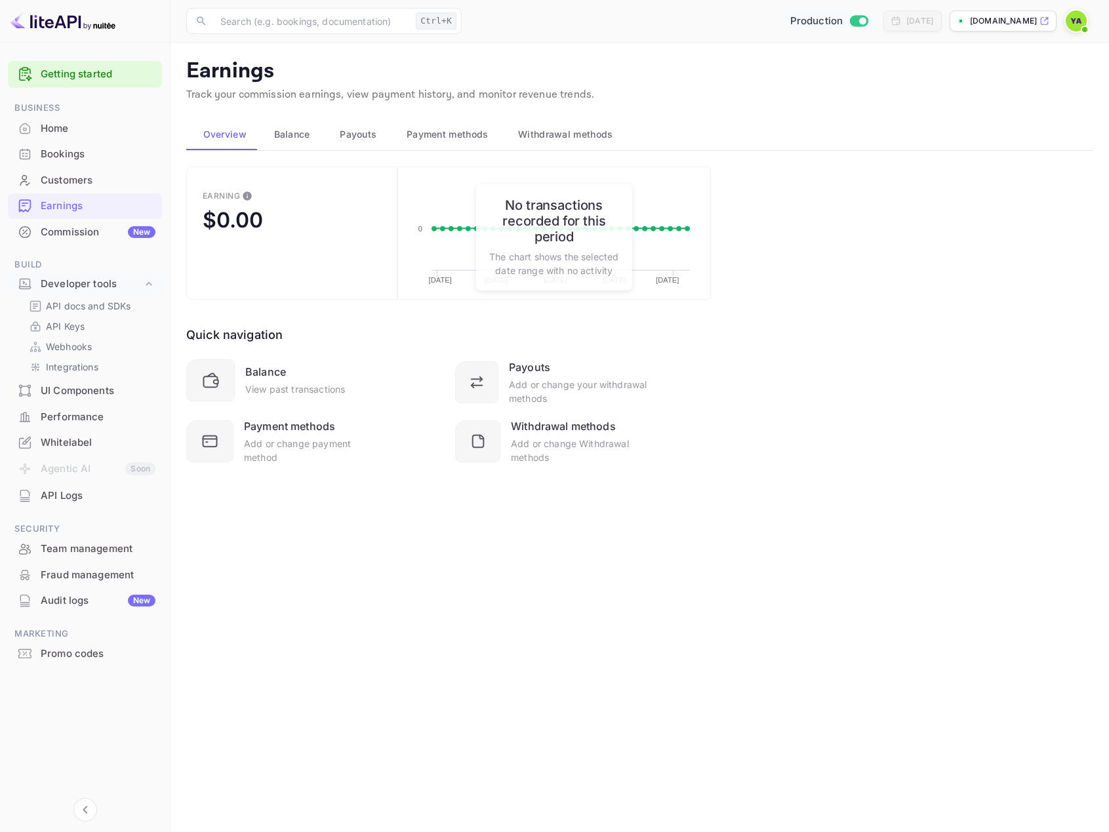
click at [70, 164] on div "Bookings" at bounding box center [85, 155] width 154 height 26
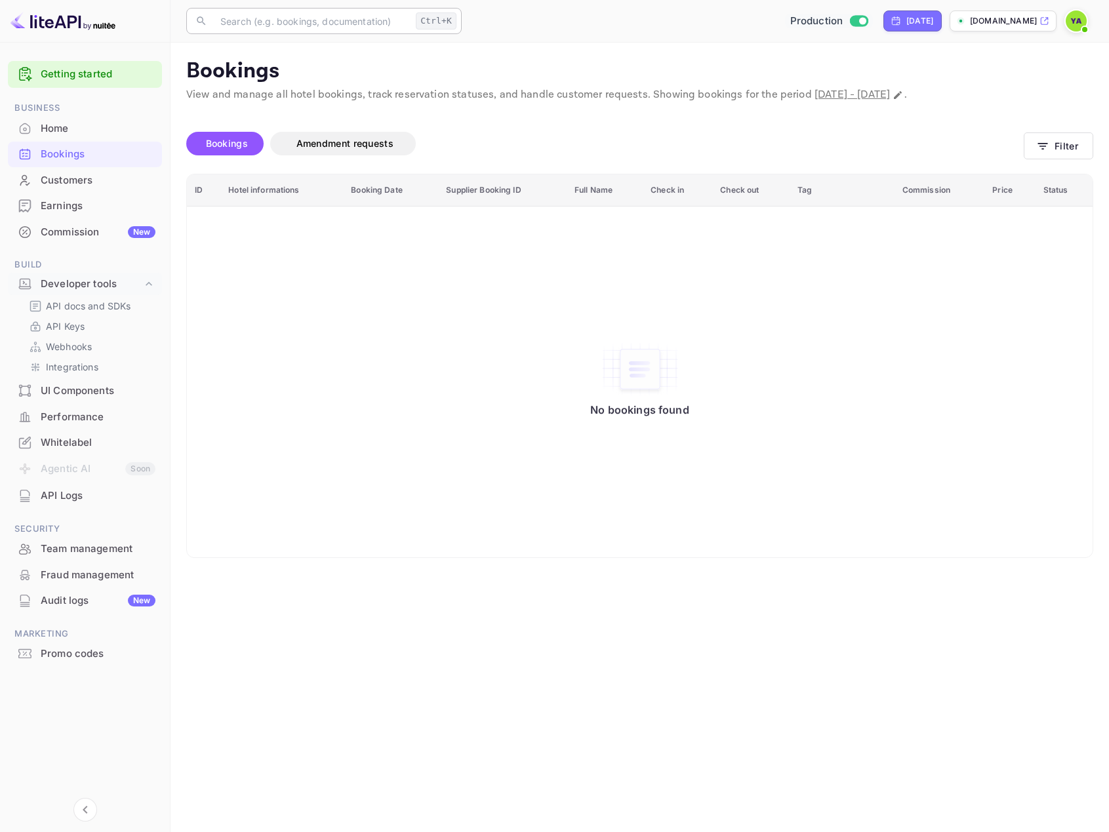
click at [298, 30] on input "text" at bounding box center [312, 21] width 198 height 26
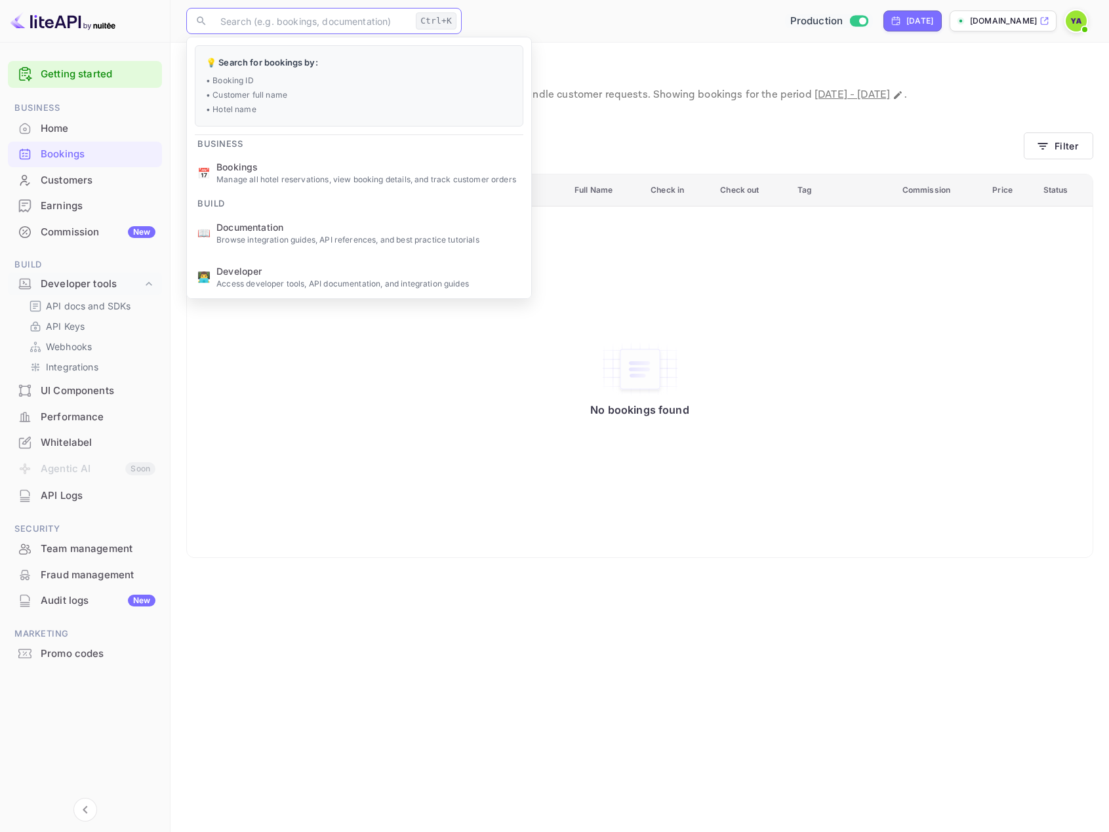
paste input "9981897"
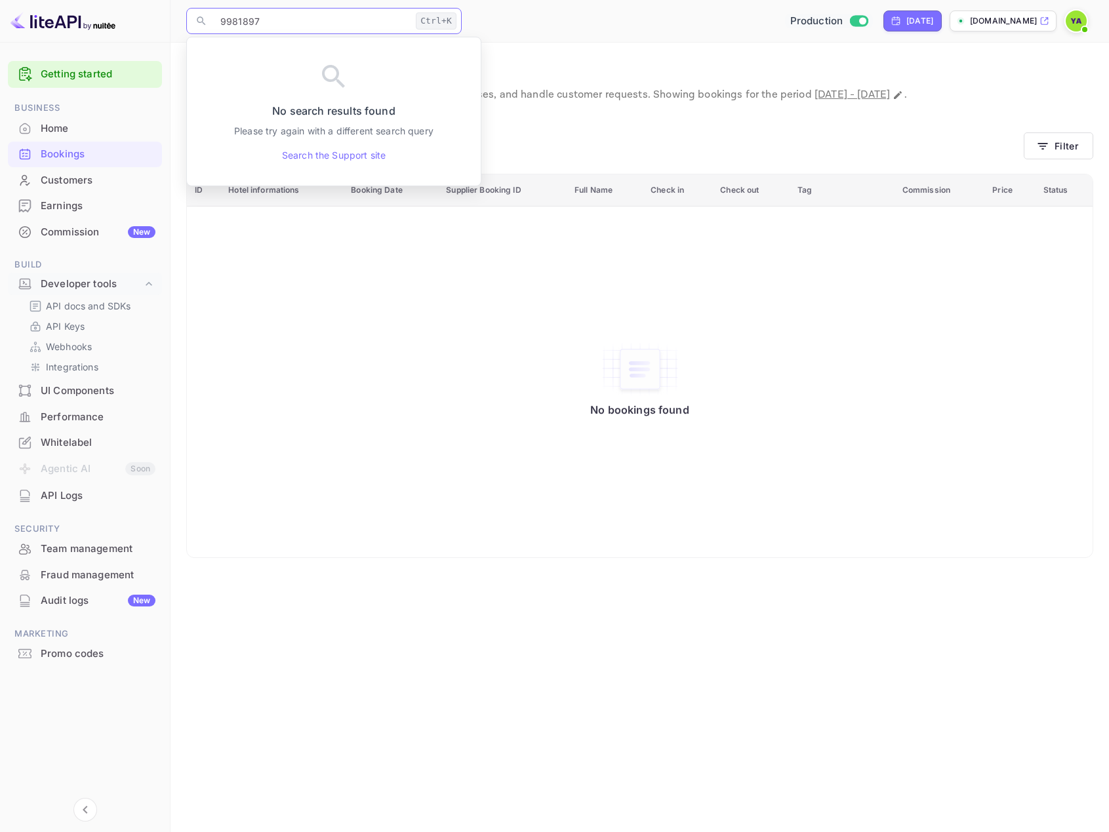
type input "9981897"
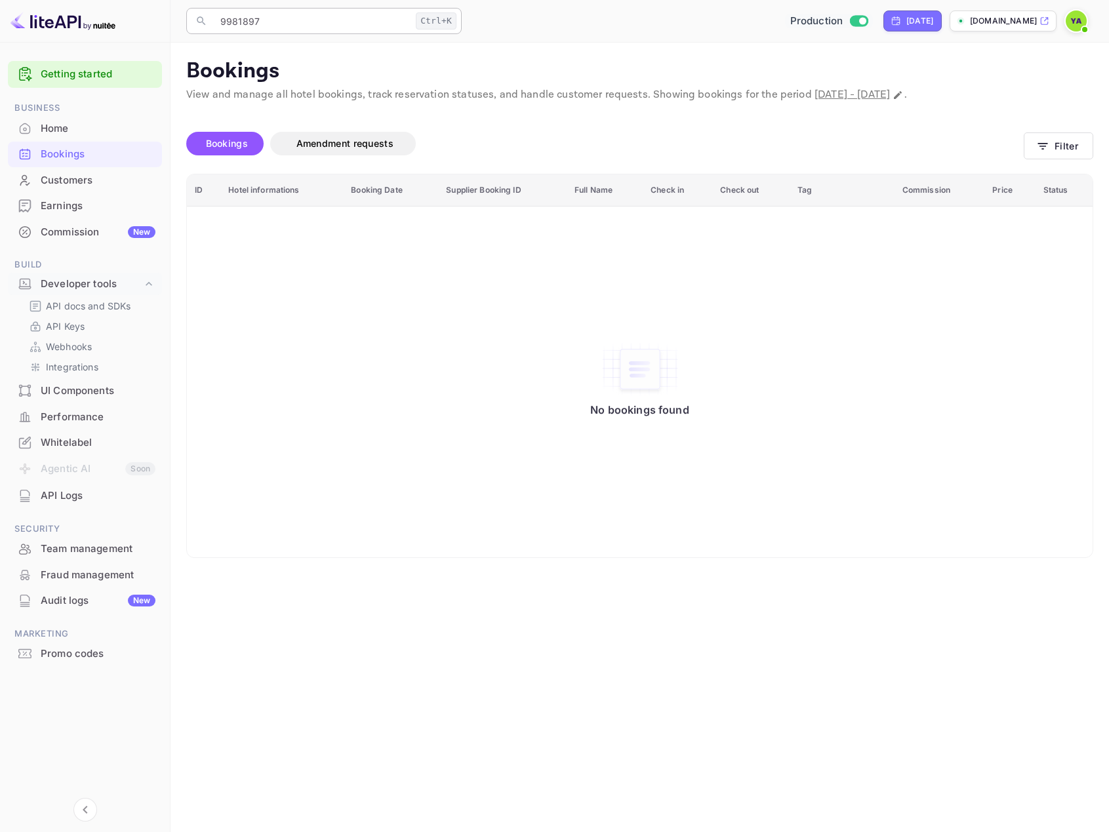
click at [274, 25] on input "9981897" at bounding box center [312, 21] width 198 height 26
click at [278, 26] on input "9981897" at bounding box center [312, 21] width 198 height 26
click at [329, 35] on div "​ 9981897 Ctrl+K ​ Production Sep 14, 2025 multifunnels.nuitee.link" at bounding box center [640, 21] width 939 height 42
click at [331, 30] on input "9981897" at bounding box center [312, 21] width 198 height 26
click at [66, 154] on div "Bookings" at bounding box center [98, 154] width 115 height 15
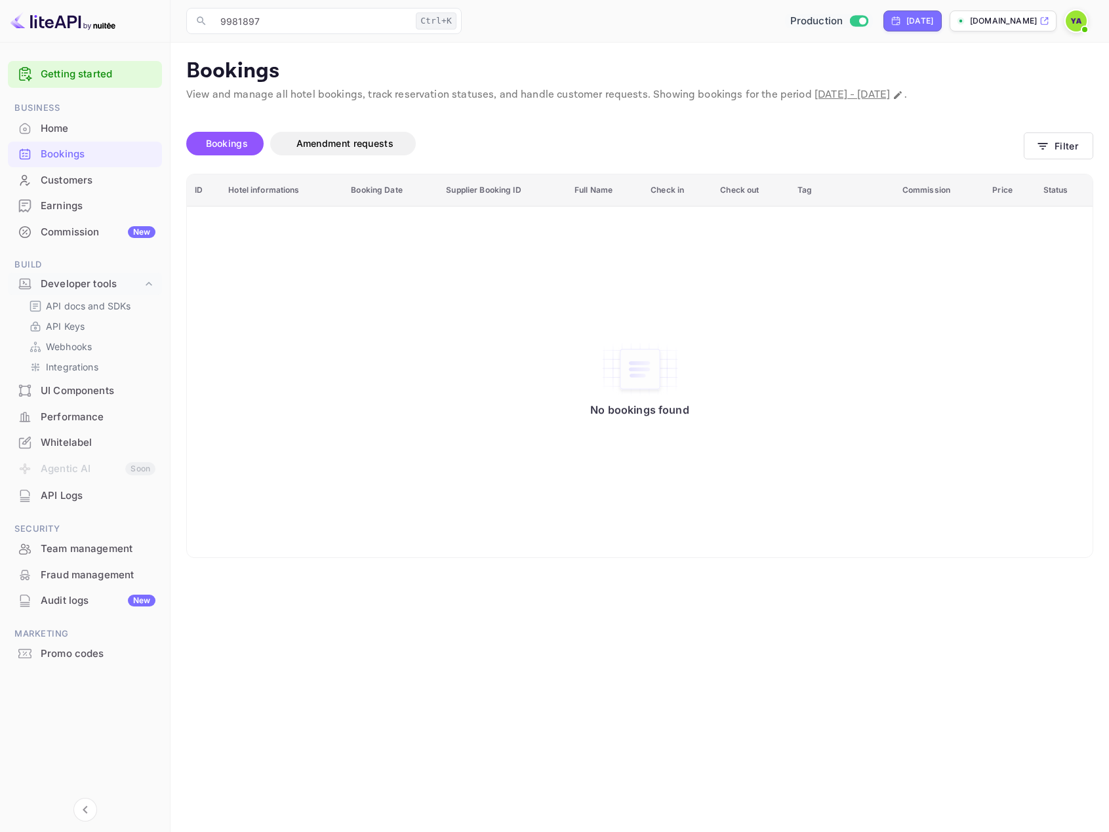
click at [58, 180] on div "Customers" at bounding box center [98, 180] width 115 height 15
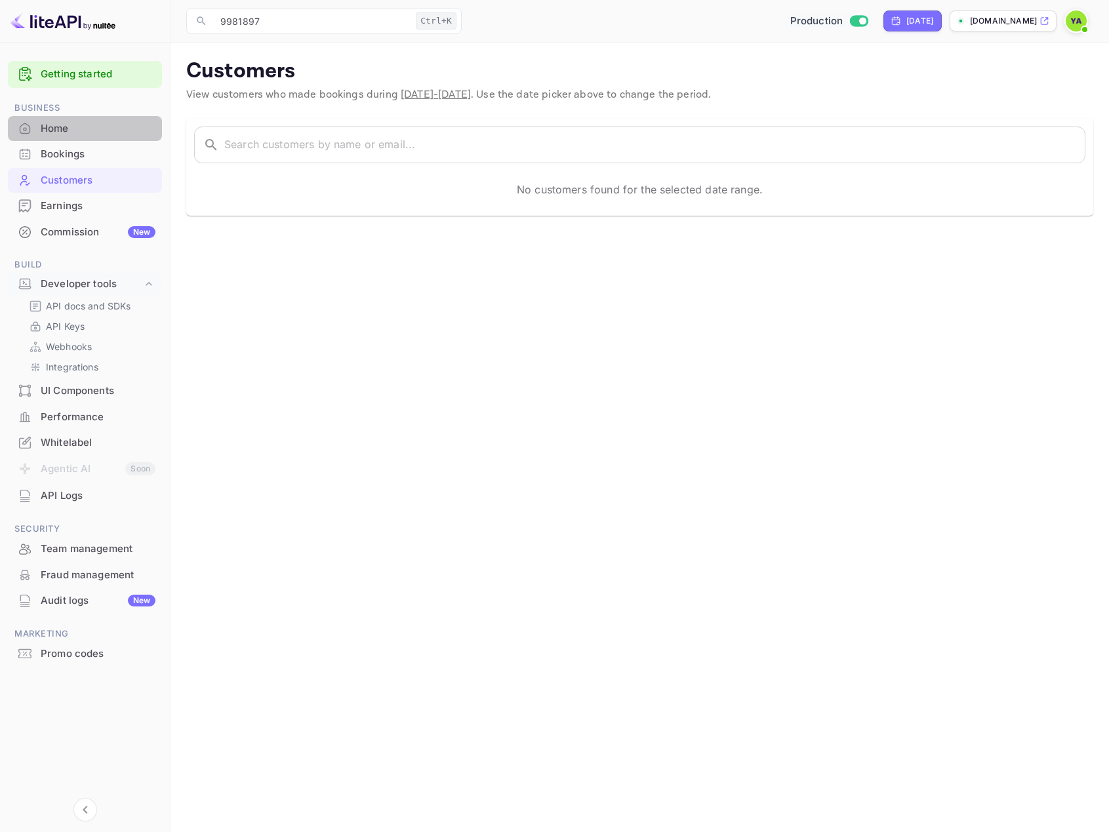
click at [52, 137] on div "Home" at bounding box center [85, 129] width 154 height 26
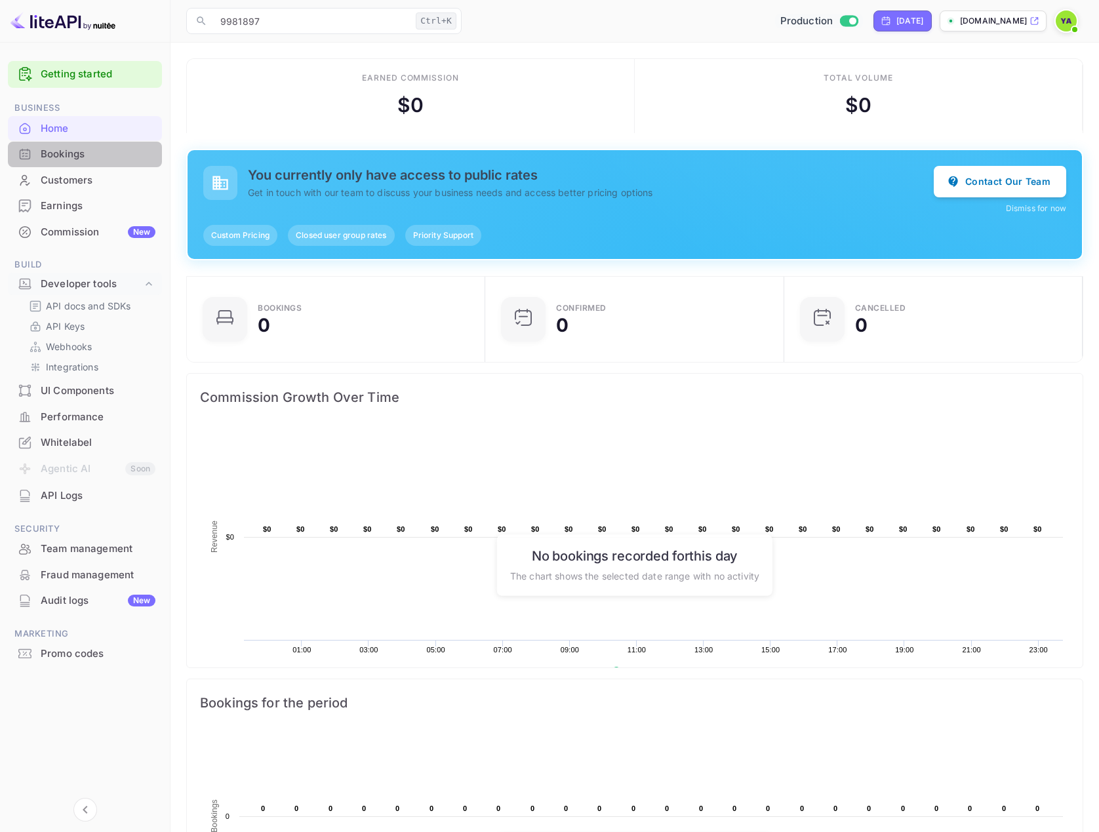
click at [49, 158] on div "Bookings" at bounding box center [98, 154] width 115 height 15
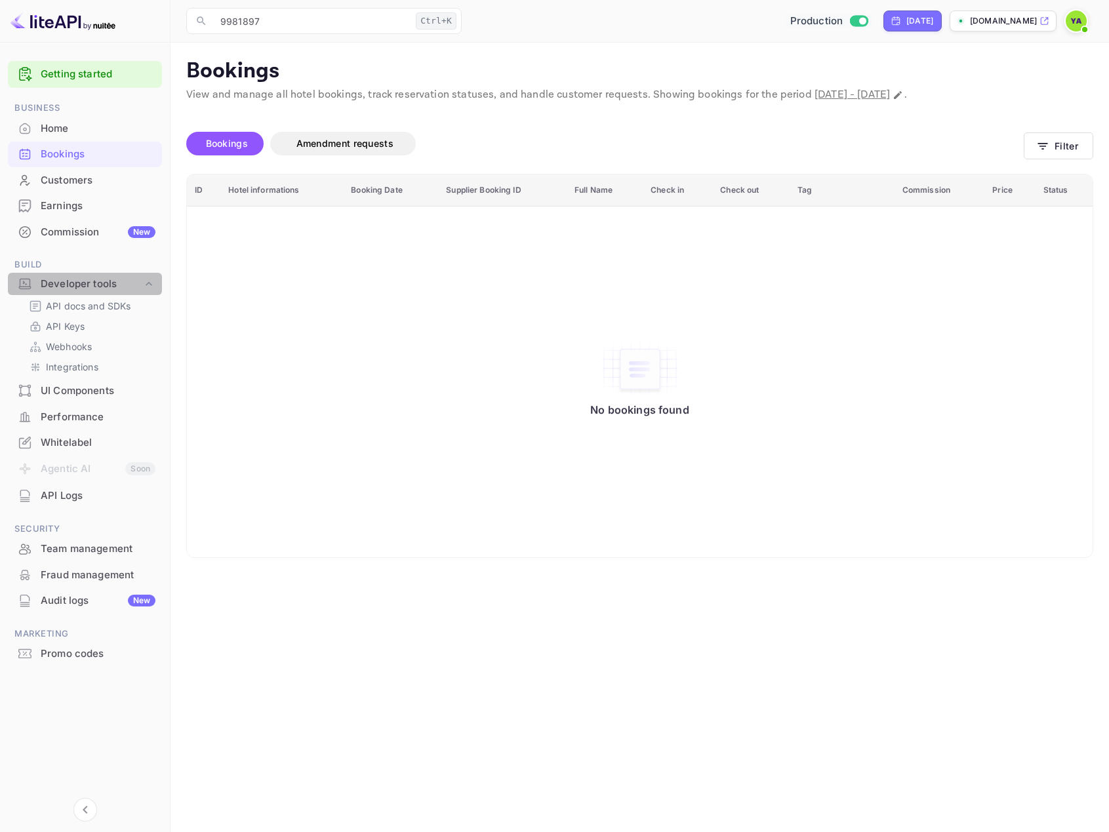
click at [56, 283] on div "Developer tools" at bounding box center [92, 284] width 102 height 15
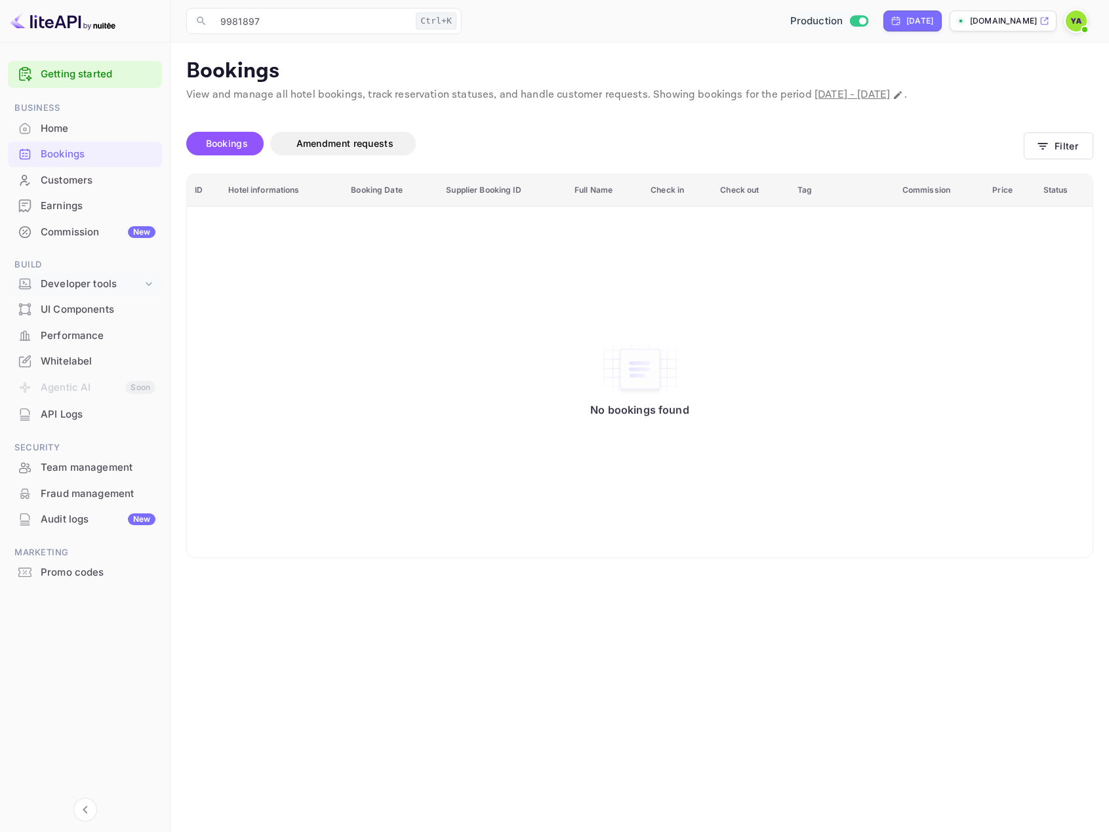
click at [56, 282] on div "Developer tools" at bounding box center [92, 284] width 102 height 15
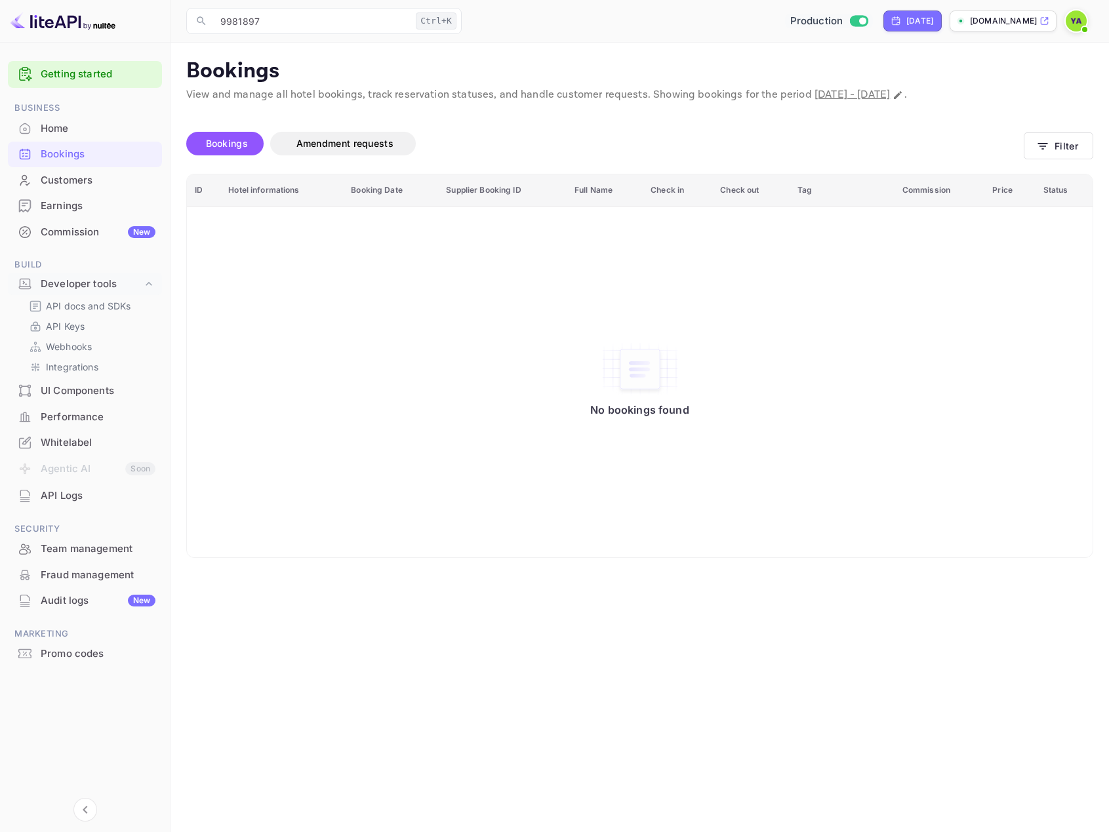
click at [78, 387] on div "UI Components" at bounding box center [98, 391] width 115 height 15
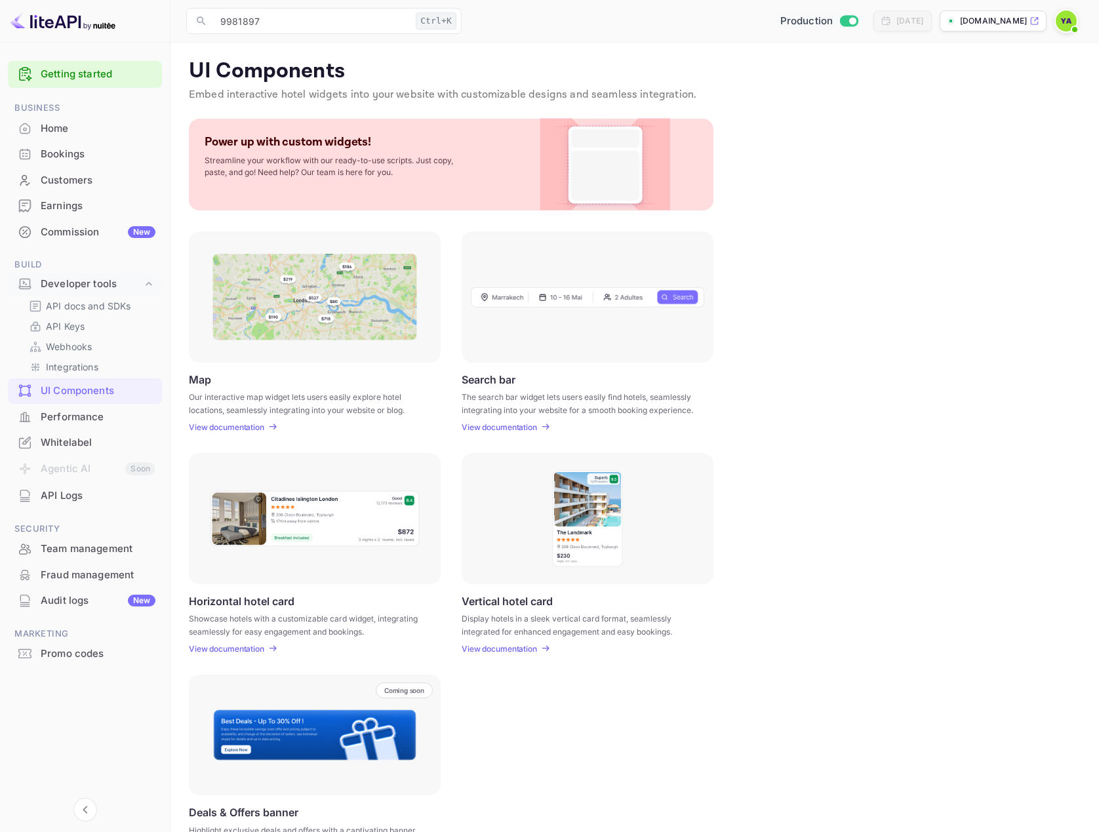
click at [54, 155] on div "Bookings" at bounding box center [98, 154] width 115 height 15
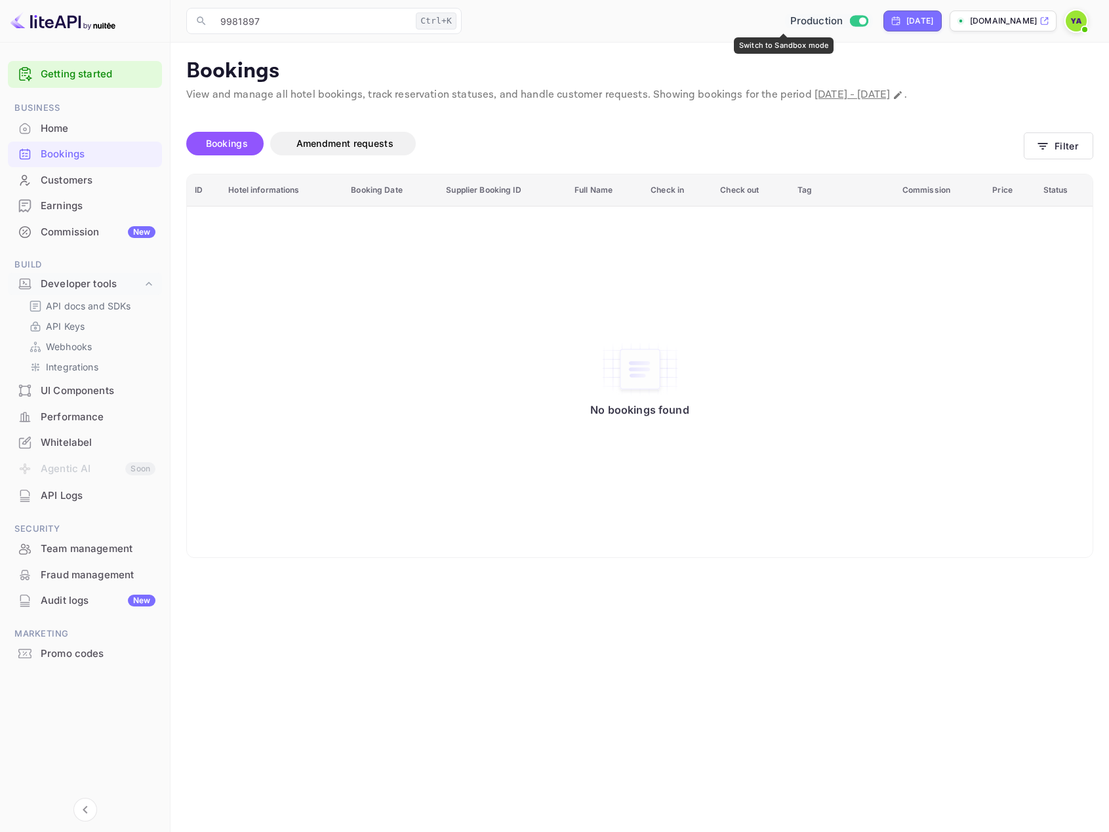
click at [850, 22] on input "Switch to Sandbox mode" at bounding box center [863, 20] width 26 height 9
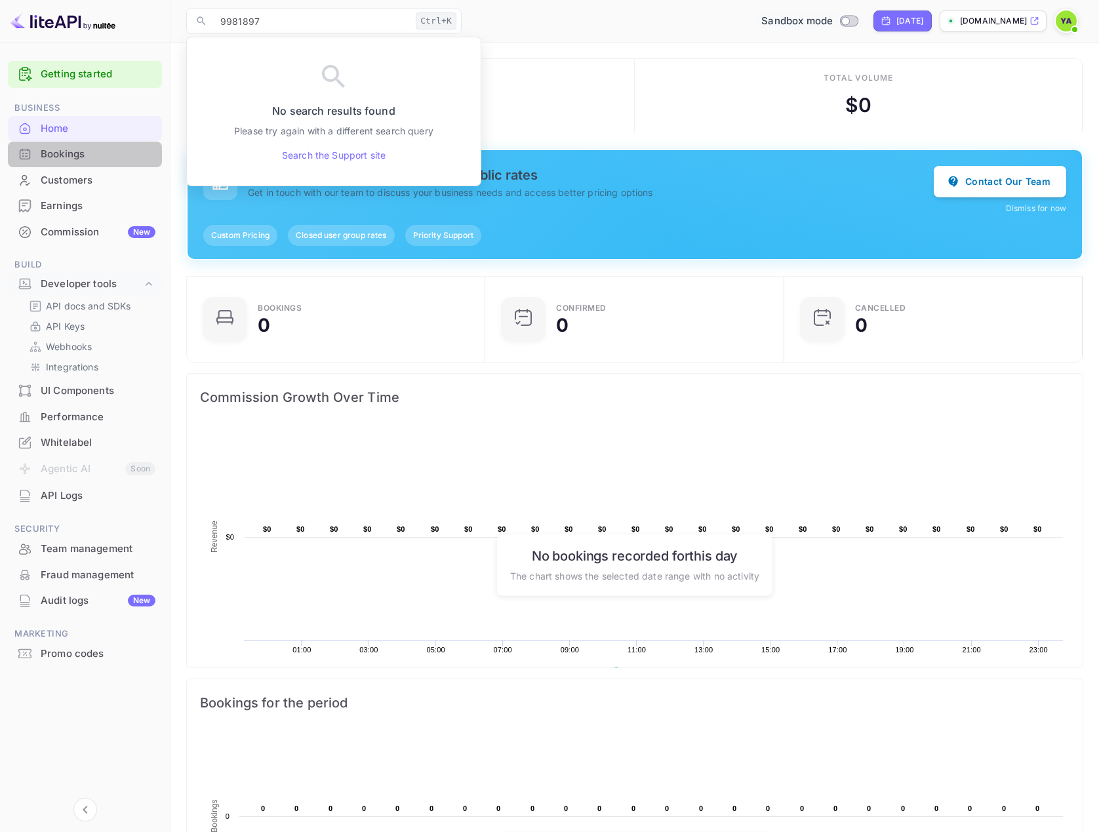
click at [63, 163] on div "Bookings" at bounding box center [85, 155] width 154 height 26
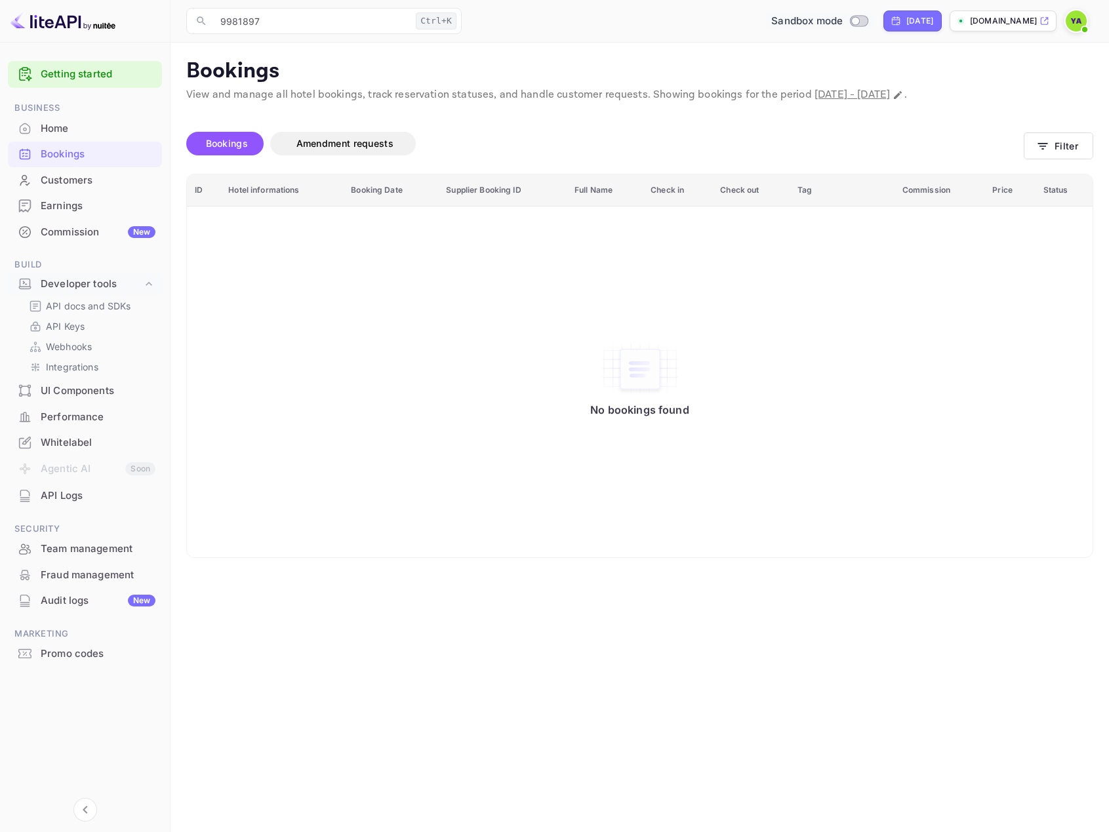
click at [875, 94] on span "September 14th, 2025 - September 14th, 2025" at bounding box center [852, 95] width 75 height 14
click at [51, 190] on div "Customers" at bounding box center [85, 181] width 154 height 26
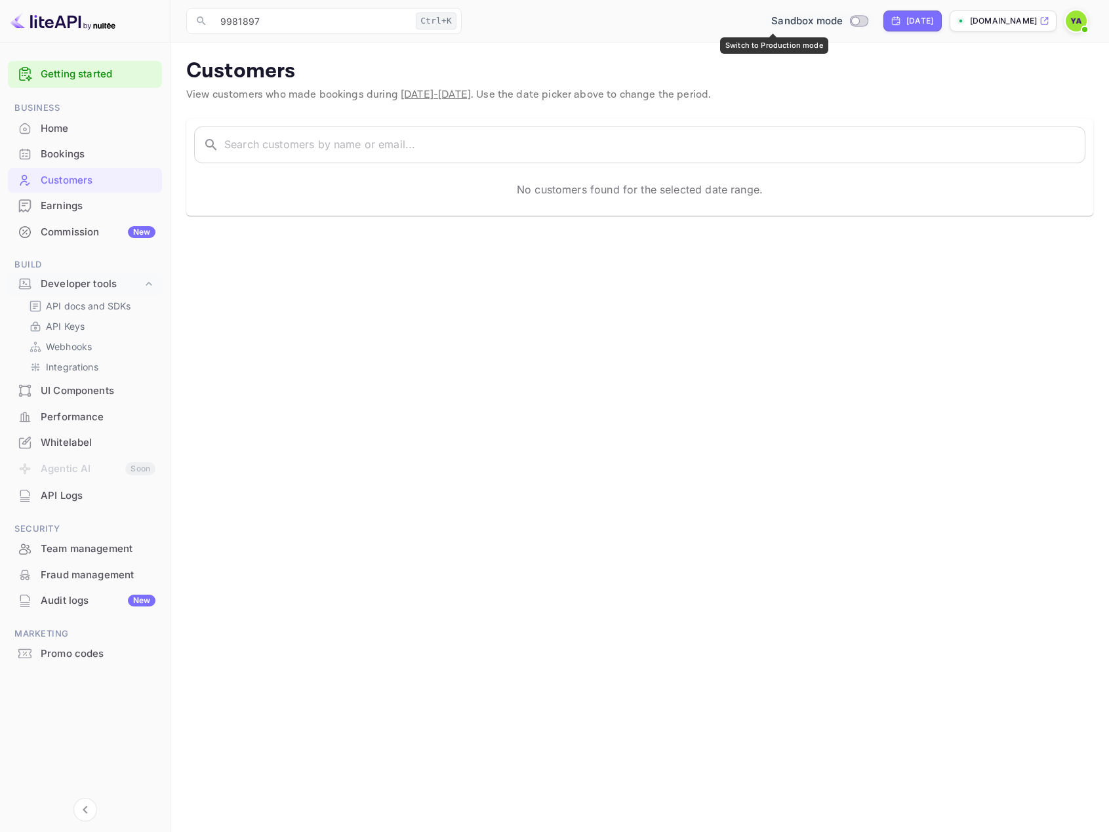
click at [850, 16] on span "Switch to Production mode" at bounding box center [859, 21] width 19 height 12
checkbox input "true"
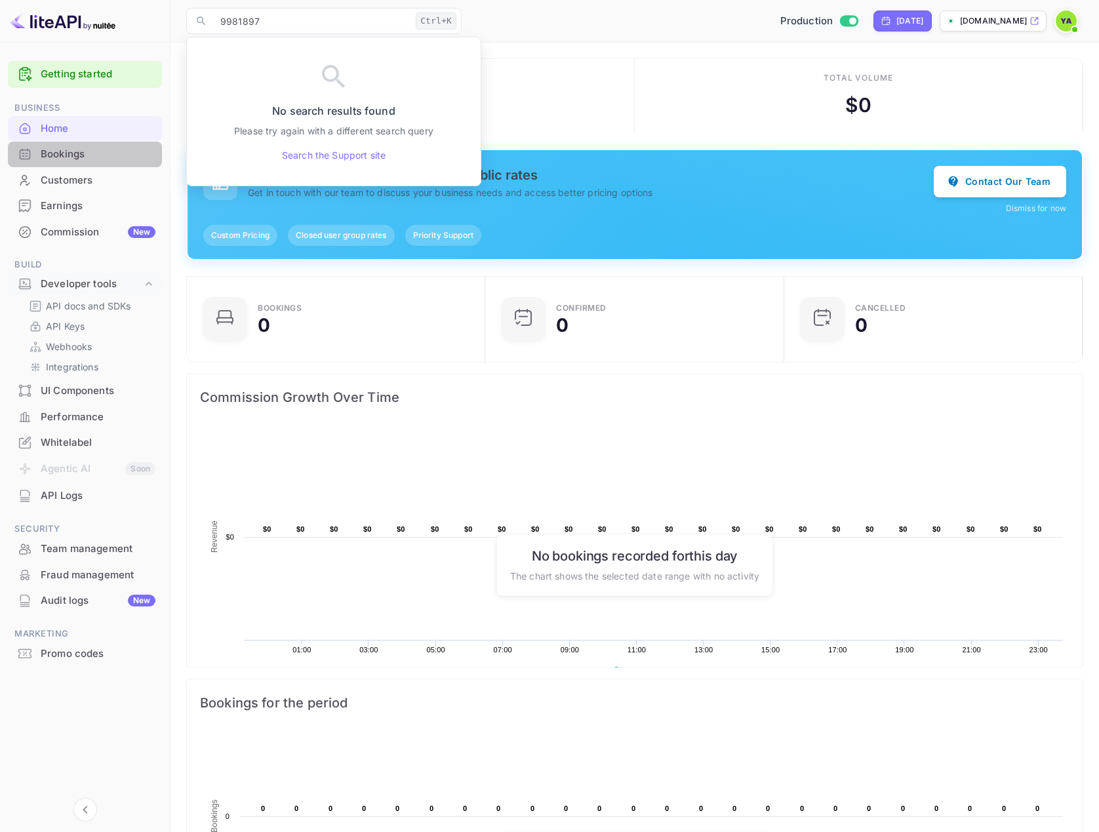
click at [71, 151] on div "Bookings" at bounding box center [98, 154] width 115 height 15
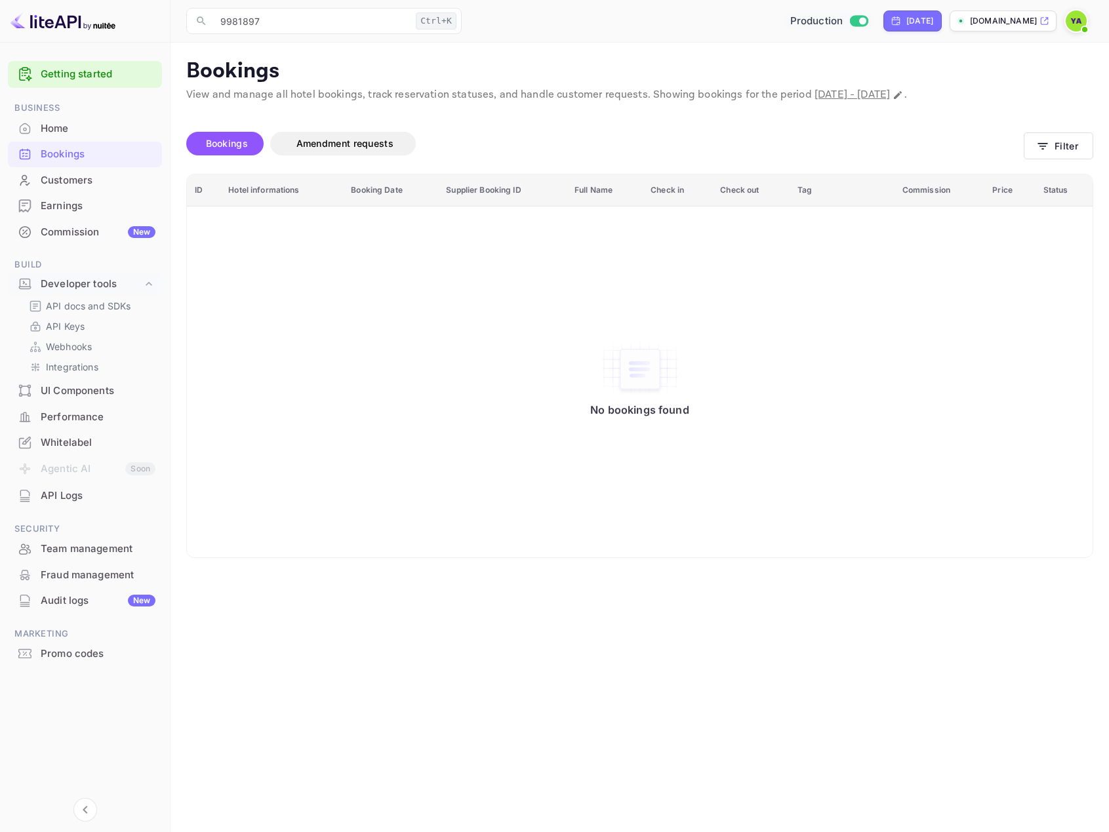
click at [890, 96] on span "September 14th, 2025 - September 14th, 2025" at bounding box center [852, 95] width 75 height 14
click at [1041, 143] on icon "button" at bounding box center [1042, 146] width 13 height 13
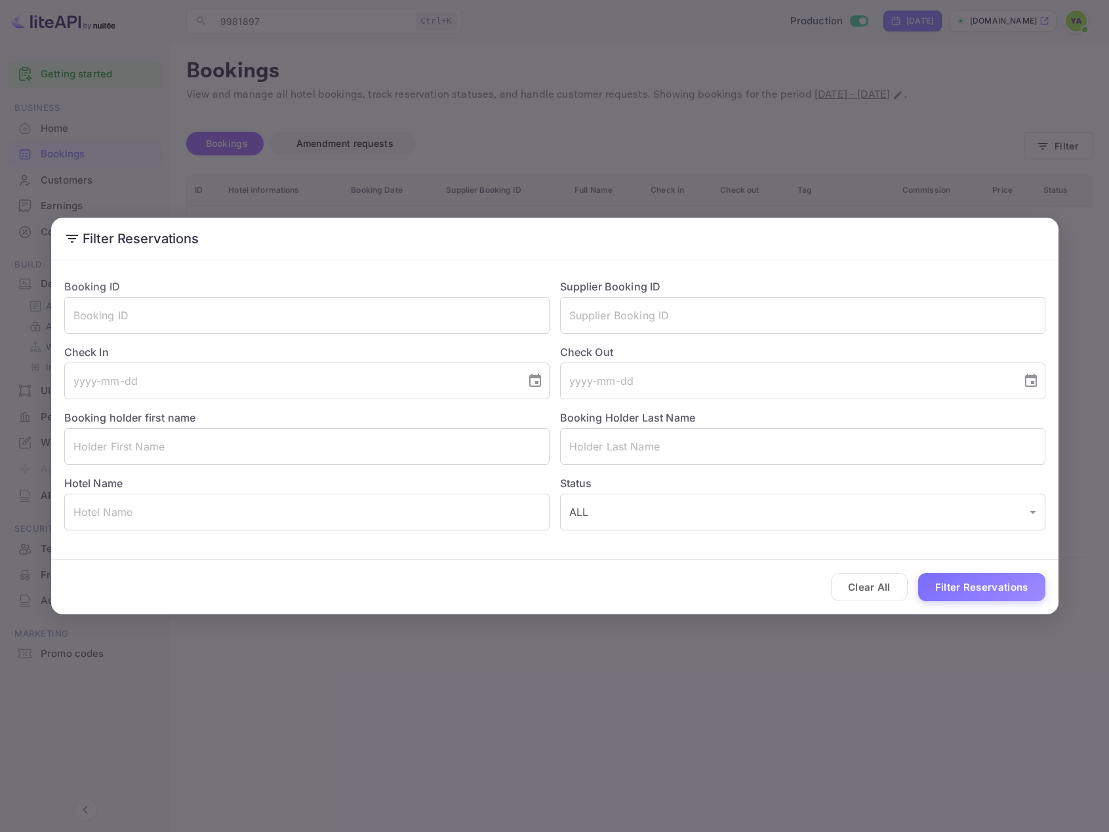
drag, startPoint x: 913, startPoint y: 150, endPoint x: 919, endPoint y: 146, distance: 7.5
click at [915, 150] on div "Filter Reservations Booking ID ​ Supplier Booking ID ​ Check In ​ Check Out ​ B…" at bounding box center [554, 416] width 1109 height 832
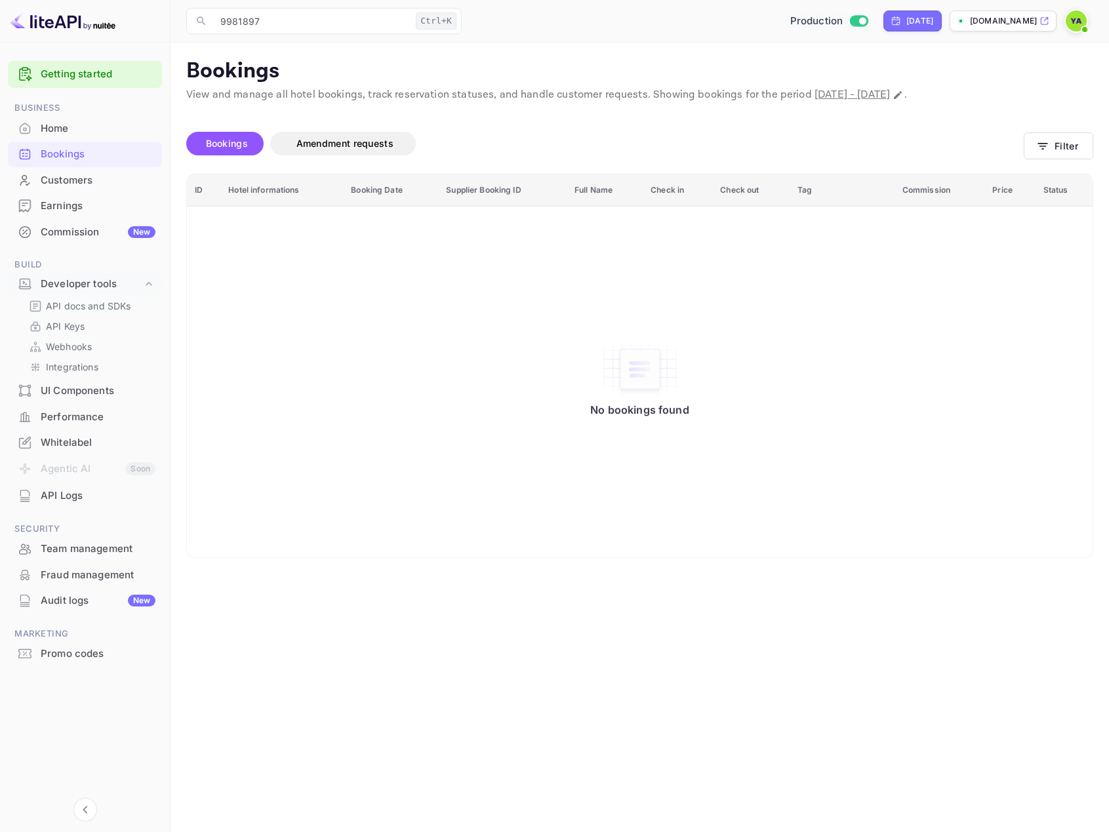
click at [890, 93] on span "September 14th, 2025 - September 14th, 2025" at bounding box center [852, 95] width 75 height 14
click at [905, 95] on button "Change date range" at bounding box center [897, 95] width 13 height 13
select select "8"
select select "2025"
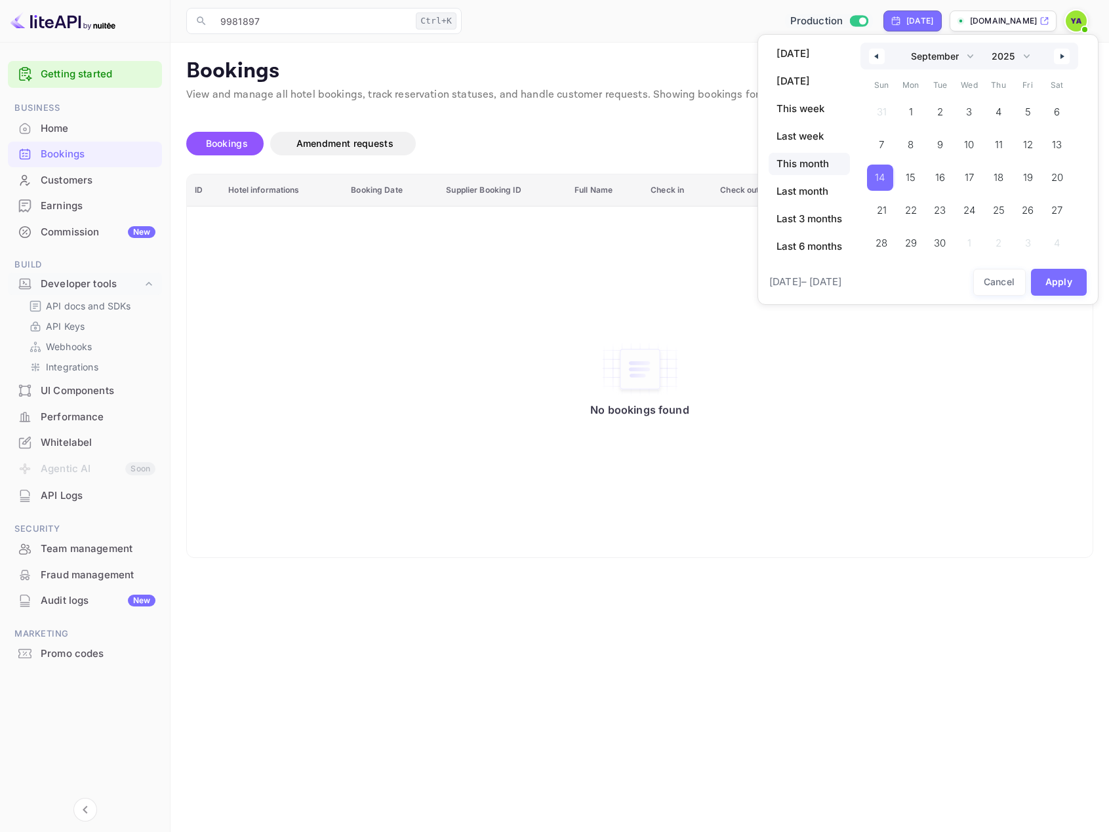
click at [800, 163] on span "This month" at bounding box center [809, 164] width 81 height 22
select select "9"
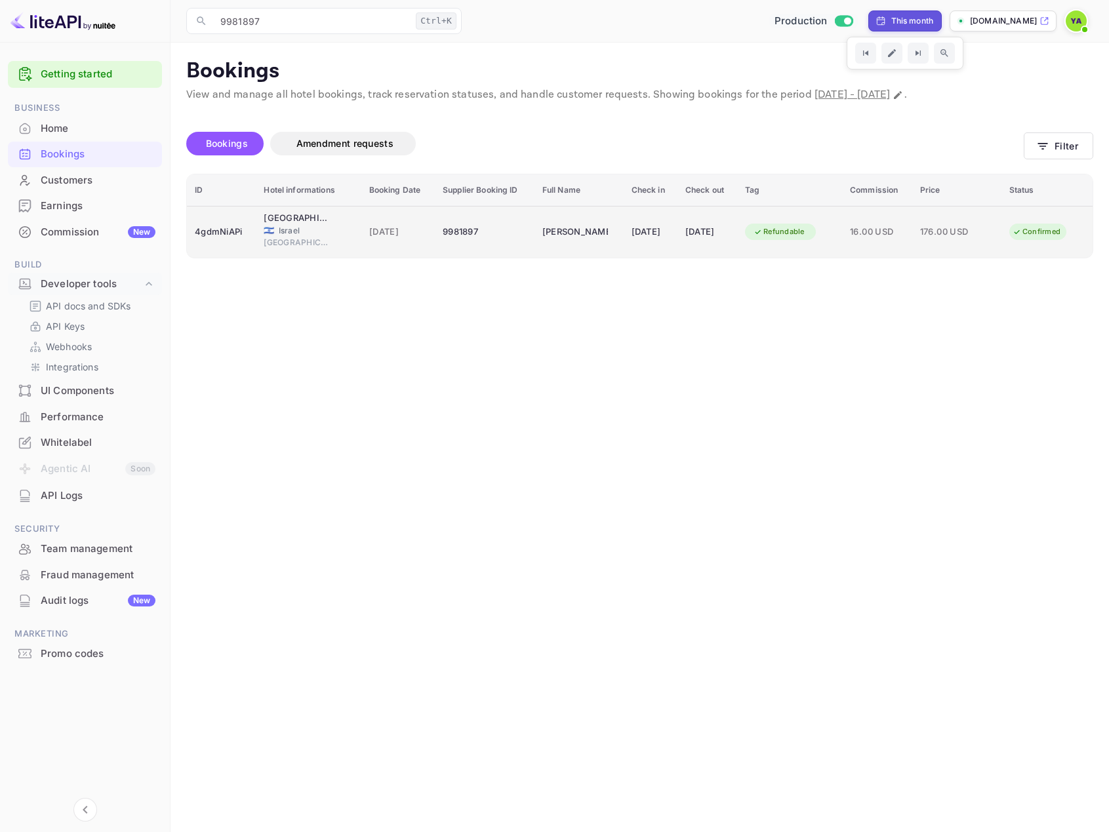
click at [512, 234] on td "9981897" at bounding box center [485, 232] width 100 height 52
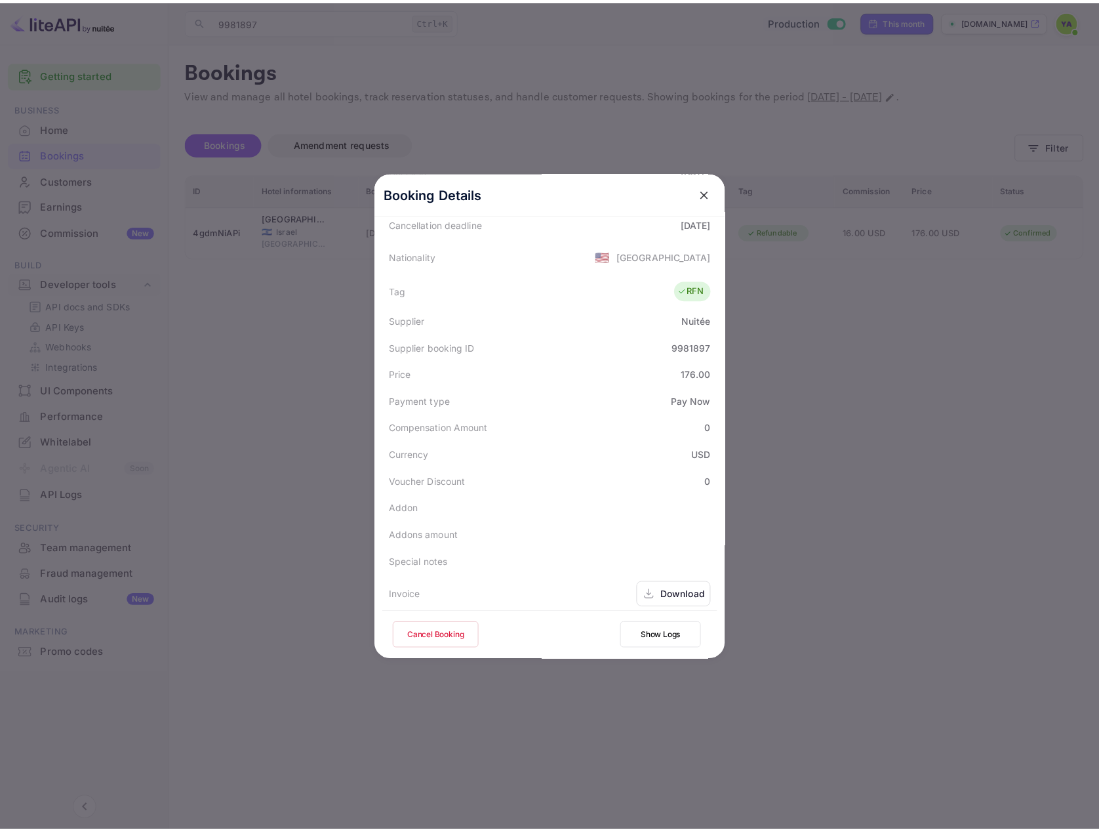
scroll to position [345, 0]
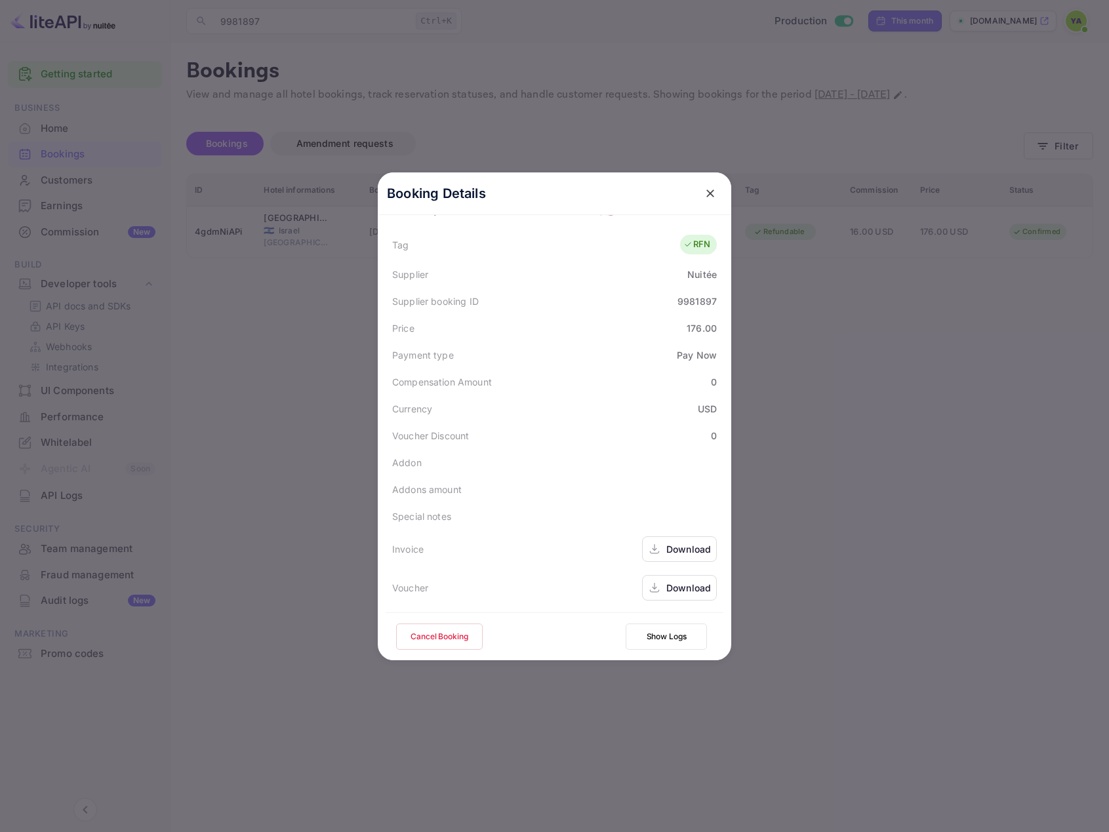
click at [218, 321] on div at bounding box center [554, 416] width 1109 height 832
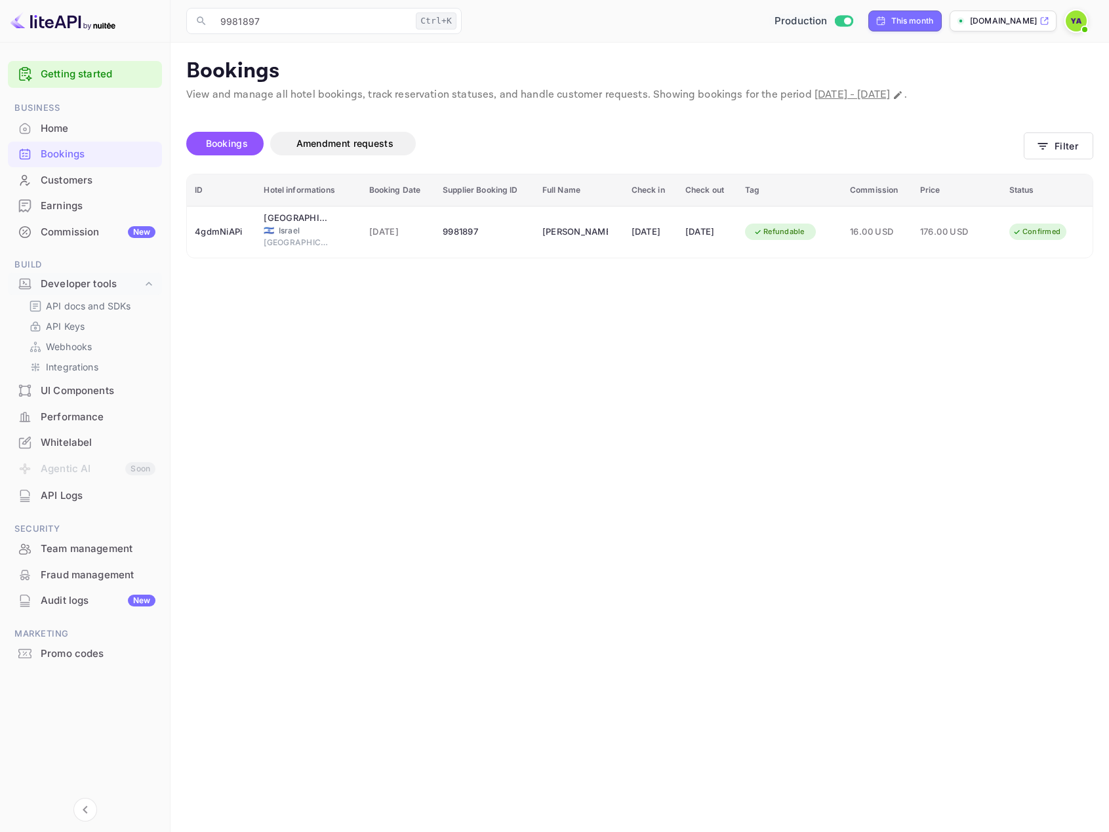
click at [86, 174] on div "Customers" at bounding box center [98, 180] width 115 height 15
click at [78, 186] on div "Customers" at bounding box center [98, 180] width 115 height 15
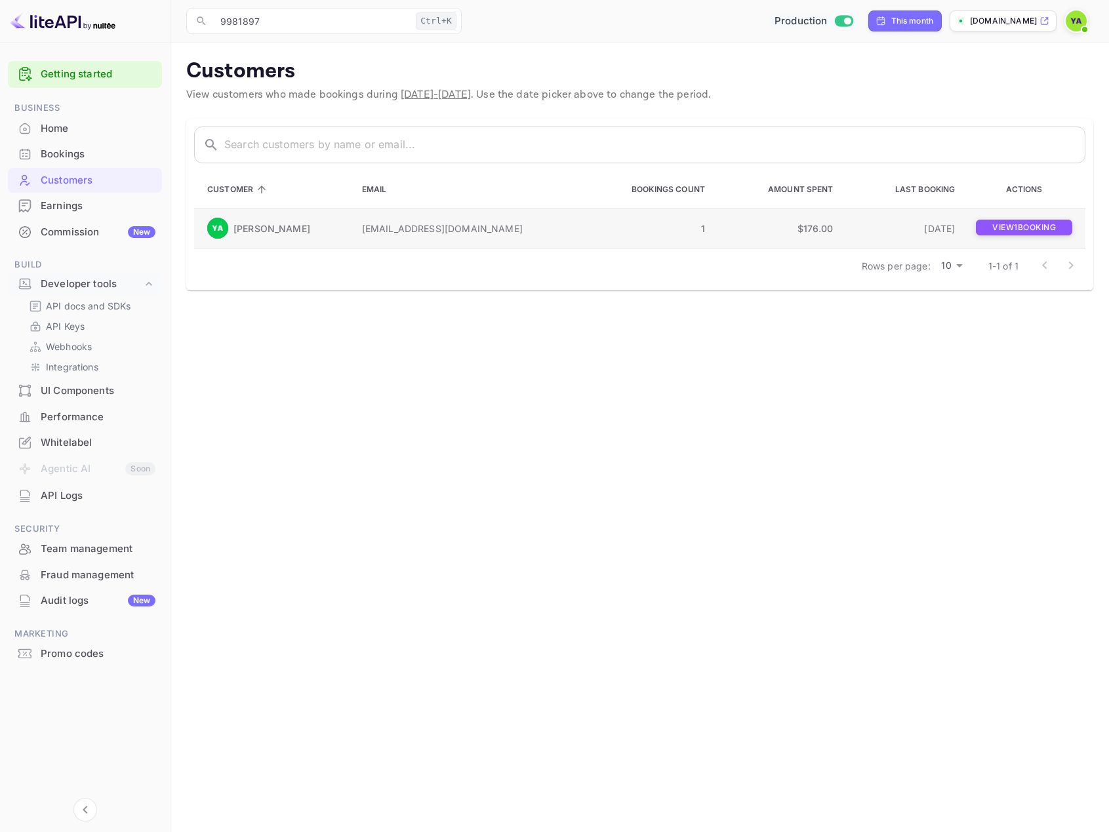
click at [1015, 228] on p "View 1 booking" at bounding box center [1024, 228] width 96 height 16
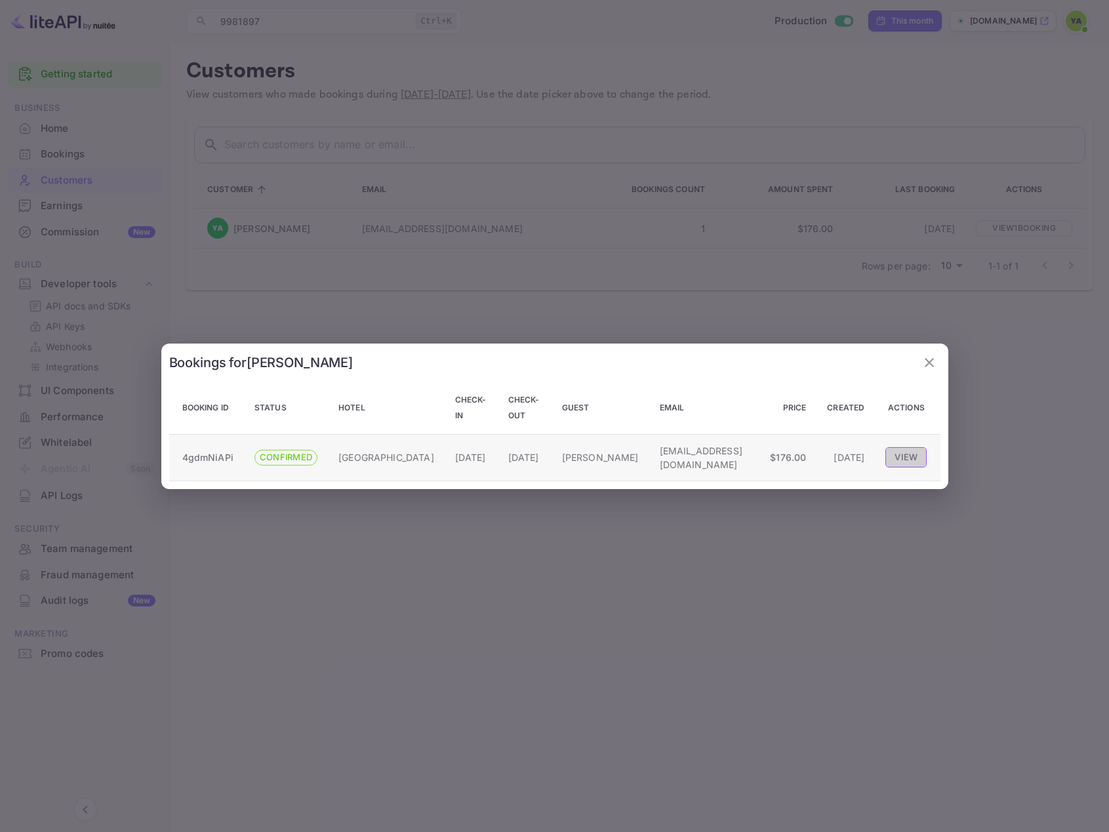
click at [903, 451] on button "View" at bounding box center [906, 457] width 41 height 20
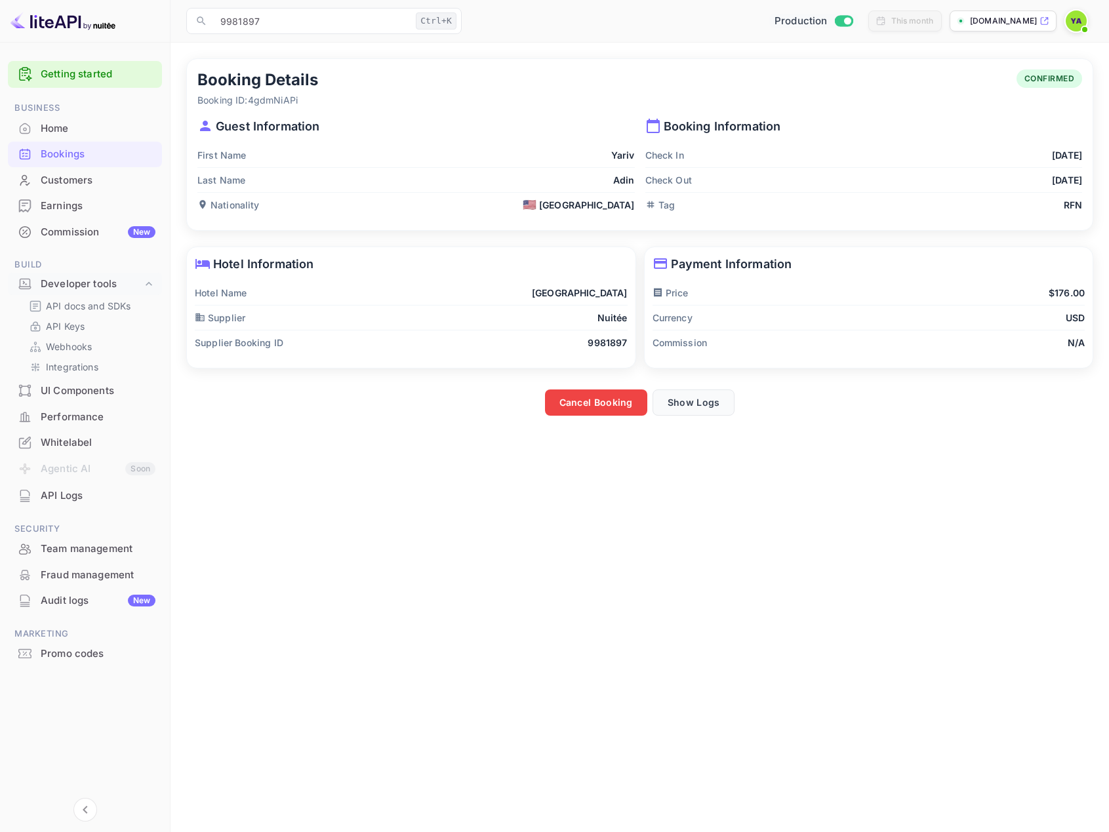
click at [698, 411] on button "Show Logs" at bounding box center [694, 403] width 83 height 26
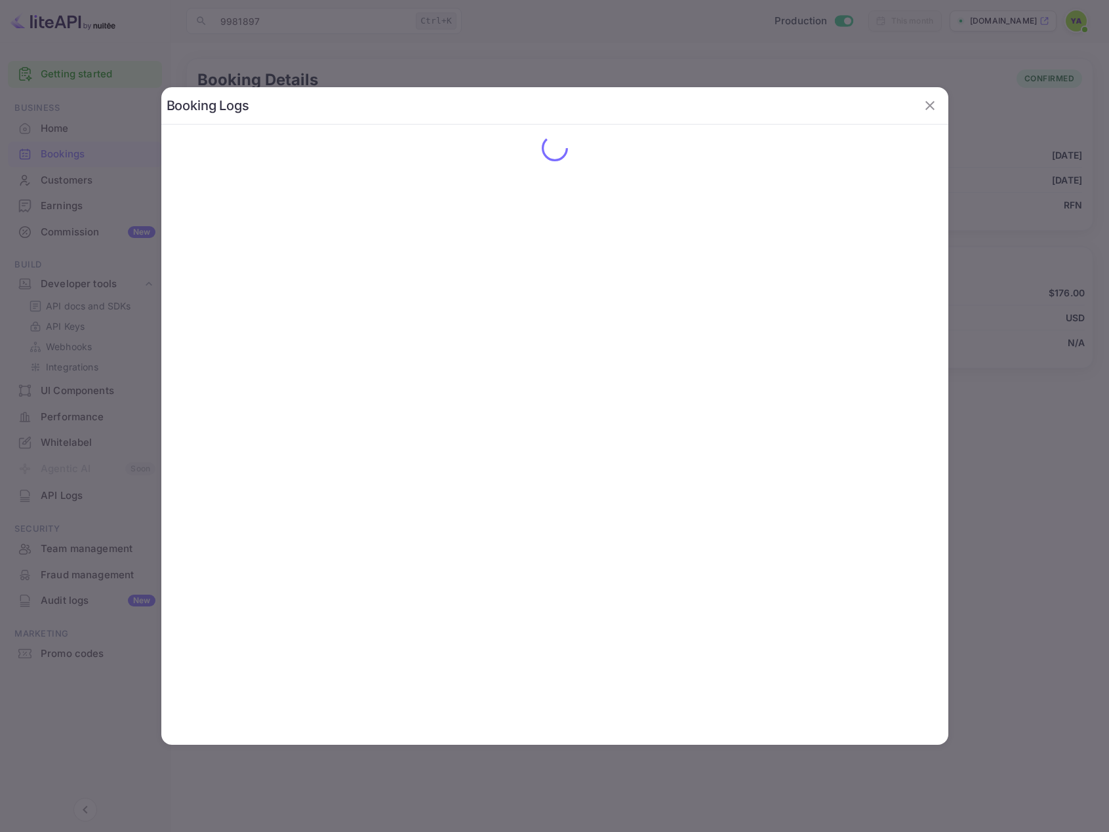
click at [937, 112] on icon "button" at bounding box center [930, 106] width 16 height 16
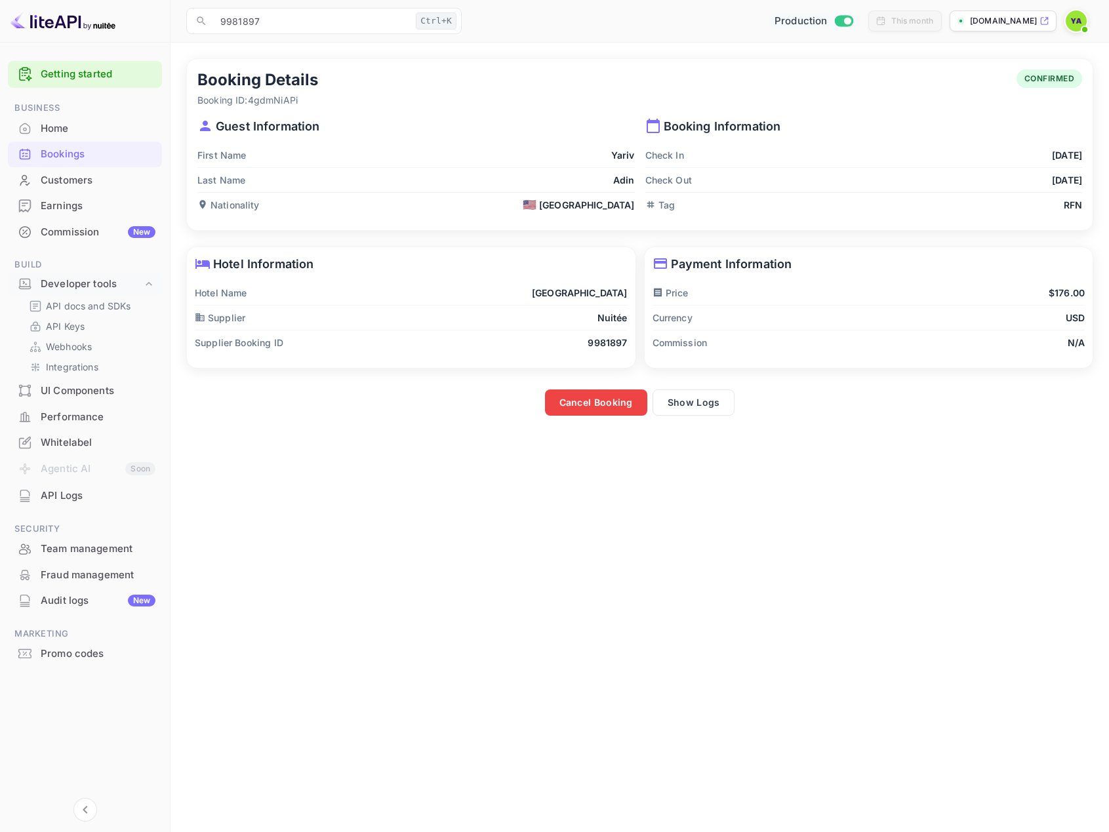
click at [219, 206] on p "Nationality" at bounding box center [228, 205] width 62 height 14
copy p "Nationality"
click at [51, 310] on p "API docs and SDKs" at bounding box center [88, 306] width 85 height 14
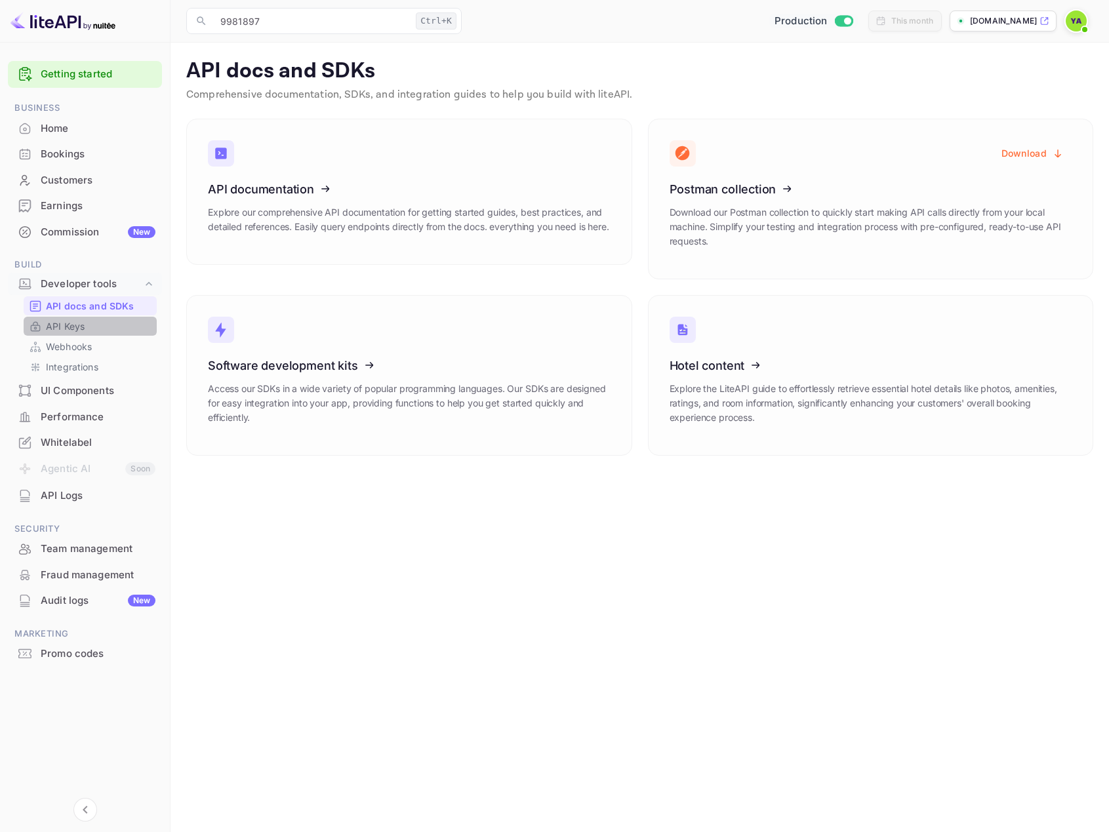
click at [39, 329] on icon at bounding box center [35, 327] width 9 height 5
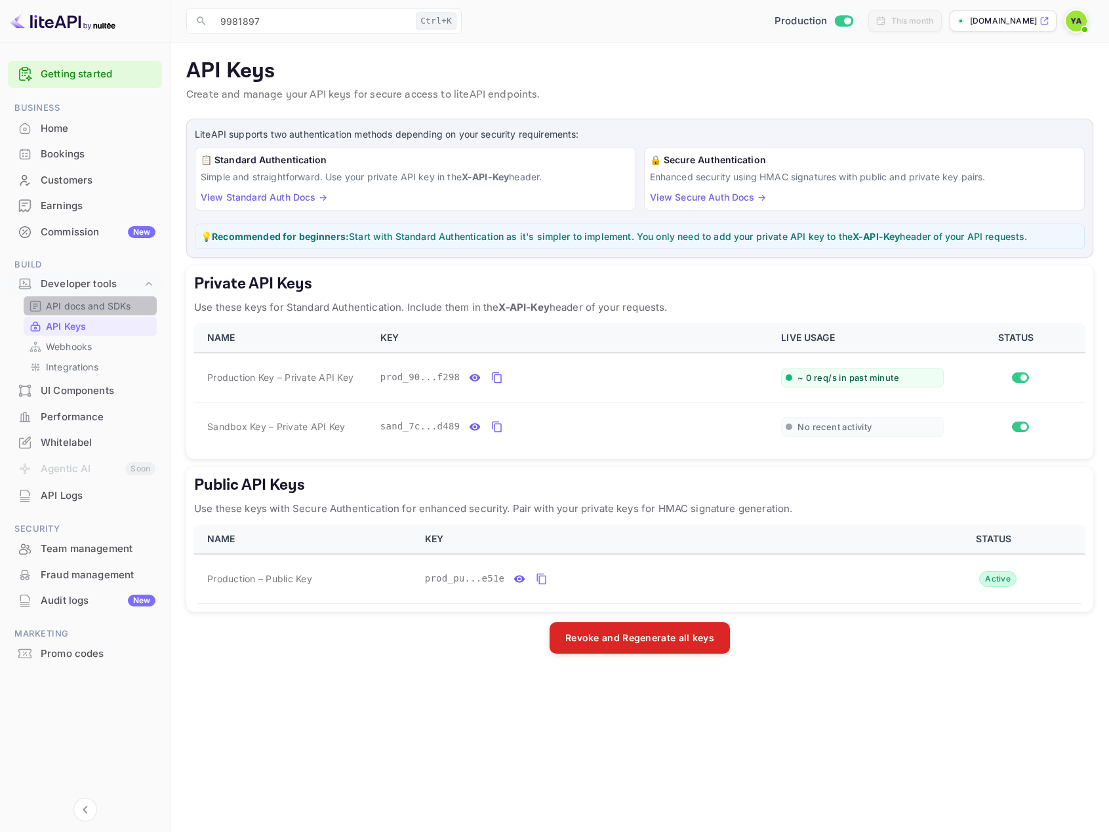
click at [53, 308] on p "API docs and SDKs" at bounding box center [88, 306] width 85 height 14
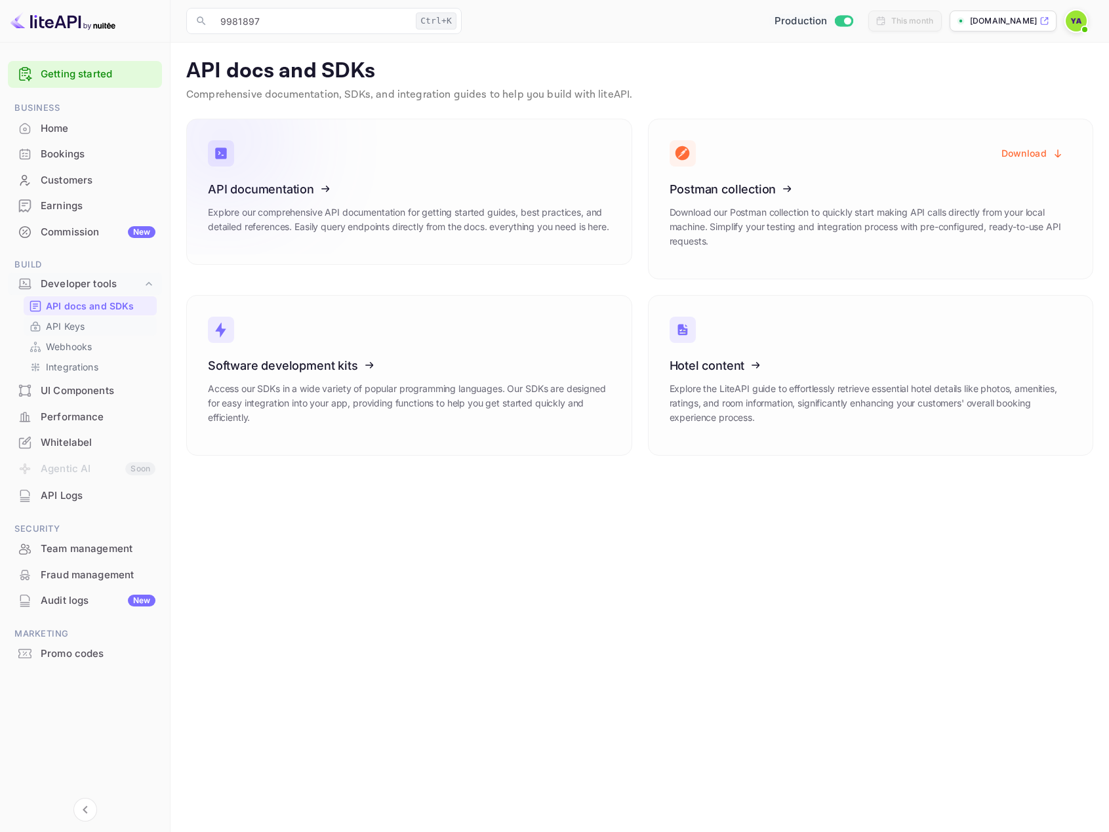
click at [241, 205] on icon at bounding box center [289, 186] width 204 height 135
click at [68, 144] on div "Bookings" at bounding box center [85, 155] width 154 height 26
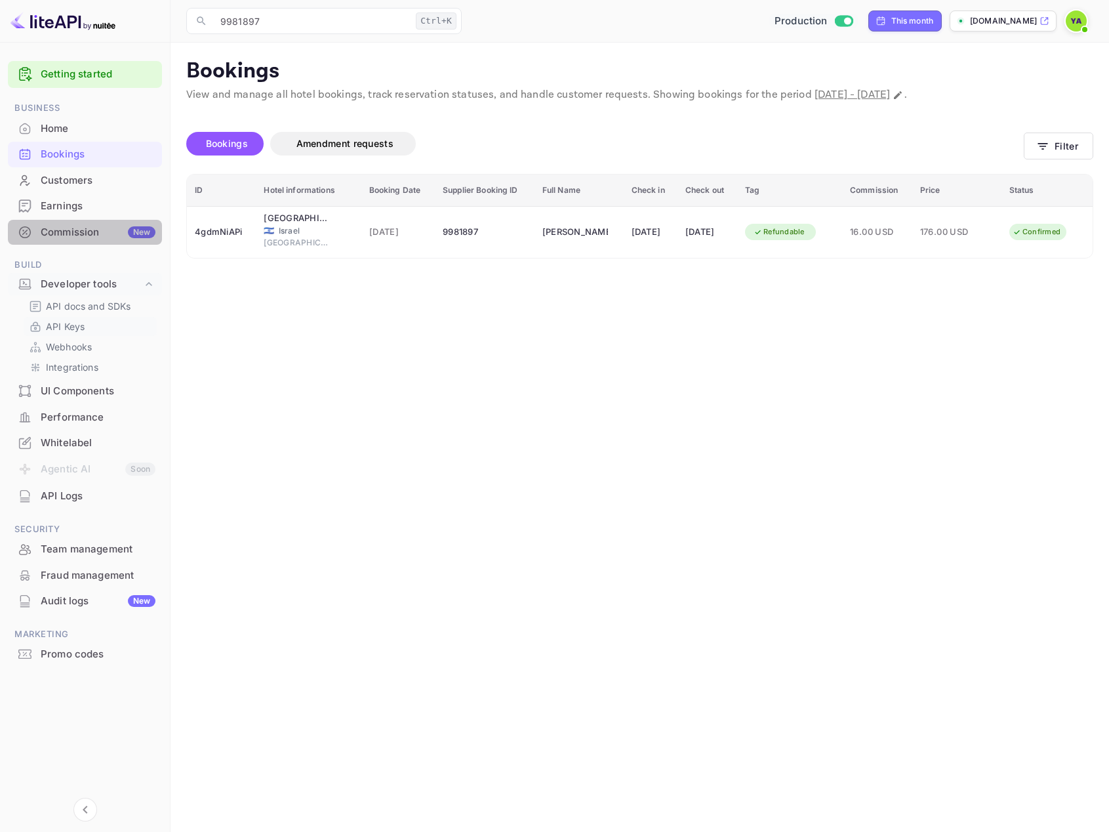
click at [73, 230] on div "Commission New" at bounding box center [98, 232] width 115 height 15
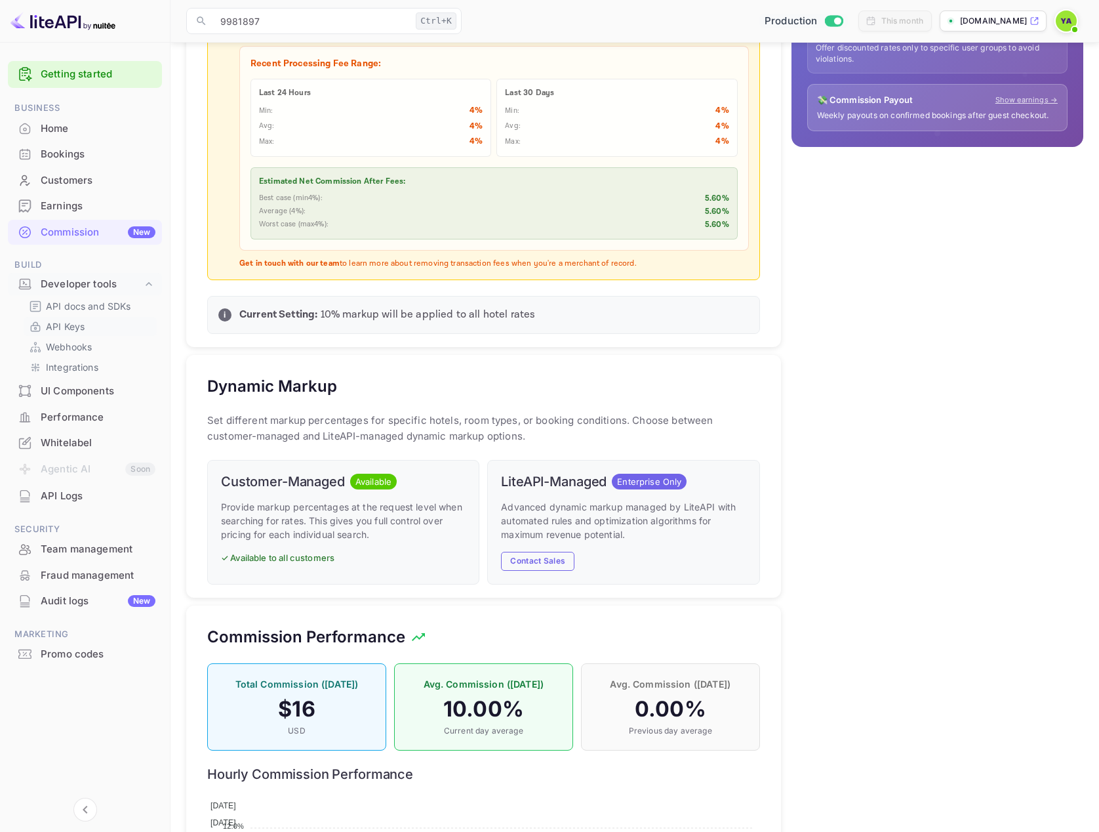
scroll to position [459, 0]
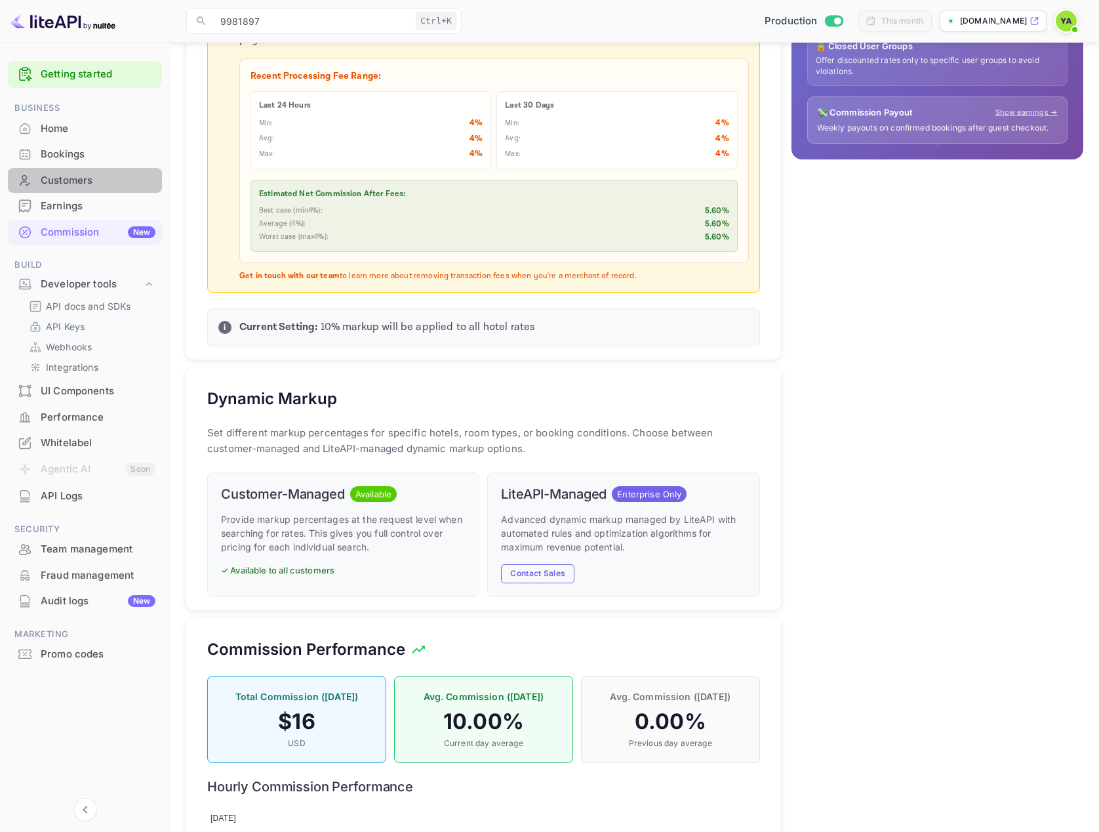
click at [61, 180] on div "Customers" at bounding box center [98, 180] width 115 height 15
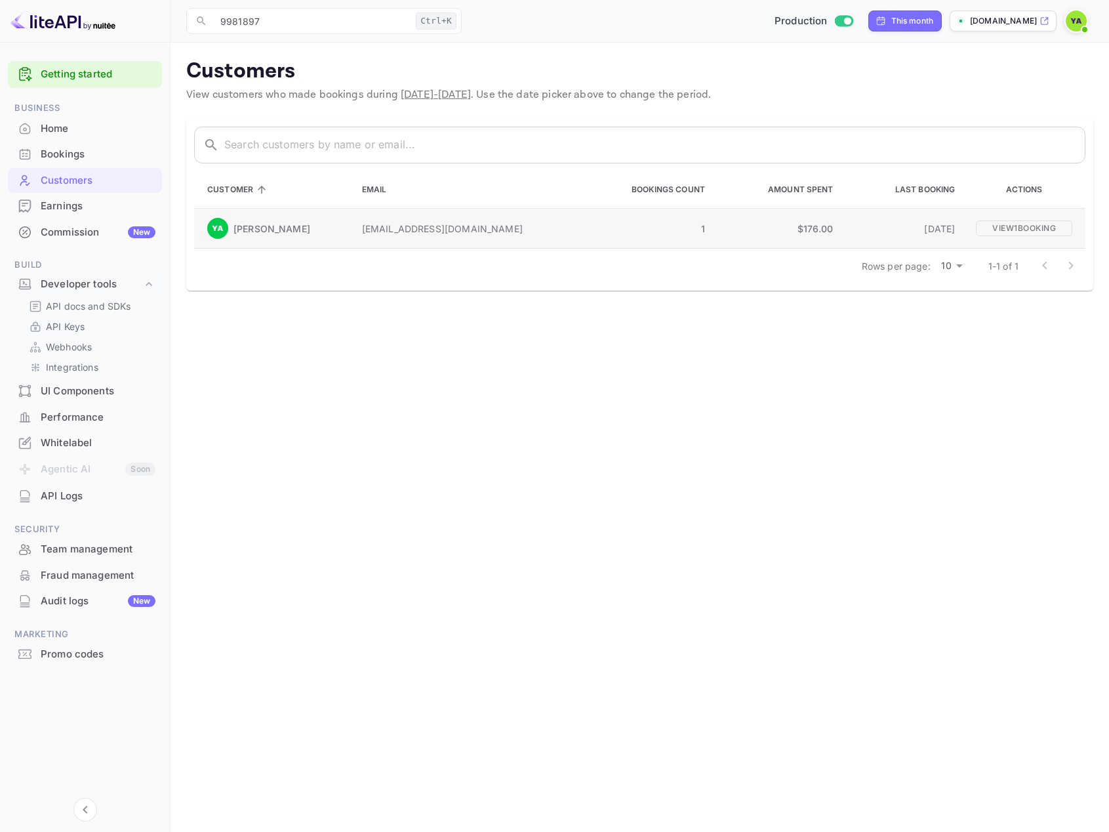
click at [588, 234] on p "1" at bounding box center [646, 229] width 117 height 14
click at [983, 234] on p "View 1 booking" at bounding box center [1024, 228] width 96 height 16
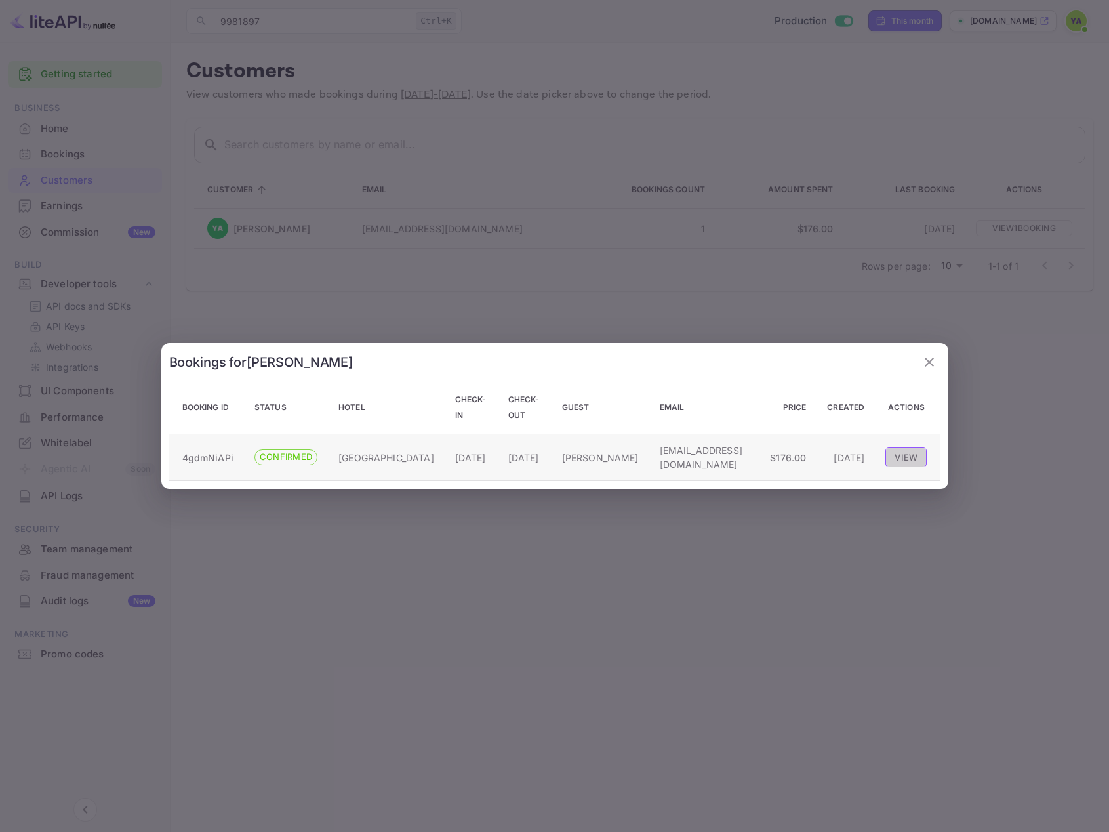
click at [897, 449] on button "View" at bounding box center [906, 457] width 41 height 20
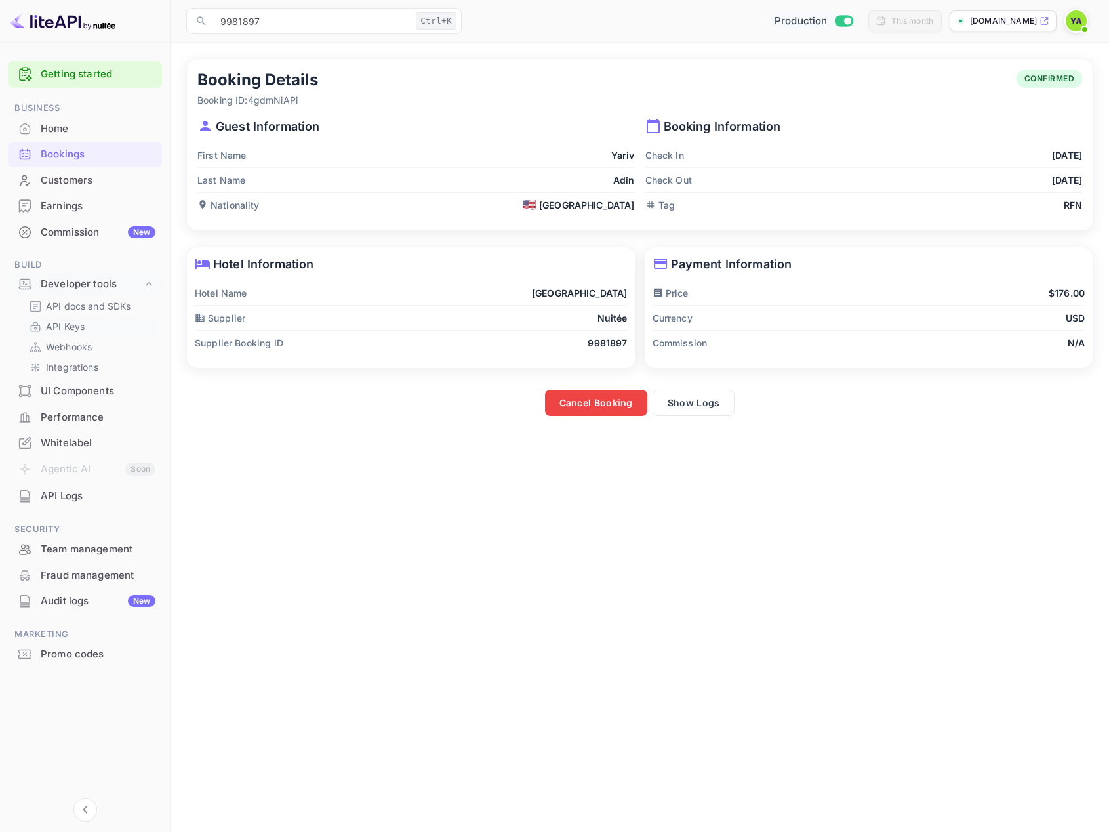
click at [572, 209] on div "🇺🇸 United States" at bounding box center [579, 205] width 112 height 14
drag, startPoint x: 550, startPoint y: 208, endPoint x: 275, endPoint y: 209, distance: 274.9
click at [275, 209] on div "Nationality 🇺🇸 United States" at bounding box center [416, 205] width 438 height 24
click at [281, 209] on div "Nationality 🇺🇸 United States" at bounding box center [416, 205] width 438 height 24
drag, startPoint x: 297, startPoint y: 209, endPoint x: 262, endPoint y: 212, distance: 34.3
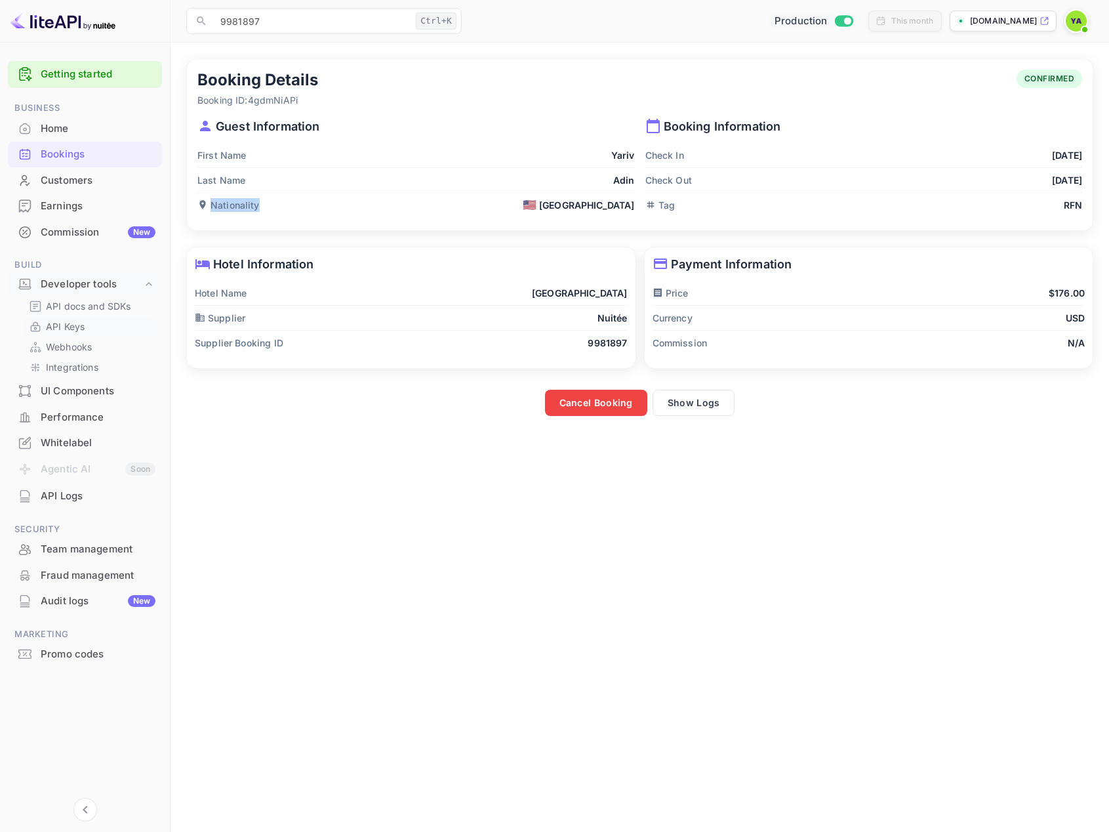
click at [262, 212] on div "Nationality 🇺🇸 United States" at bounding box center [416, 205] width 438 height 24
copy p "Nationality"
click at [224, 206] on p "Nationality" at bounding box center [228, 205] width 62 height 14
click at [202, 207] on icon at bounding box center [202, 205] width 6 height 9
click at [216, 201] on p "Nationality" at bounding box center [228, 205] width 62 height 14
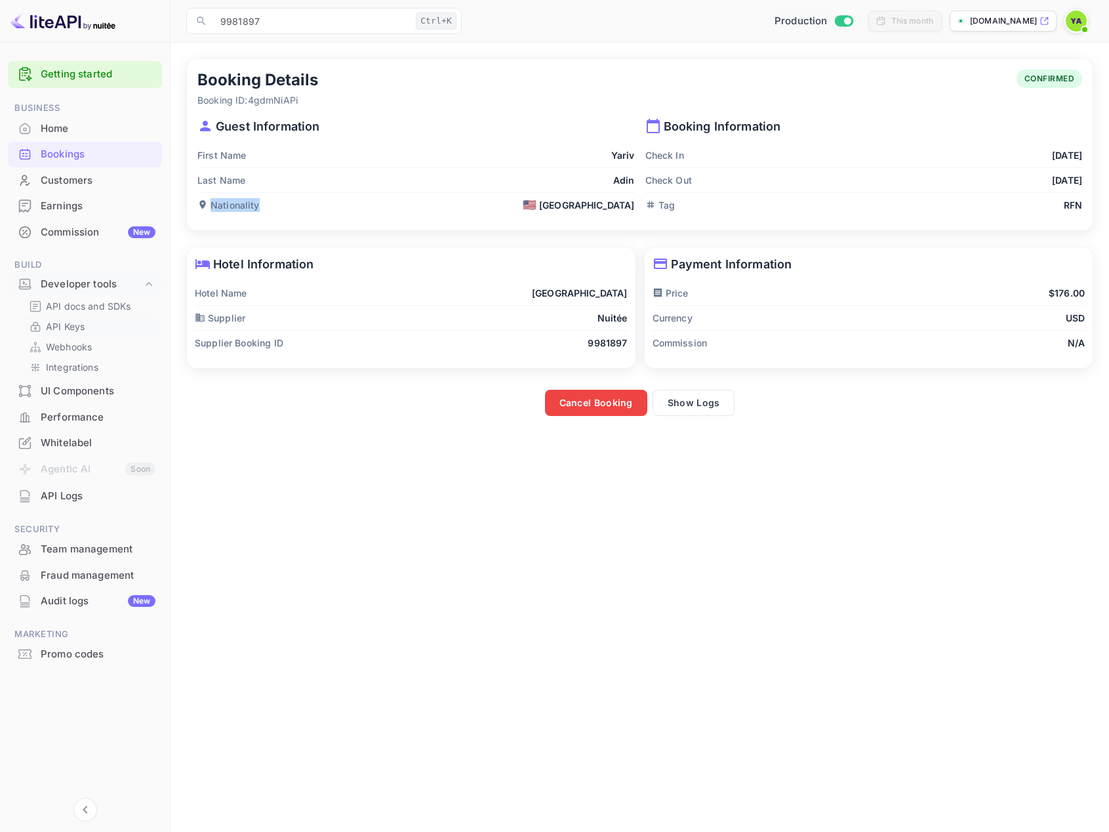
click at [216, 201] on p "Nationality" at bounding box center [228, 205] width 62 height 14
click at [84, 184] on div "Customers" at bounding box center [98, 180] width 115 height 15
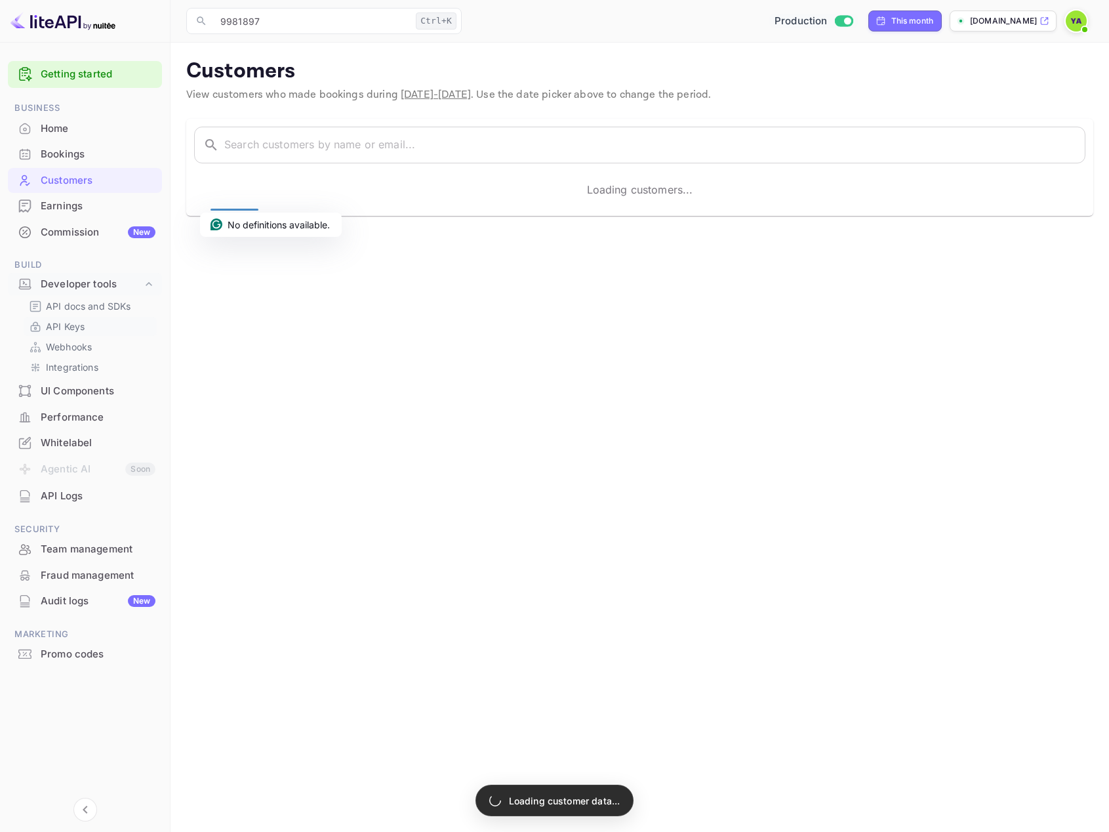
click at [87, 150] on div "Bookings" at bounding box center [98, 154] width 115 height 15
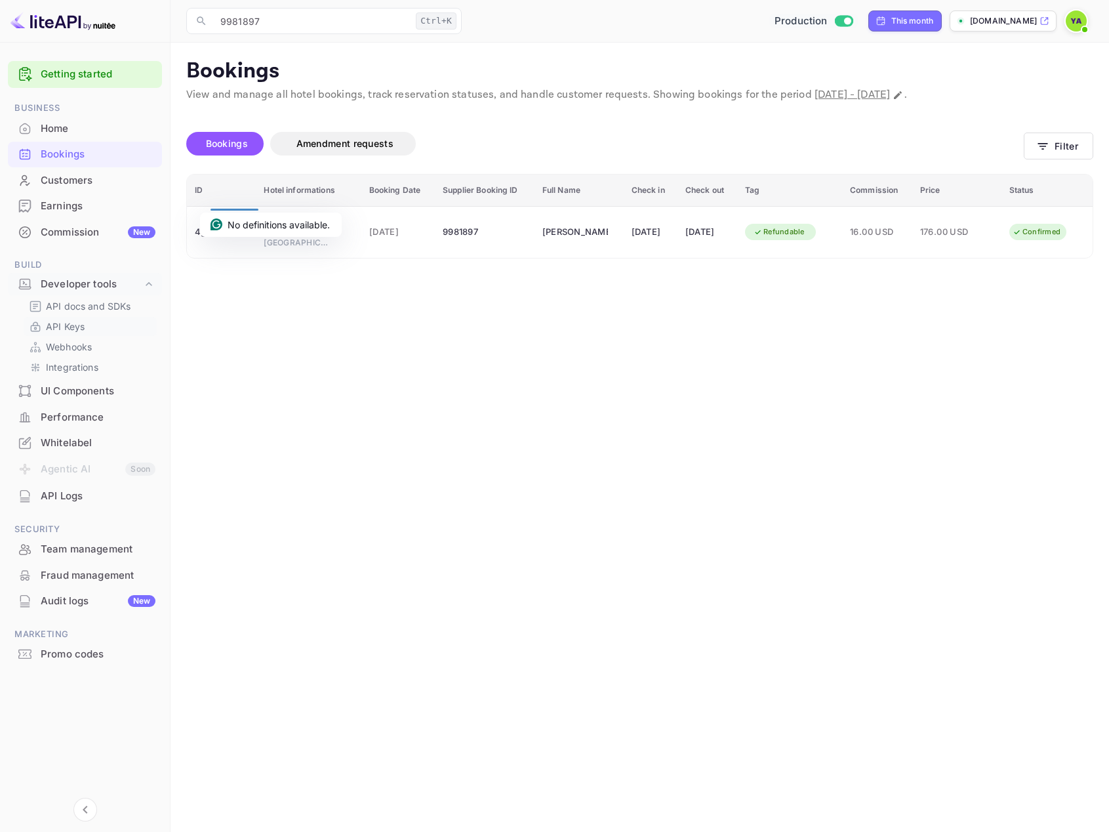
click at [63, 185] on div "Customers" at bounding box center [98, 180] width 115 height 15
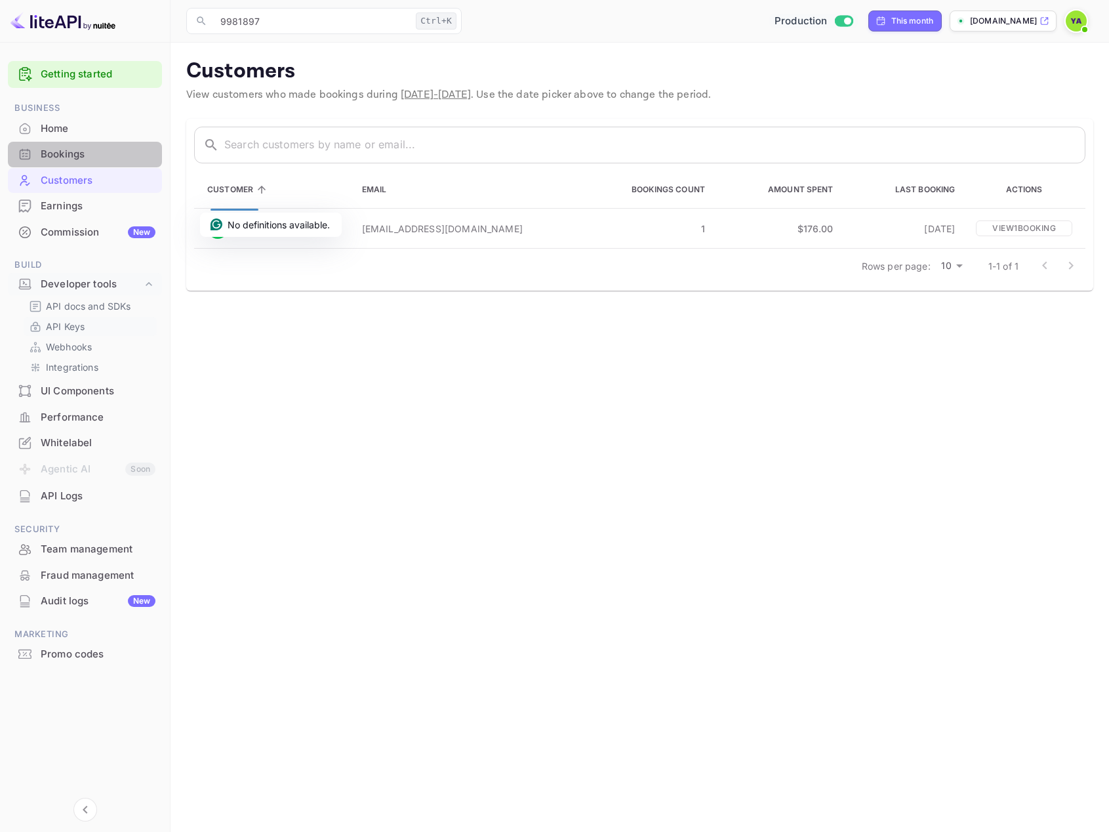
click at [45, 163] on div "Bookings" at bounding box center [85, 155] width 154 height 26
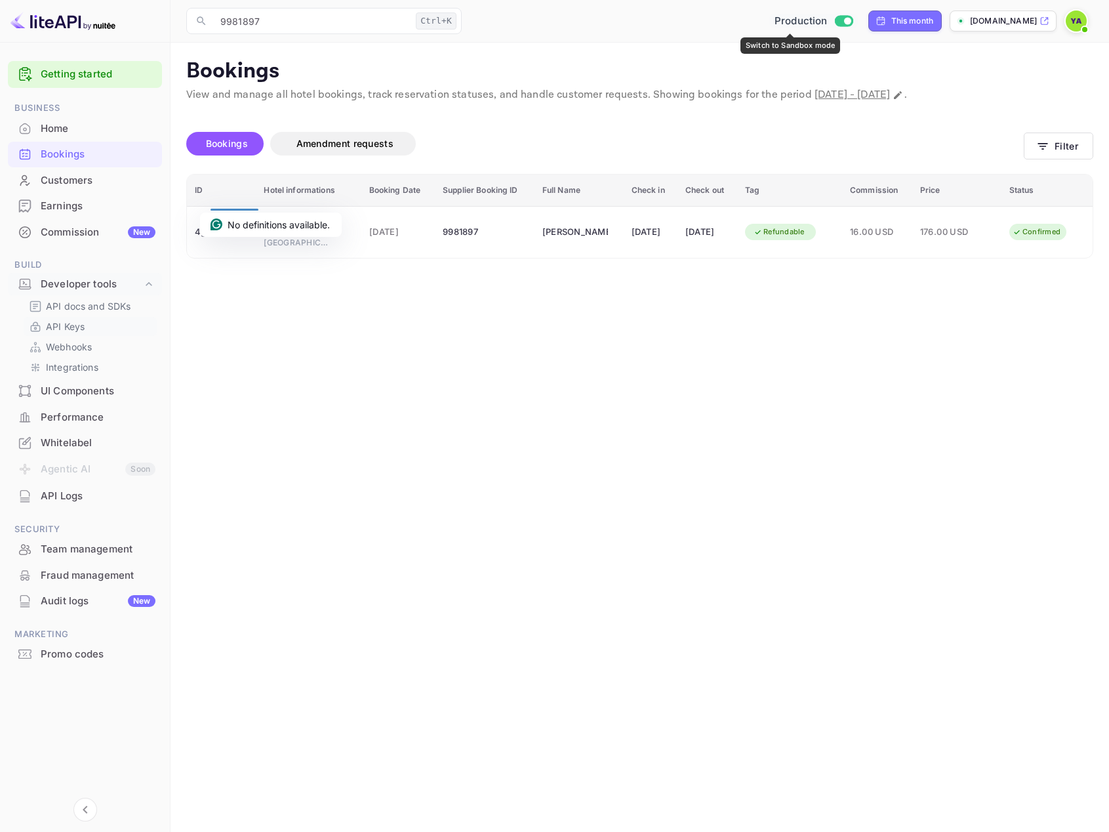
click at [809, 24] on div "Production" at bounding box center [813, 21] width 89 height 15
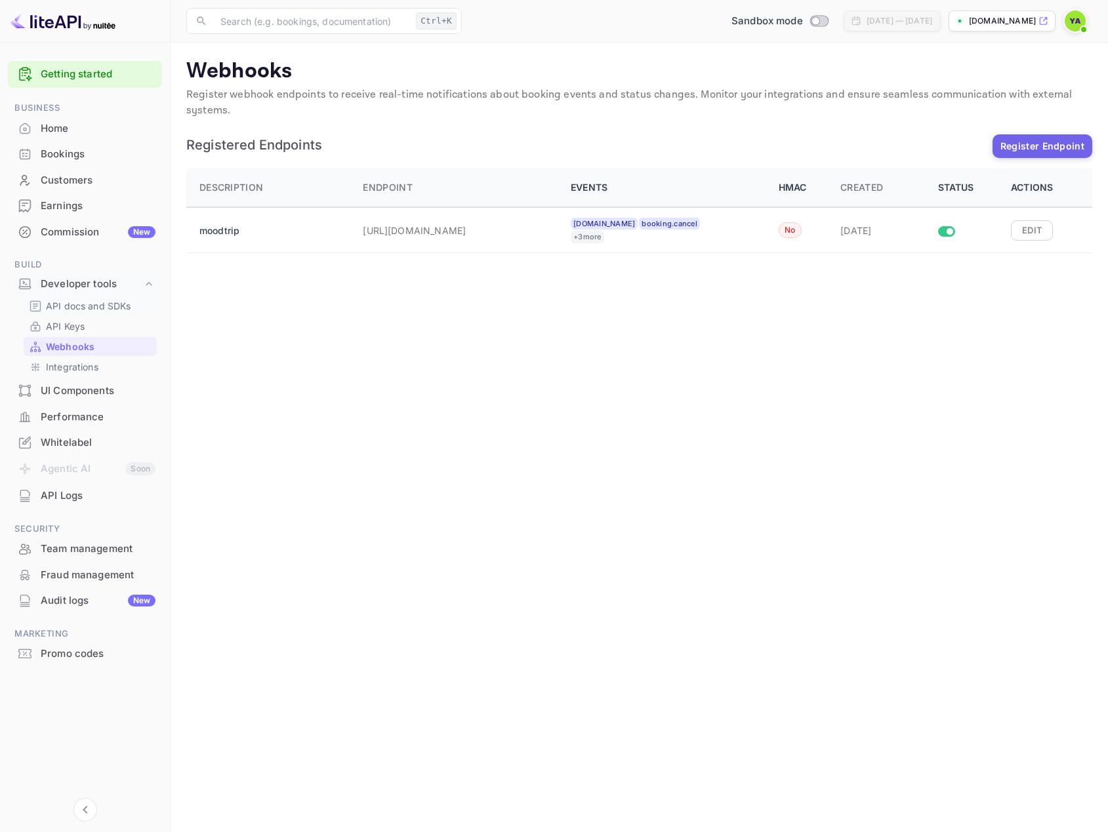
click at [70, 309] on p "API docs and SDKs" at bounding box center [88, 306] width 85 height 14
checkbox input "true"
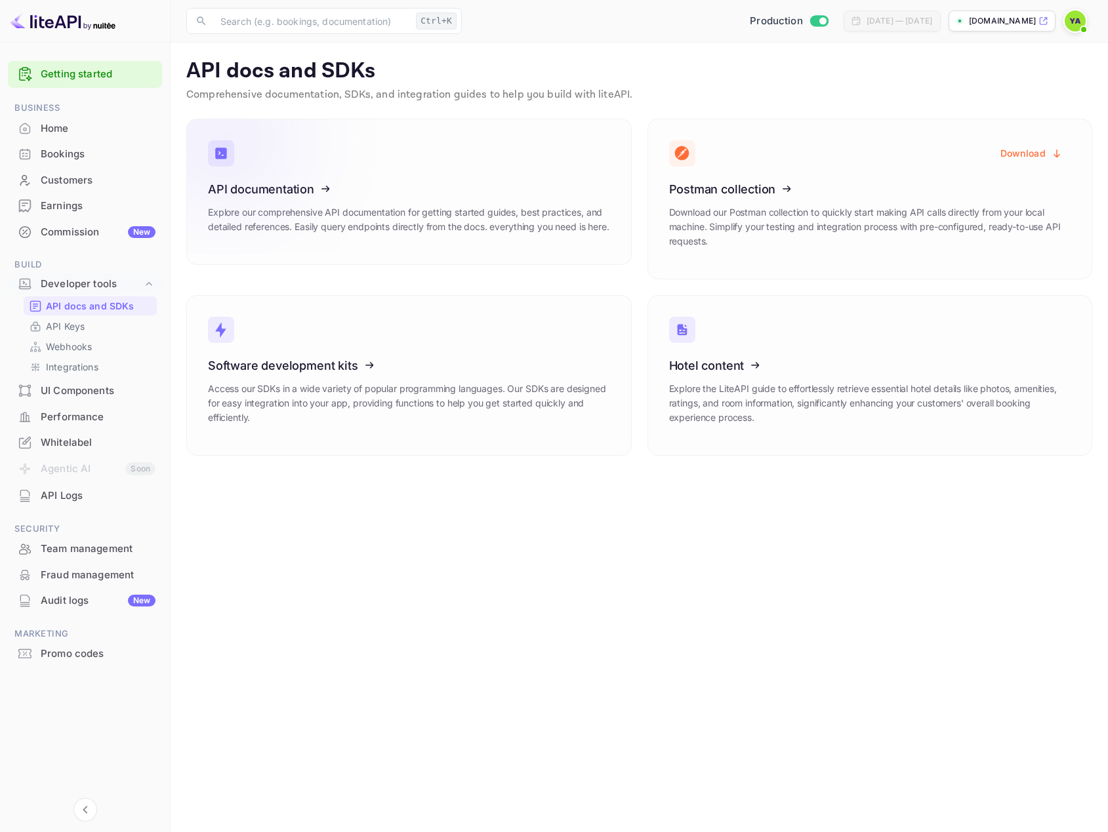
click at [286, 197] on icon at bounding box center [289, 186] width 204 height 135
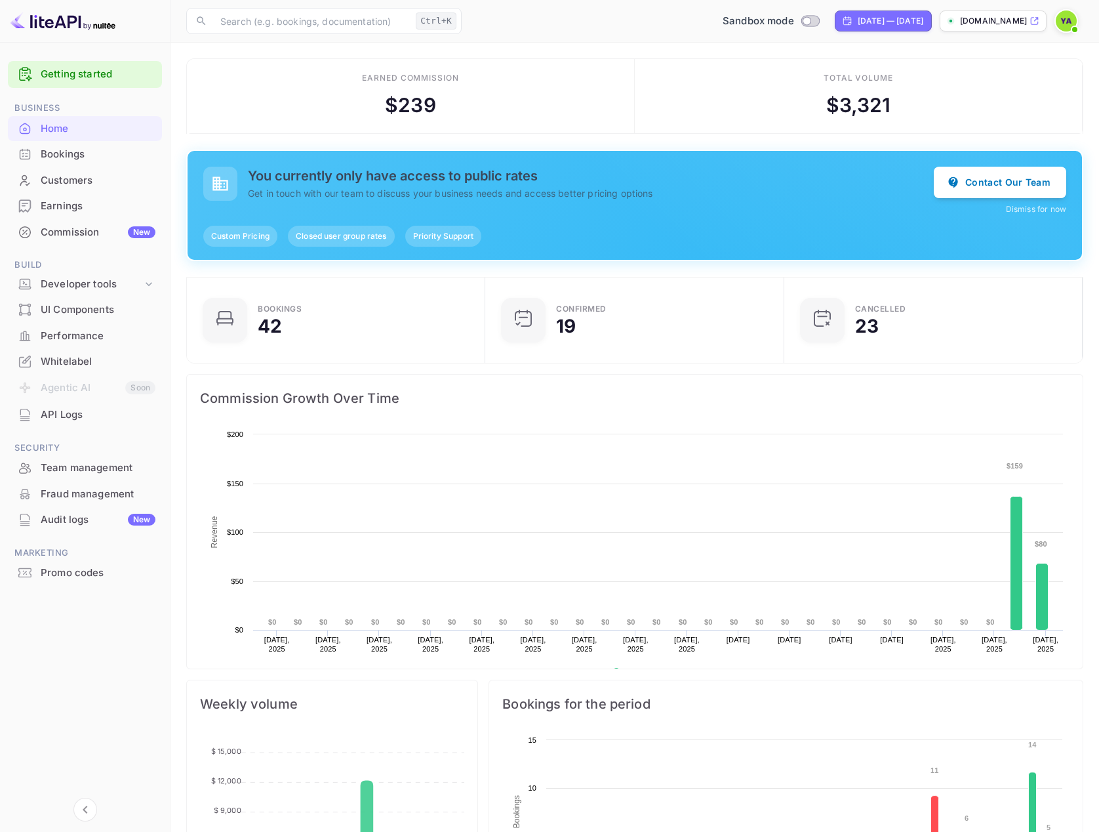
scroll to position [203, 281]
click at [86, 237] on div "Commission New" at bounding box center [98, 232] width 115 height 15
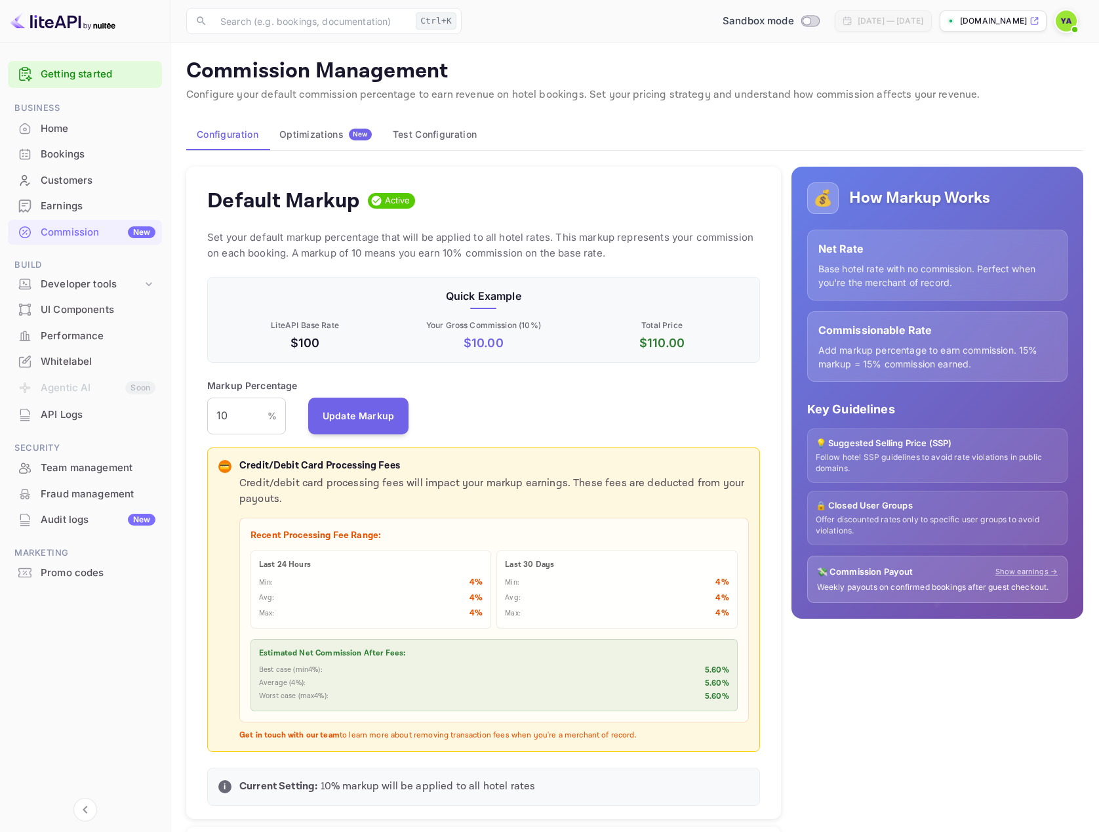
scroll to position [223, 542]
click at [69, 184] on div "Customers" at bounding box center [98, 180] width 115 height 15
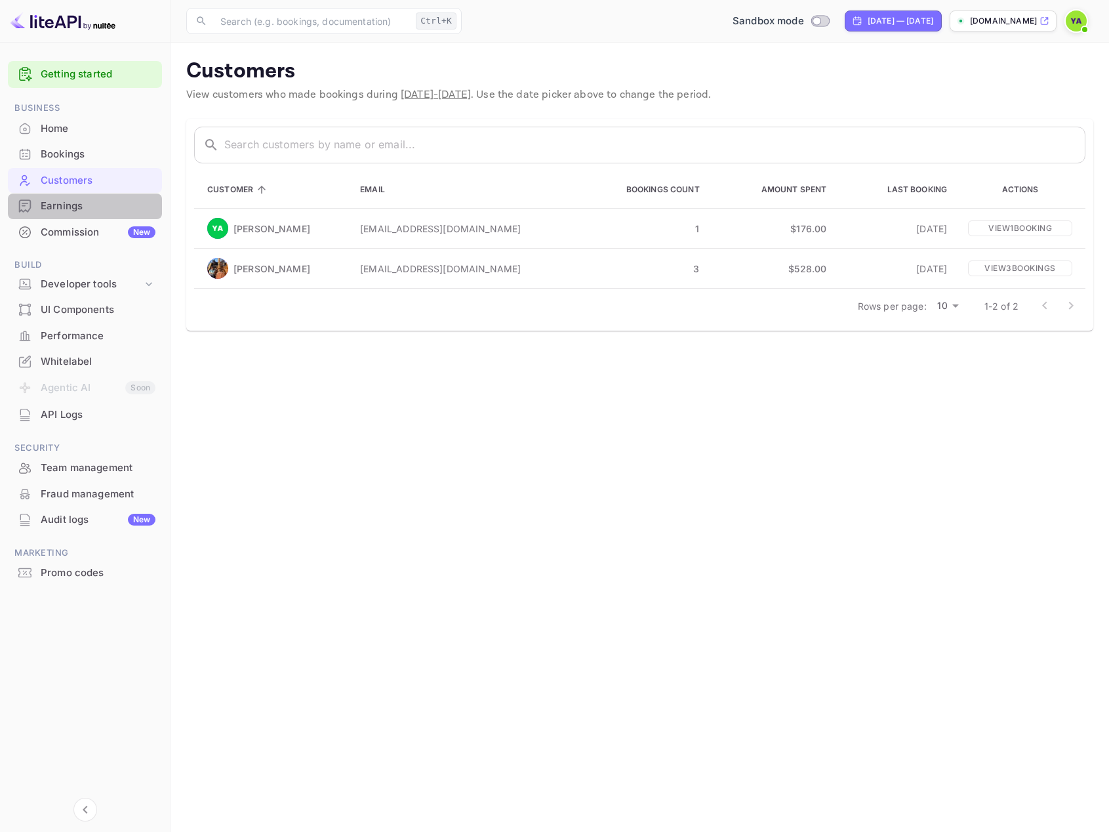
click at [60, 211] on div "Earnings" at bounding box center [98, 206] width 115 height 15
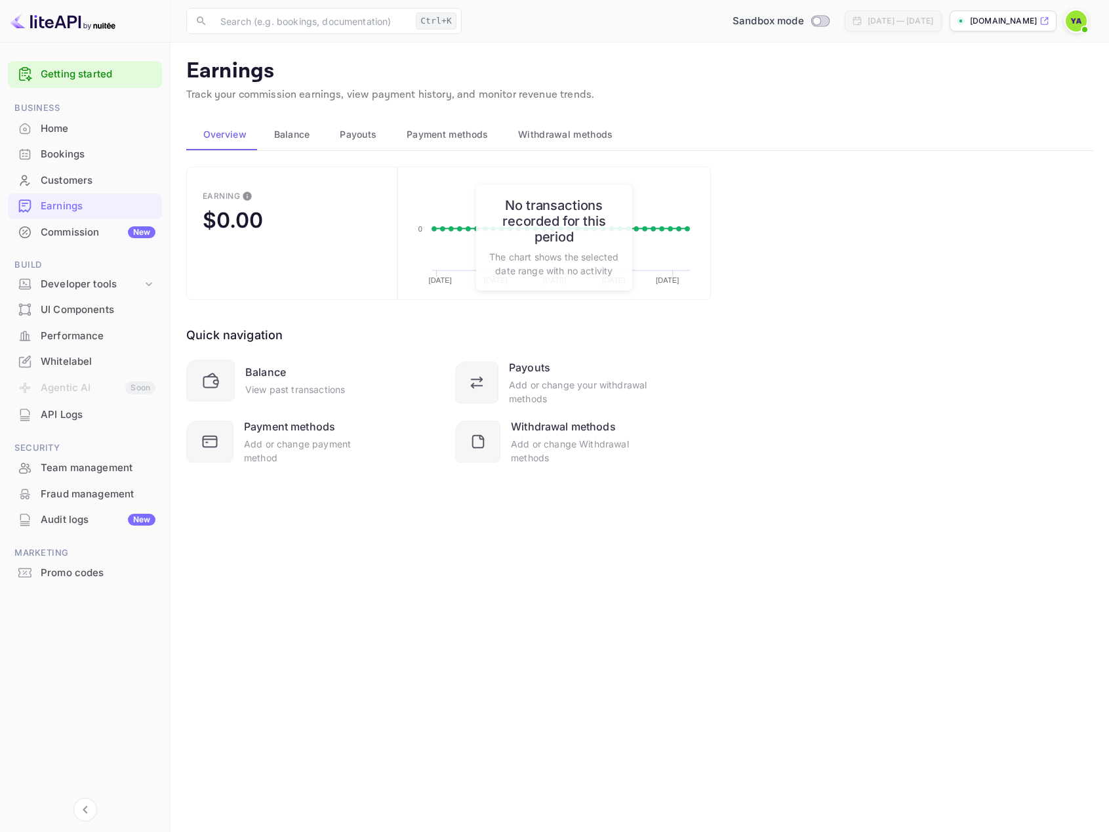
click at [70, 234] on div "Commission New" at bounding box center [98, 232] width 115 height 15
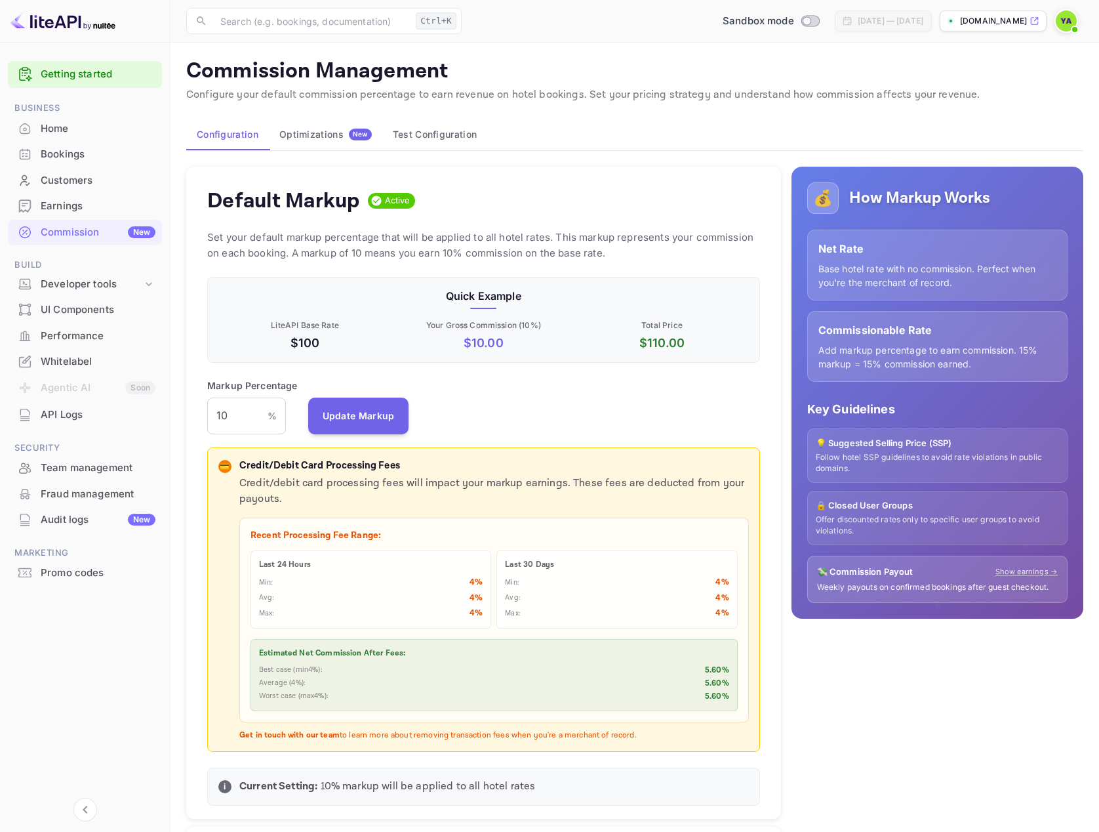
scroll to position [223, 542]
click at [55, 181] on div "Customers" at bounding box center [98, 180] width 115 height 15
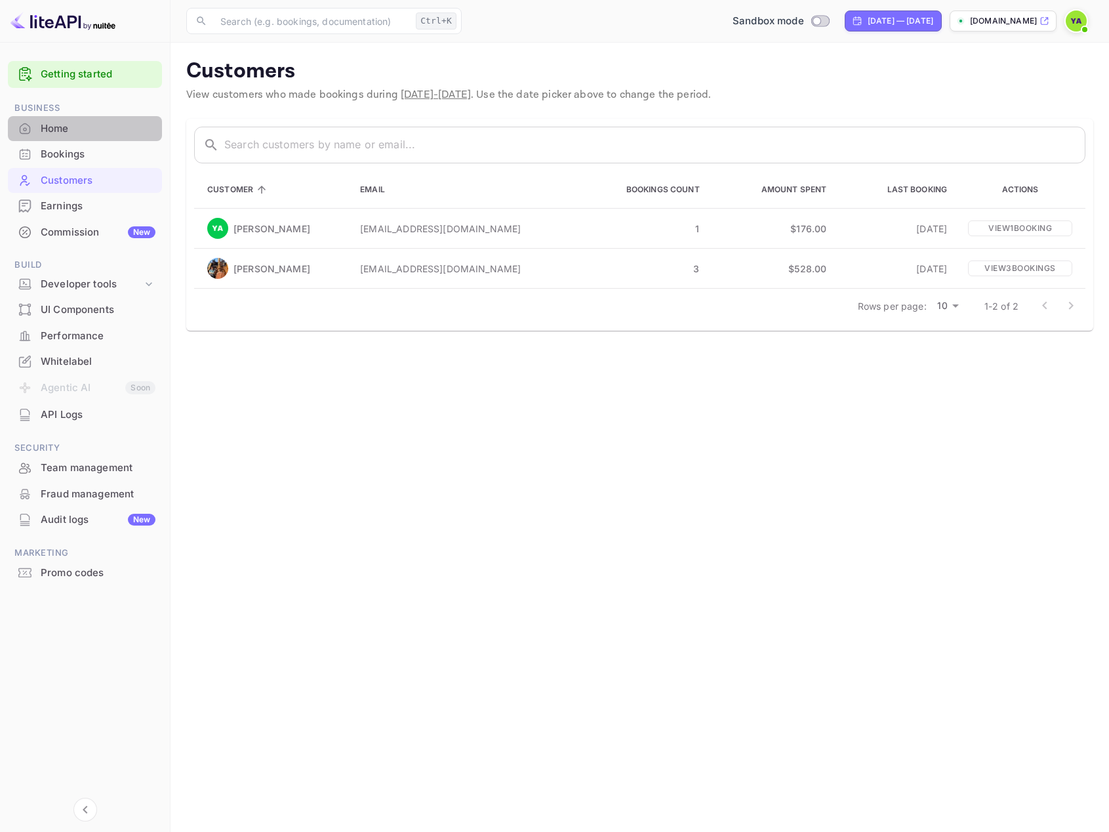
click at [64, 136] on div "Home" at bounding box center [85, 129] width 154 height 26
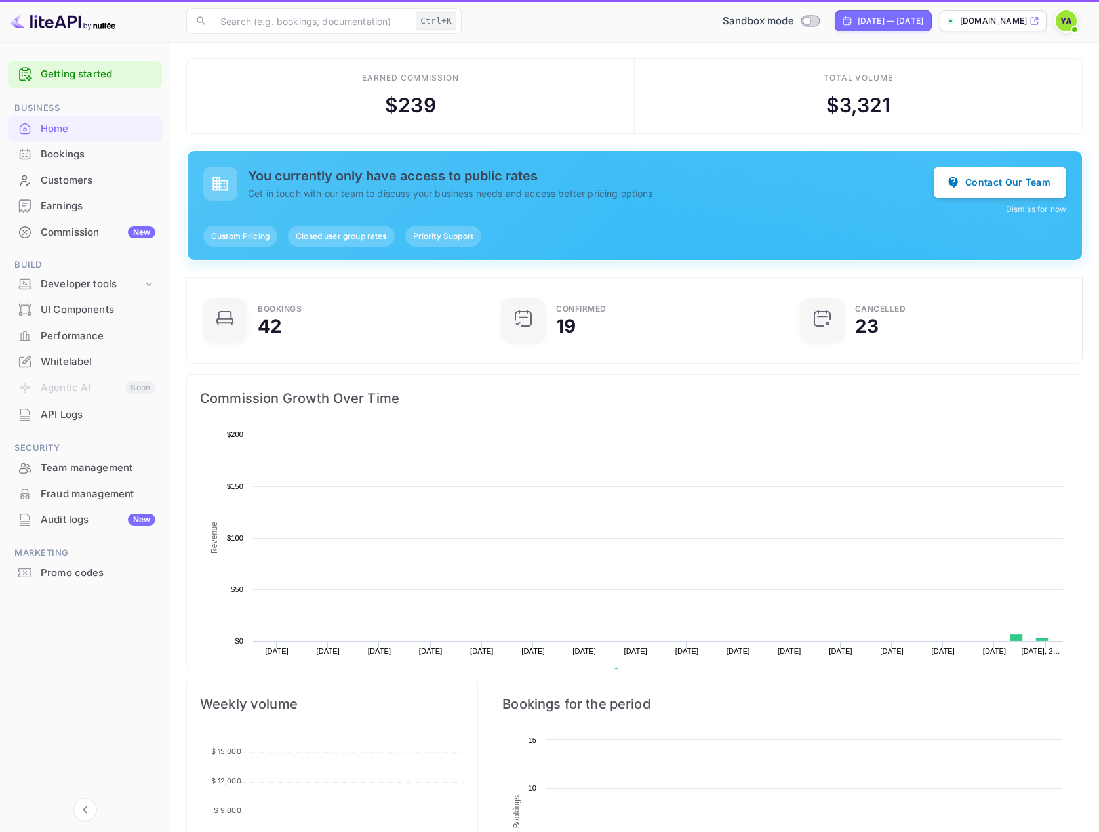
scroll to position [203, 281]
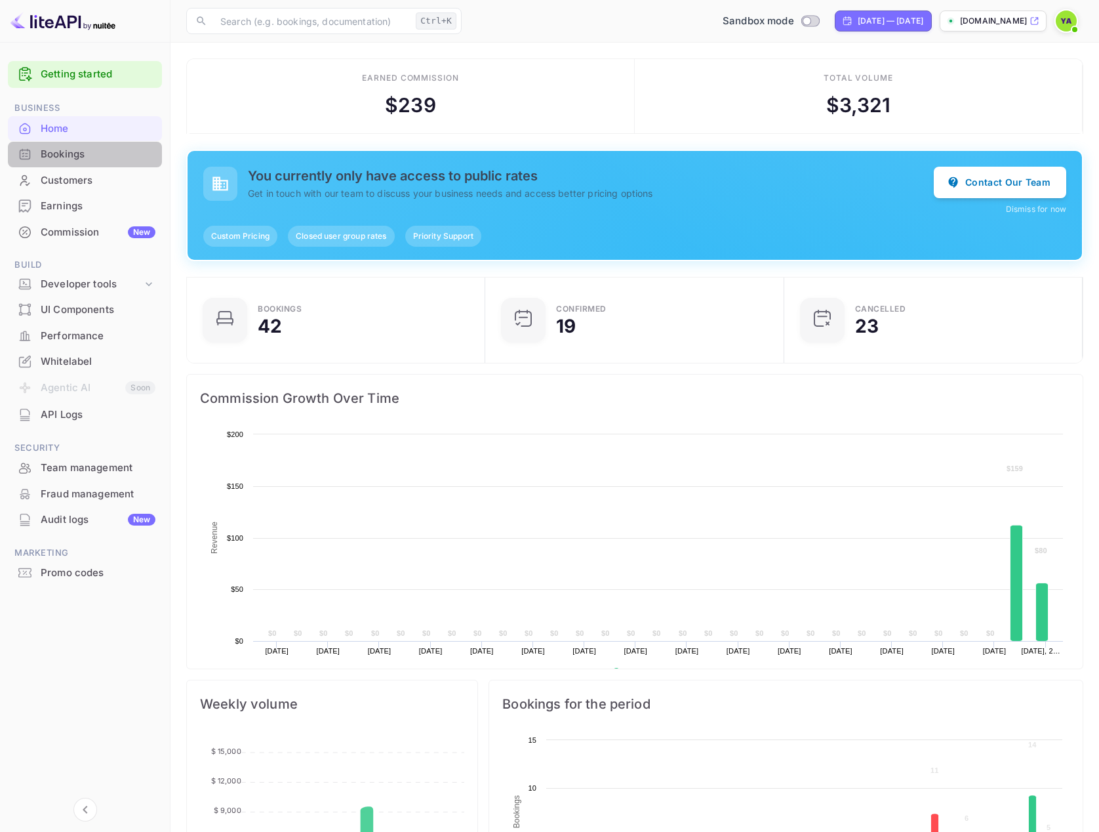
click at [64, 156] on div "Bookings" at bounding box center [98, 154] width 115 height 15
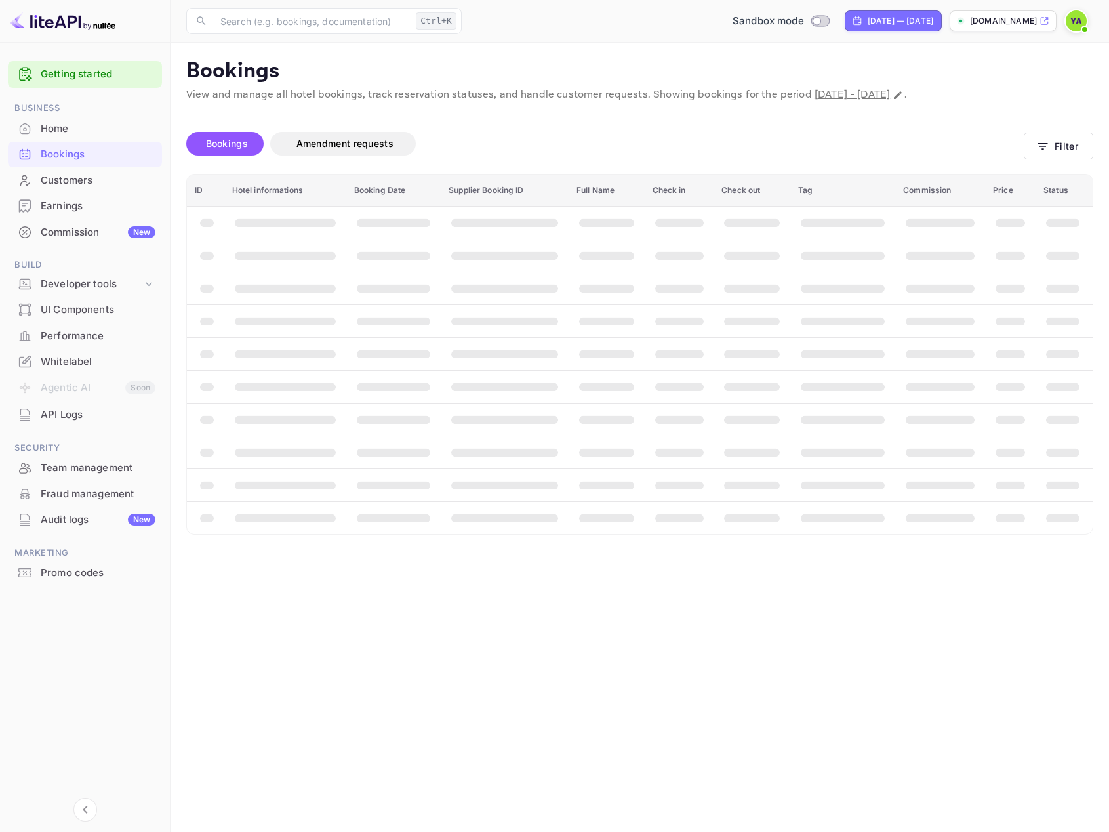
click at [52, 207] on div "Earnings" at bounding box center [98, 206] width 115 height 15
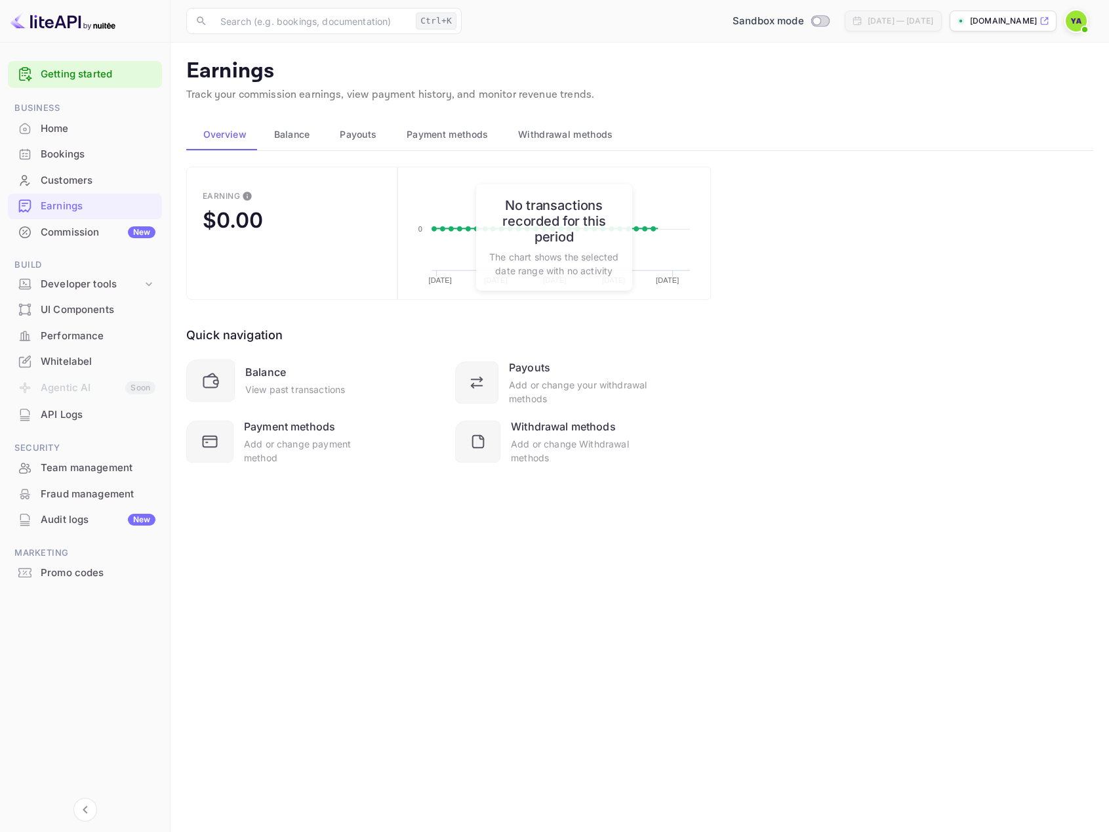
click at [50, 239] on div "Commission New" at bounding box center [98, 232] width 115 height 15
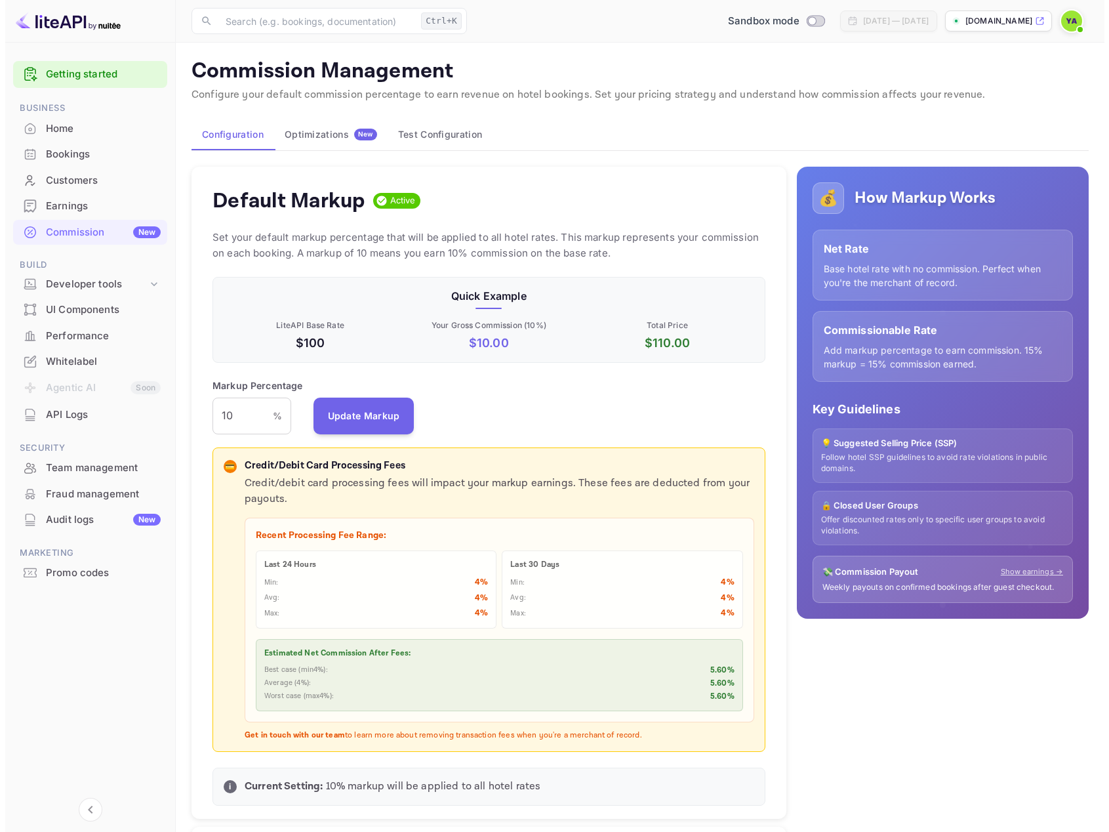
scroll to position [223, 542]
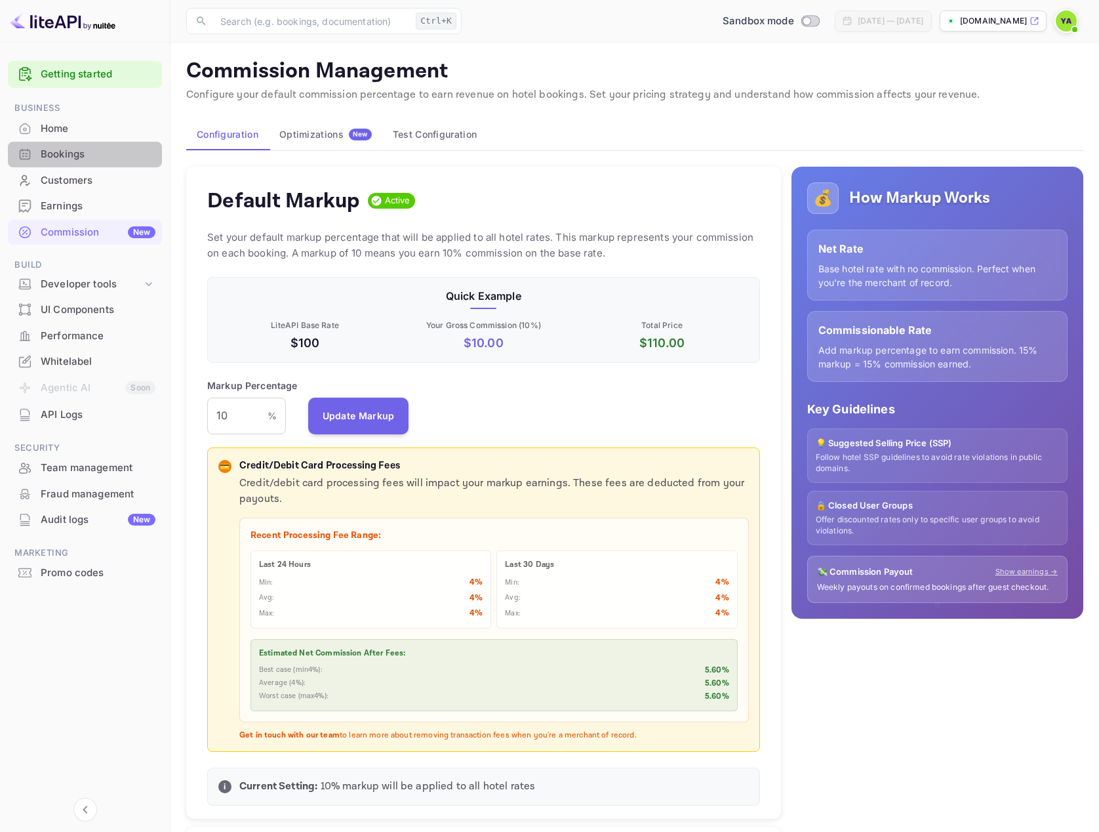
click at [60, 157] on div "Bookings" at bounding box center [98, 154] width 115 height 15
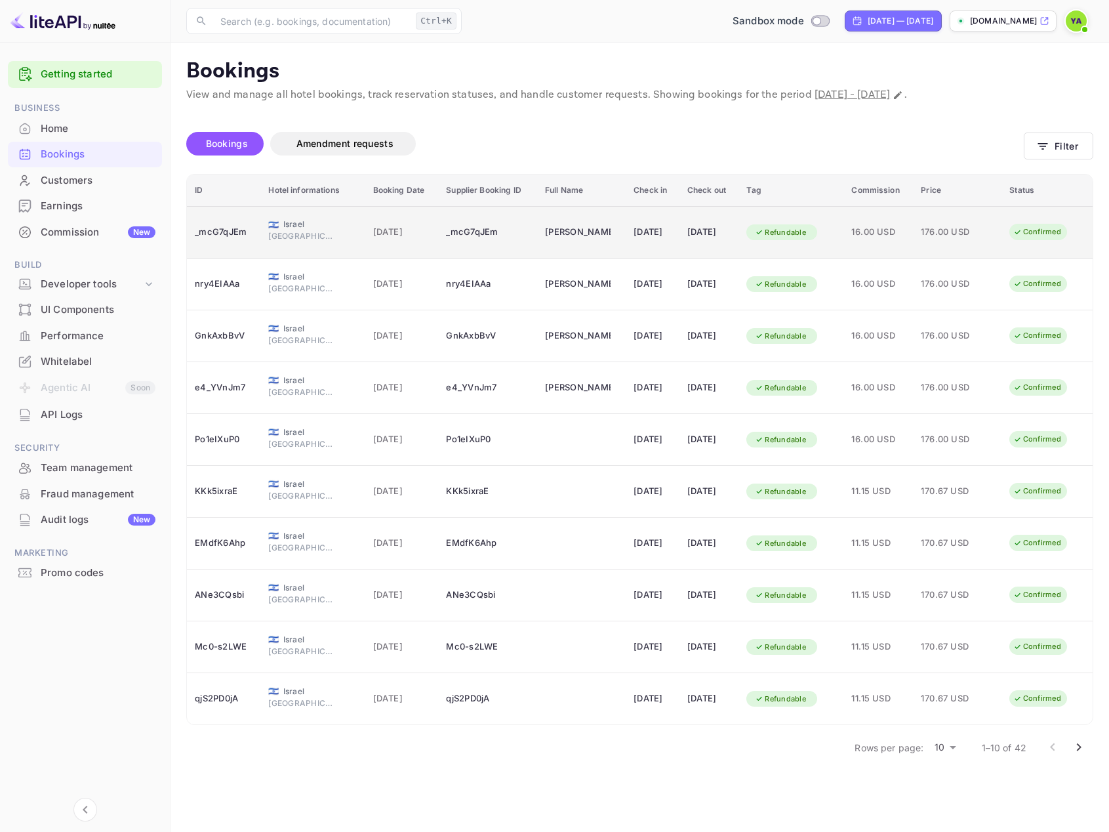
click at [365, 234] on td "[DATE]" at bounding box center [401, 232] width 73 height 52
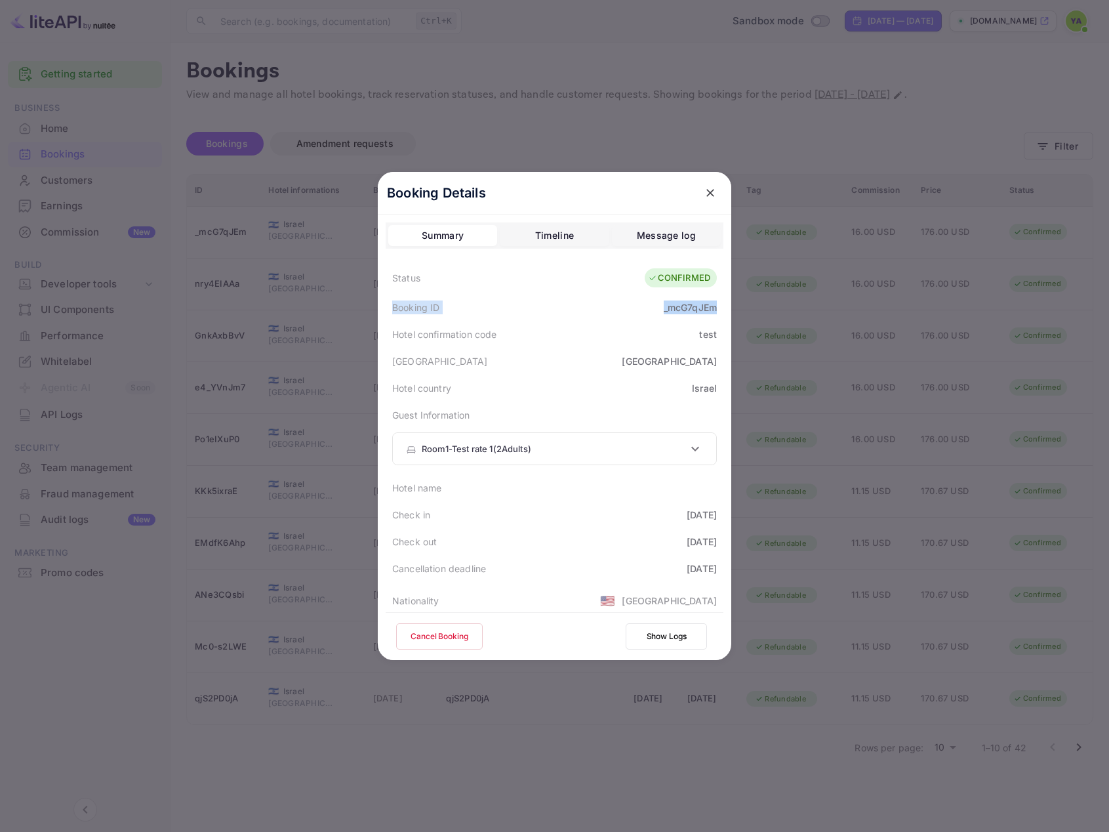
drag, startPoint x: 384, startPoint y: 304, endPoint x: 710, endPoint y: 304, distance: 326.0
click at [710, 304] on div "Booking ID _mcG7qJEm" at bounding box center [555, 307] width 338 height 27
copy div "Booking ID _mcG7qJEm"
click at [534, 338] on div "Hotel confirmation code test" at bounding box center [555, 334] width 338 height 27
